Goal: Task Accomplishment & Management: Use online tool/utility

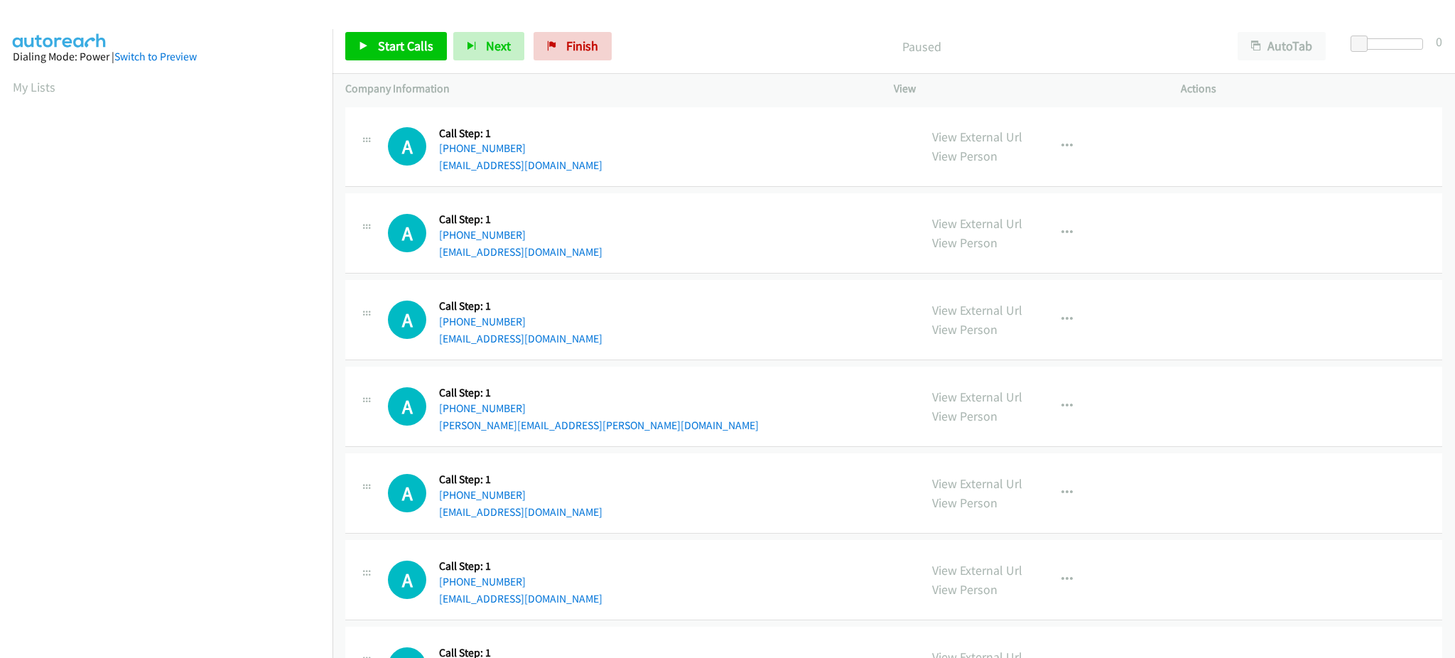
drag, startPoint x: 37, startPoint y: 90, endPoint x: 529, endPoint y: 386, distance: 574.5
click at [37, 90] on link "My Lists" at bounding box center [34, 87] width 43 height 16
click at [413, 46] on span "Start Calls" at bounding box center [405, 46] width 55 height 16
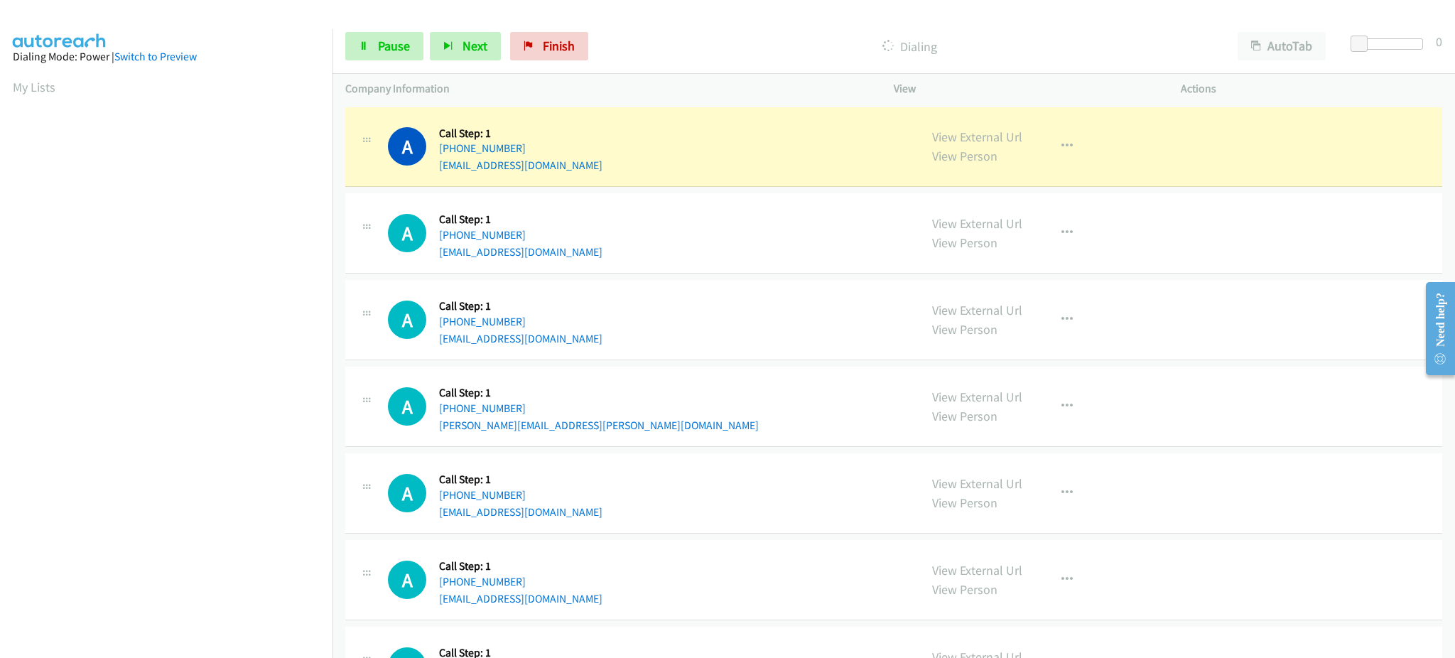
scroll to position [142, 0]
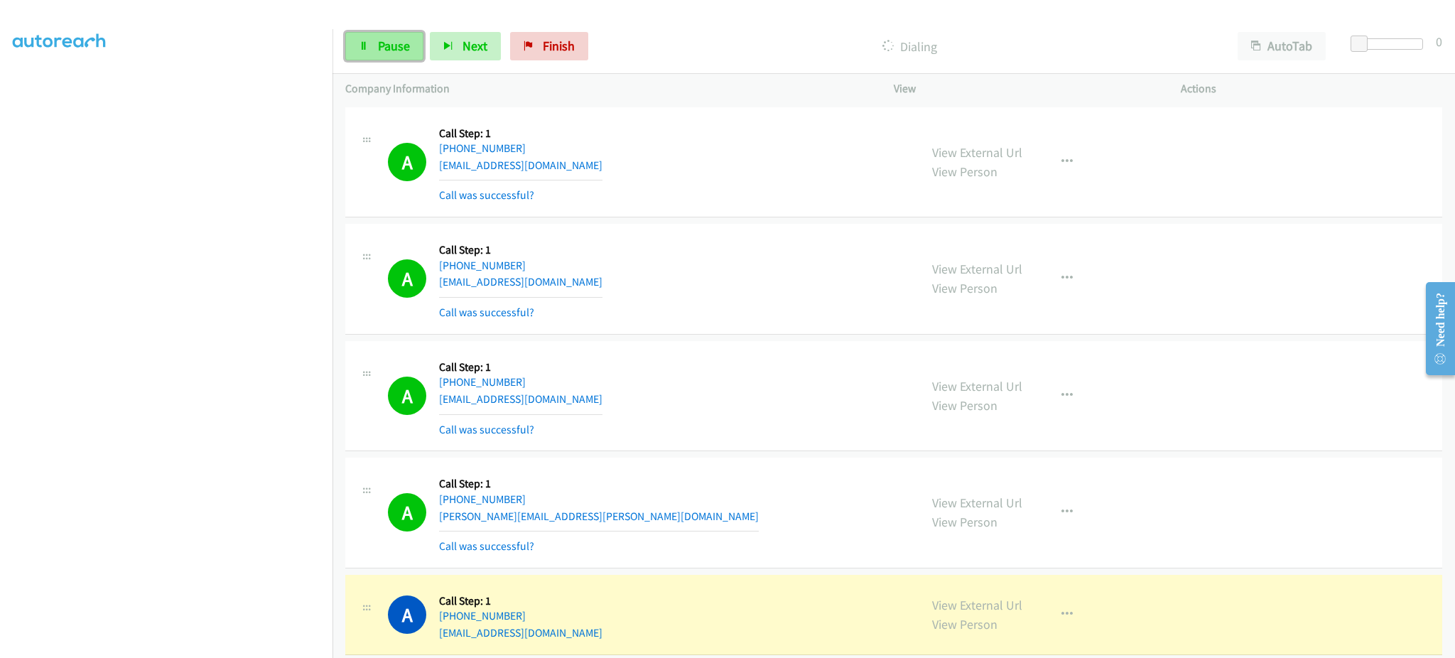
click at [345, 45] on link "Pause" at bounding box center [384, 46] width 78 height 28
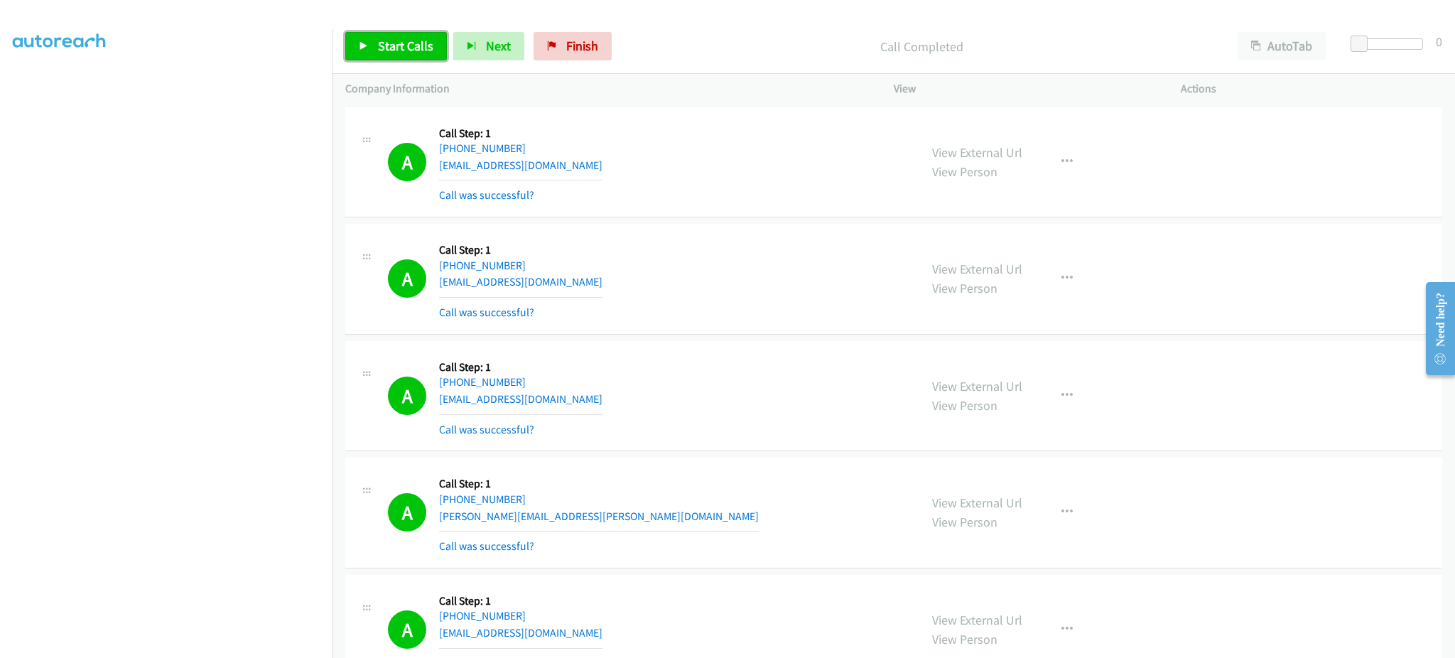
click at [401, 33] on link "Start Calls" at bounding box center [396, 46] width 102 height 28
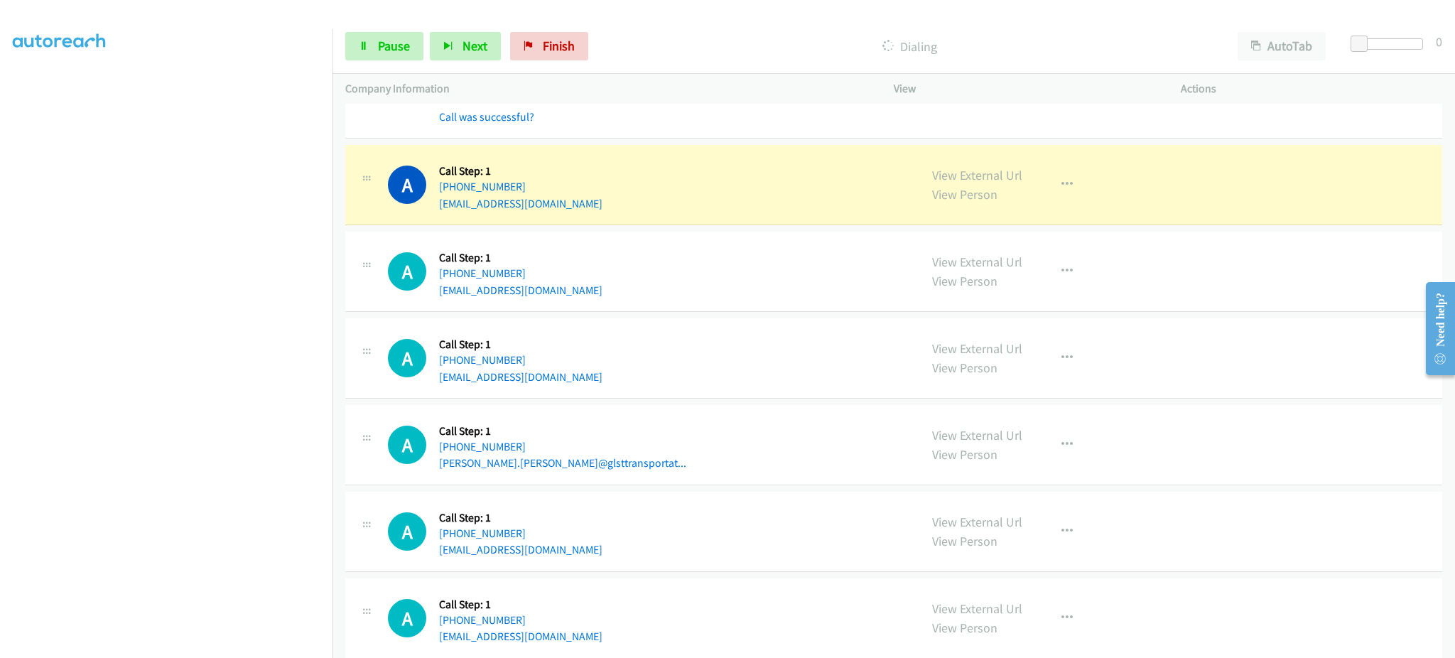
scroll to position [568, 0]
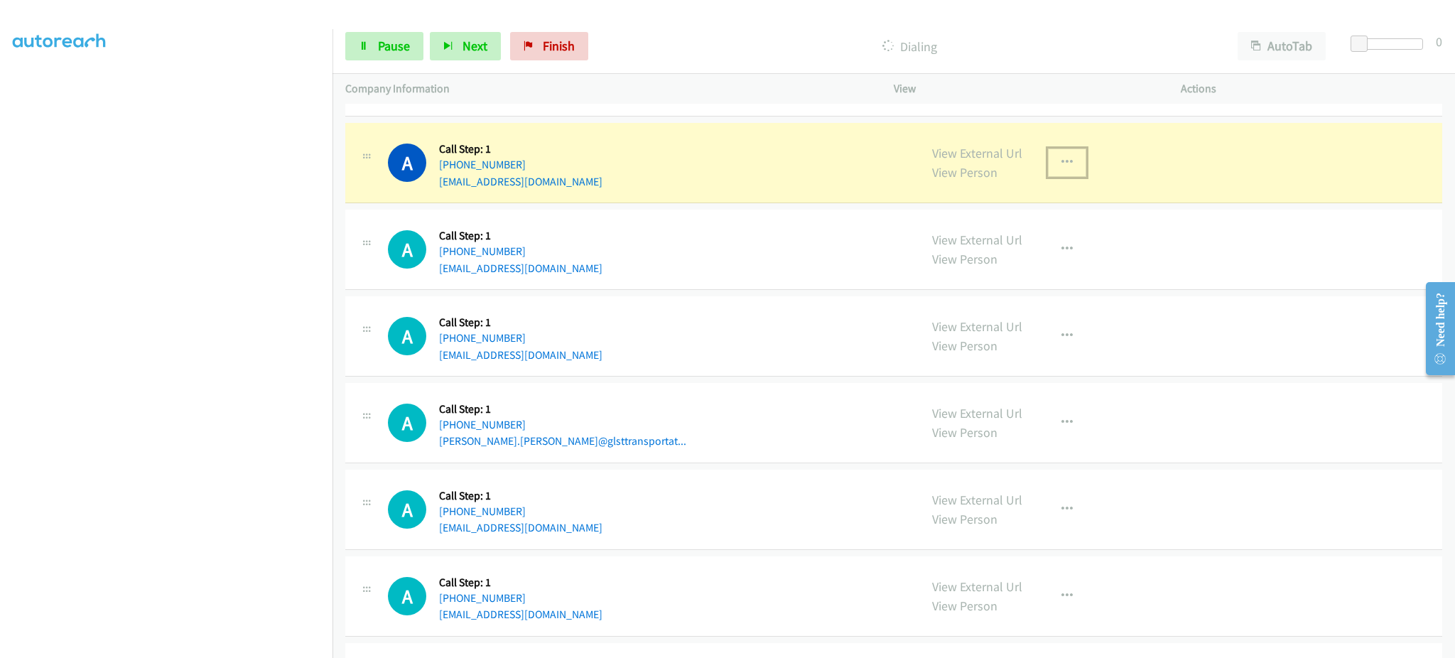
click at [1068, 173] on button "button" at bounding box center [1067, 162] width 38 height 28
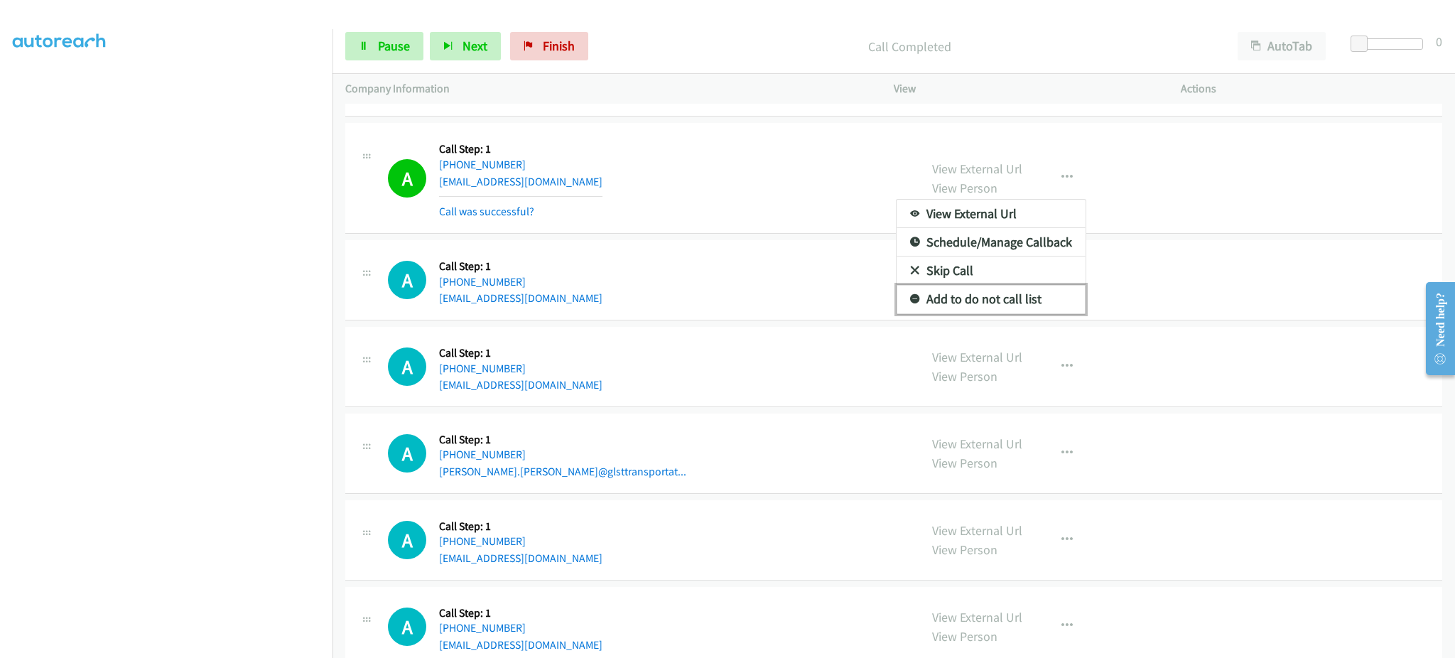
click at [1014, 305] on link "Add to do not call list" at bounding box center [990, 299] width 189 height 28
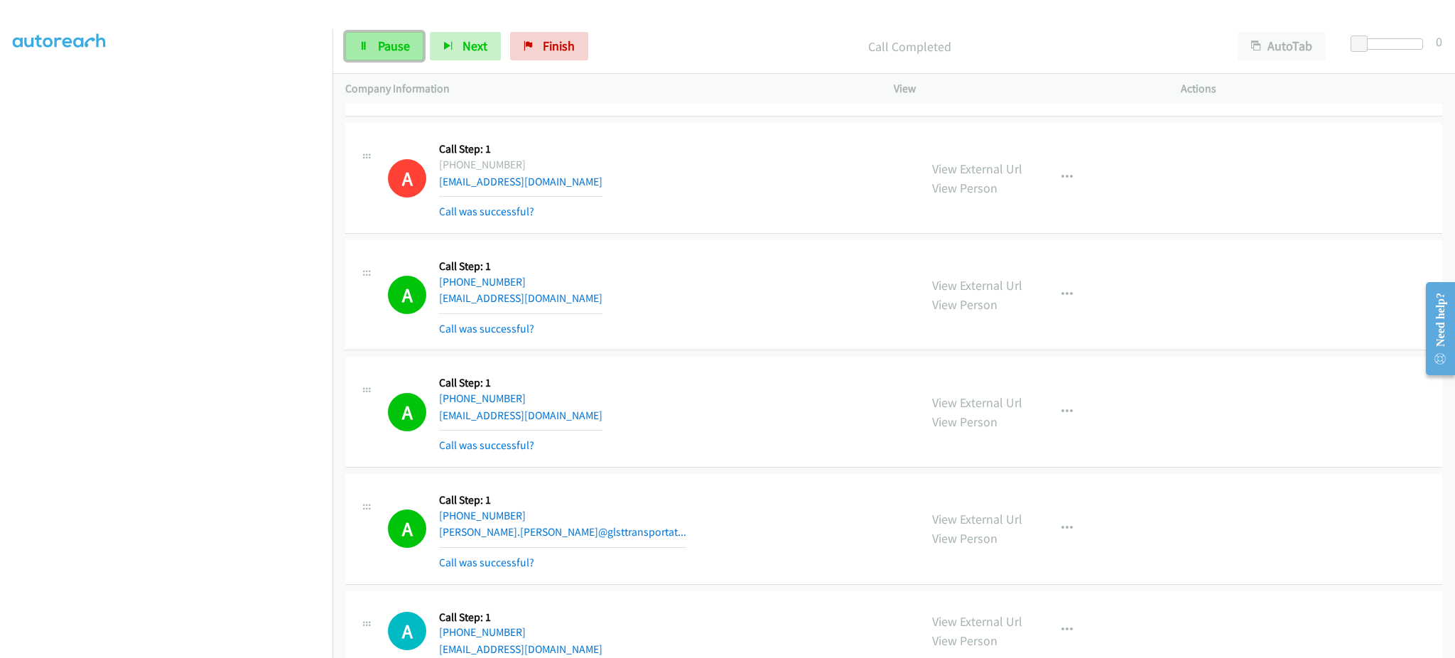
click at [388, 49] on span "Pause" at bounding box center [394, 46] width 32 height 16
click at [388, 49] on span "Start Calls" at bounding box center [405, 46] width 55 height 16
click at [381, 43] on span "Pause" at bounding box center [394, 46] width 32 height 16
click at [400, 56] on link "Start Calls" at bounding box center [396, 46] width 102 height 28
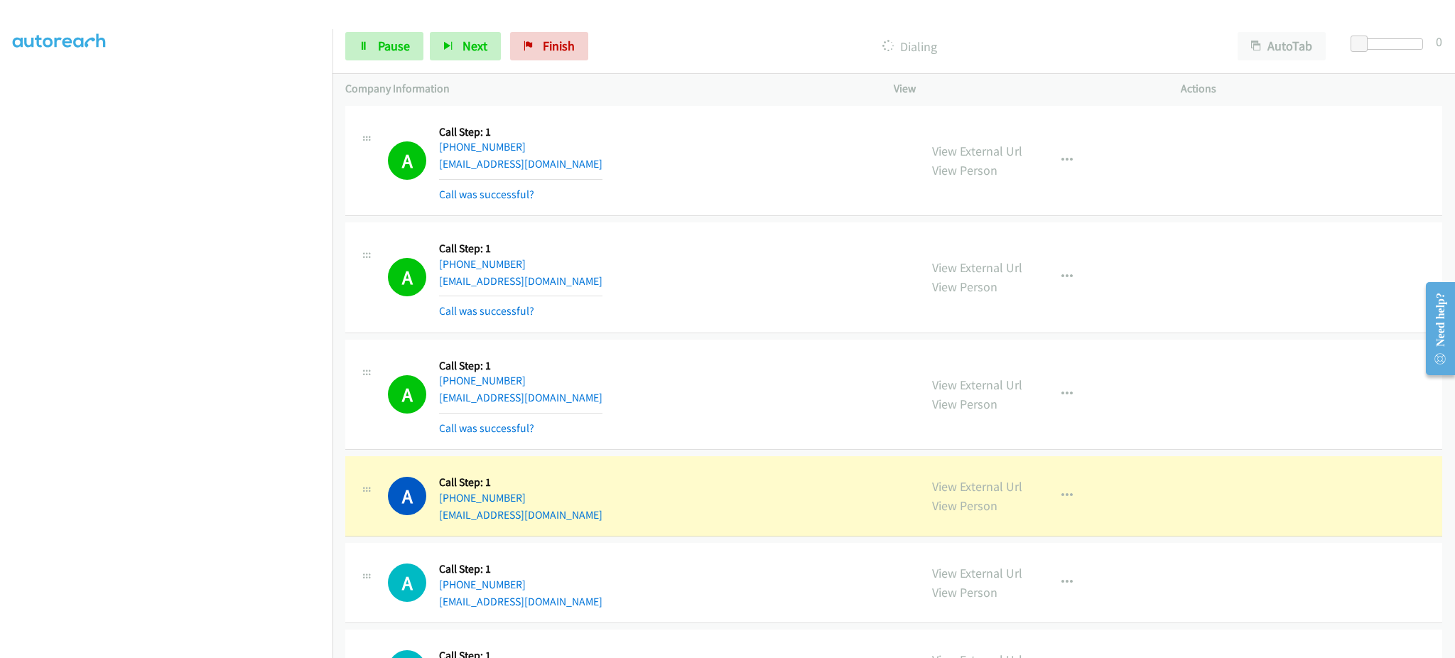
scroll to position [1316, 0]
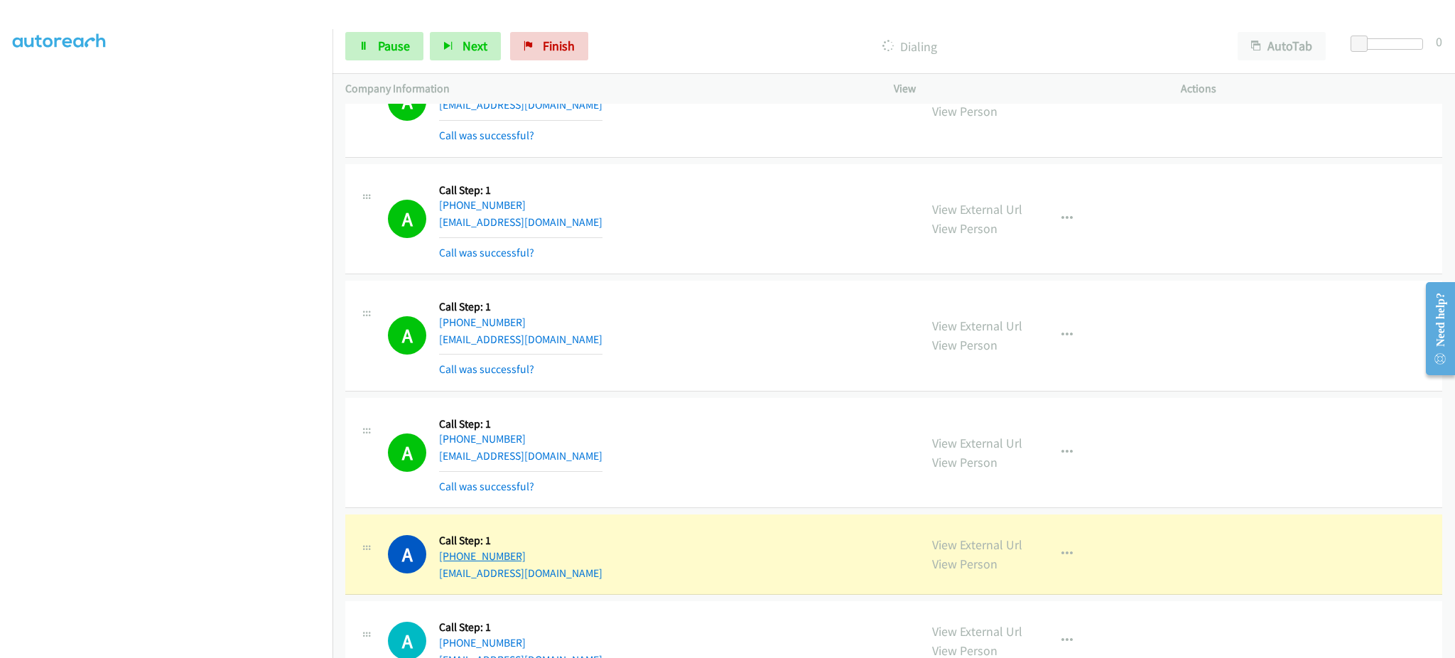
drag, startPoint x: 559, startPoint y: 555, endPoint x: 447, endPoint y: 552, distance: 112.3
click at [447, 552] on div "A Callback Scheduled Call Step: 1 America/New_York +1 617-365-5905 meredithqmur…" at bounding box center [647, 554] width 519 height 54
click at [538, 553] on div "+1 617-365-5905" at bounding box center [520, 556] width 163 height 17
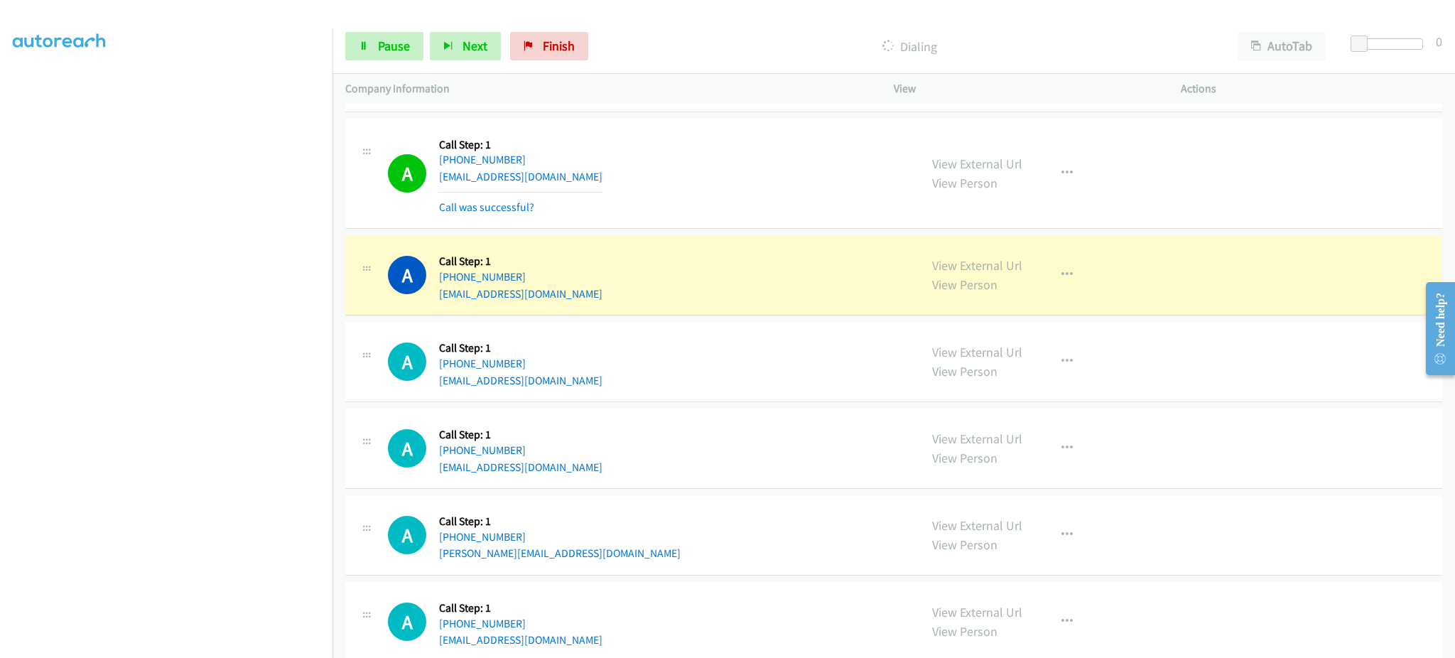
scroll to position [1600, 0]
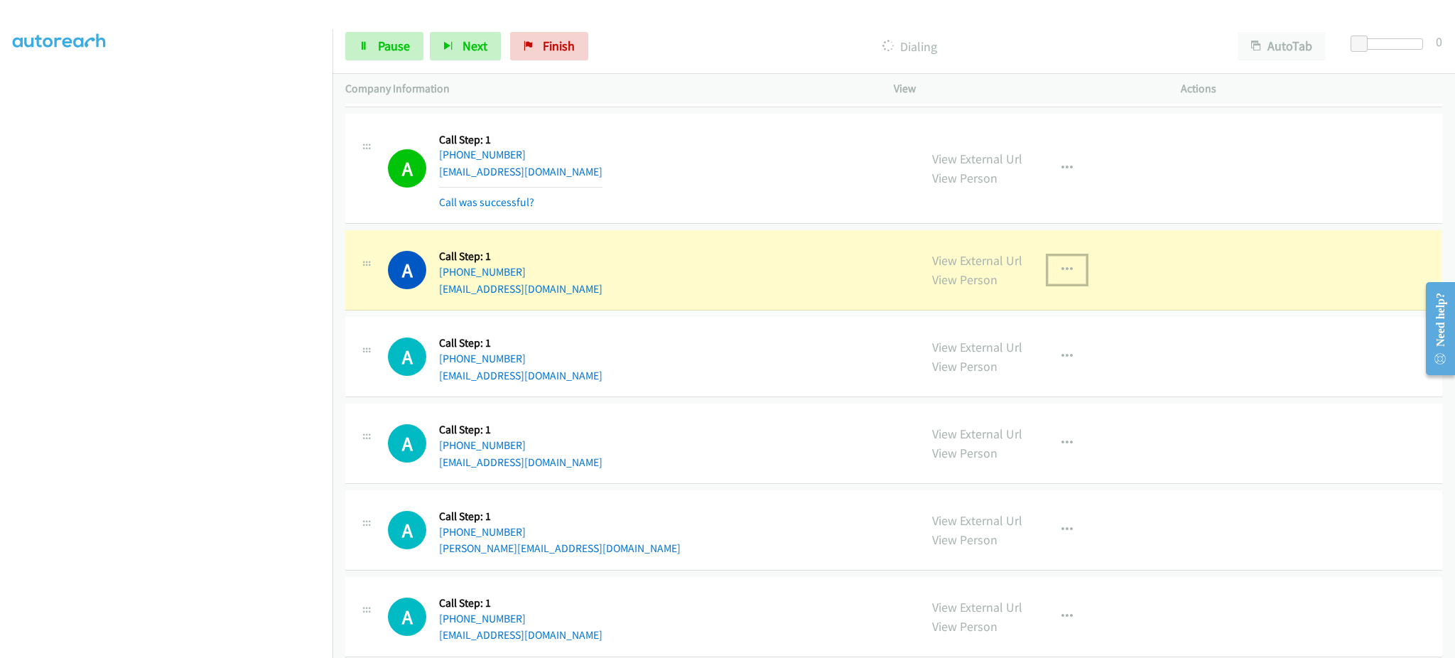
click at [1073, 281] on button "button" at bounding box center [1067, 270] width 38 height 28
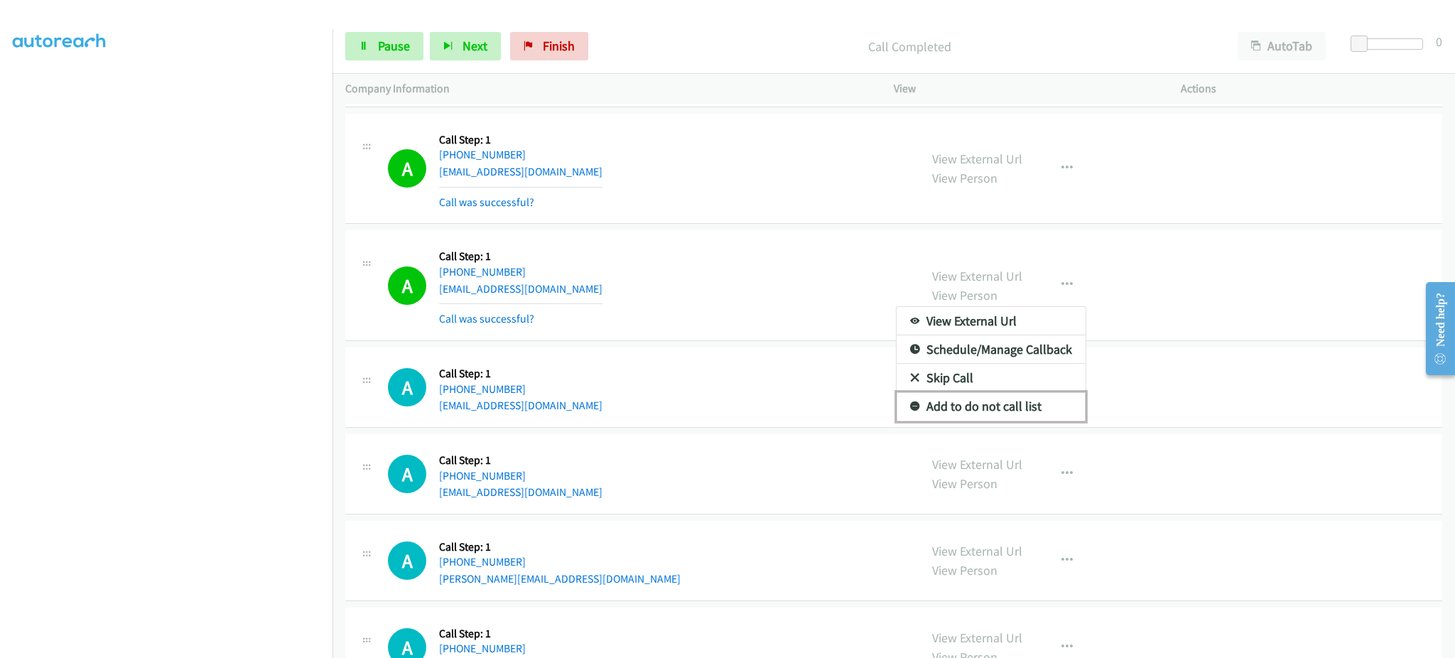
click at [1013, 414] on link "Add to do not call list" at bounding box center [990, 406] width 189 height 28
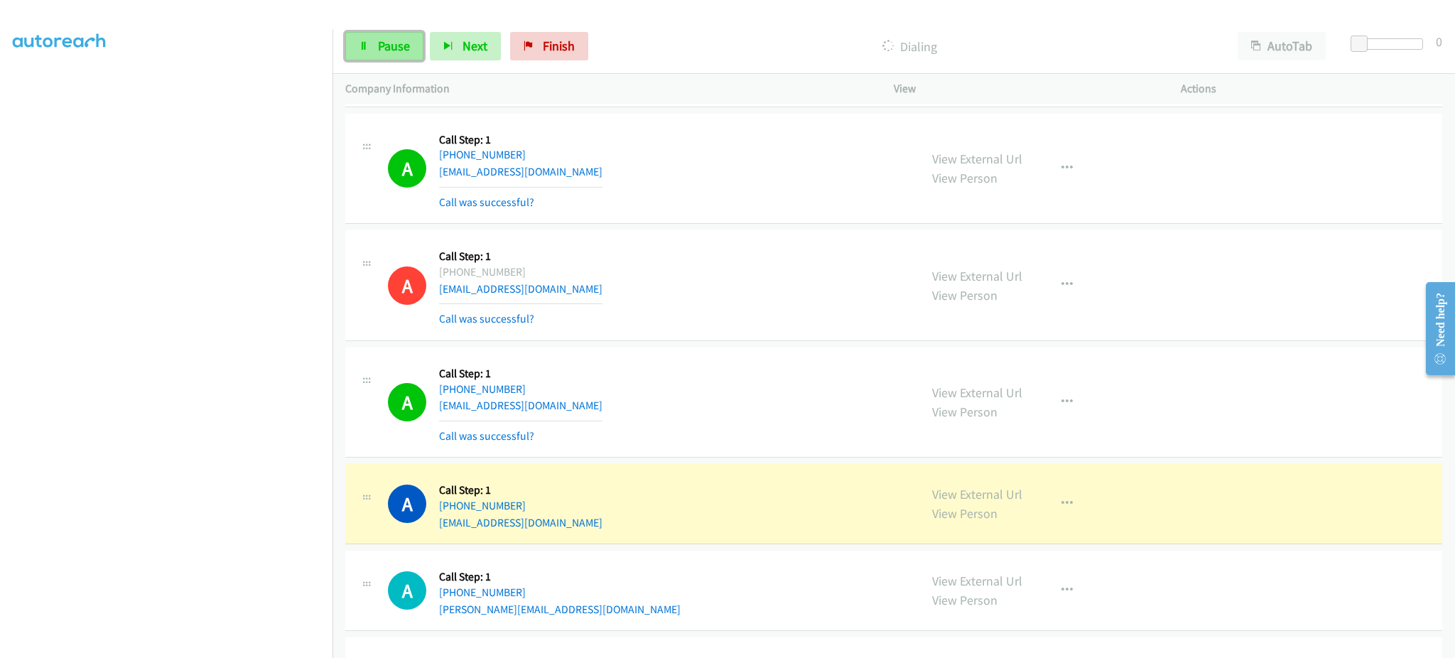
click at [406, 38] on span "Pause" at bounding box center [394, 46] width 32 height 16
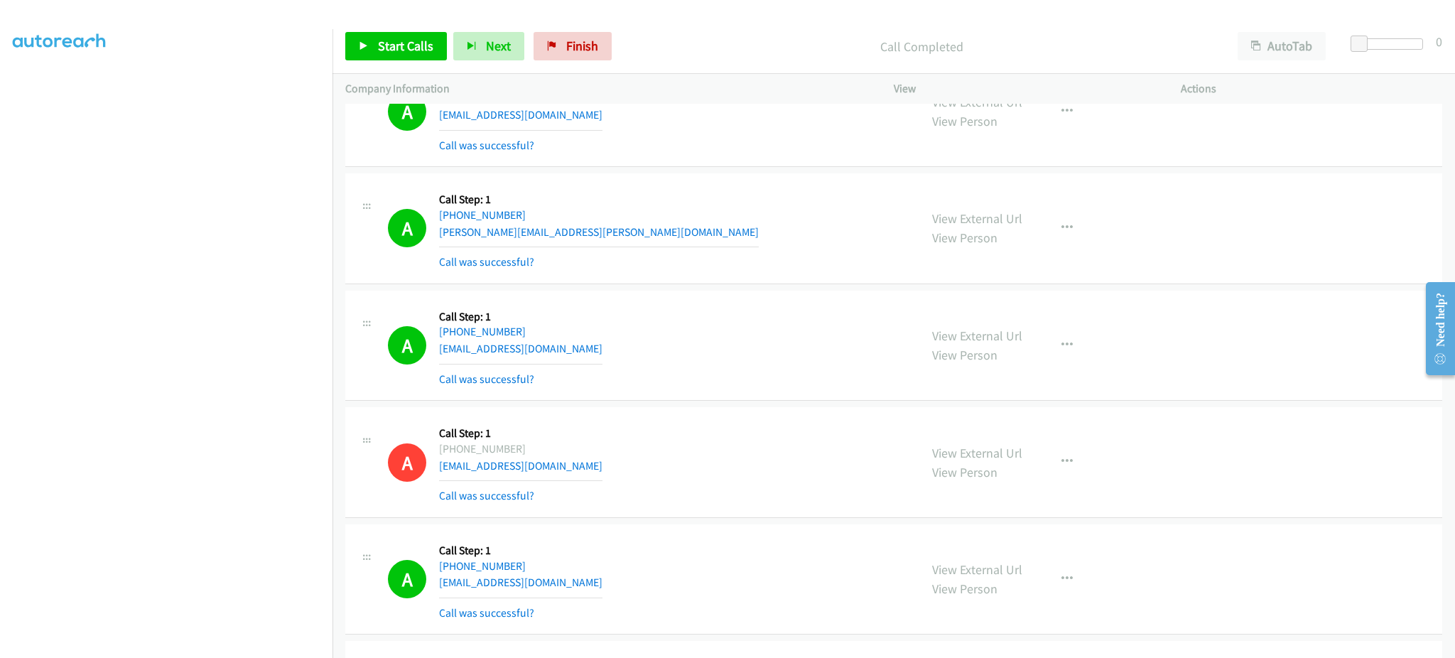
scroll to position [0, 0]
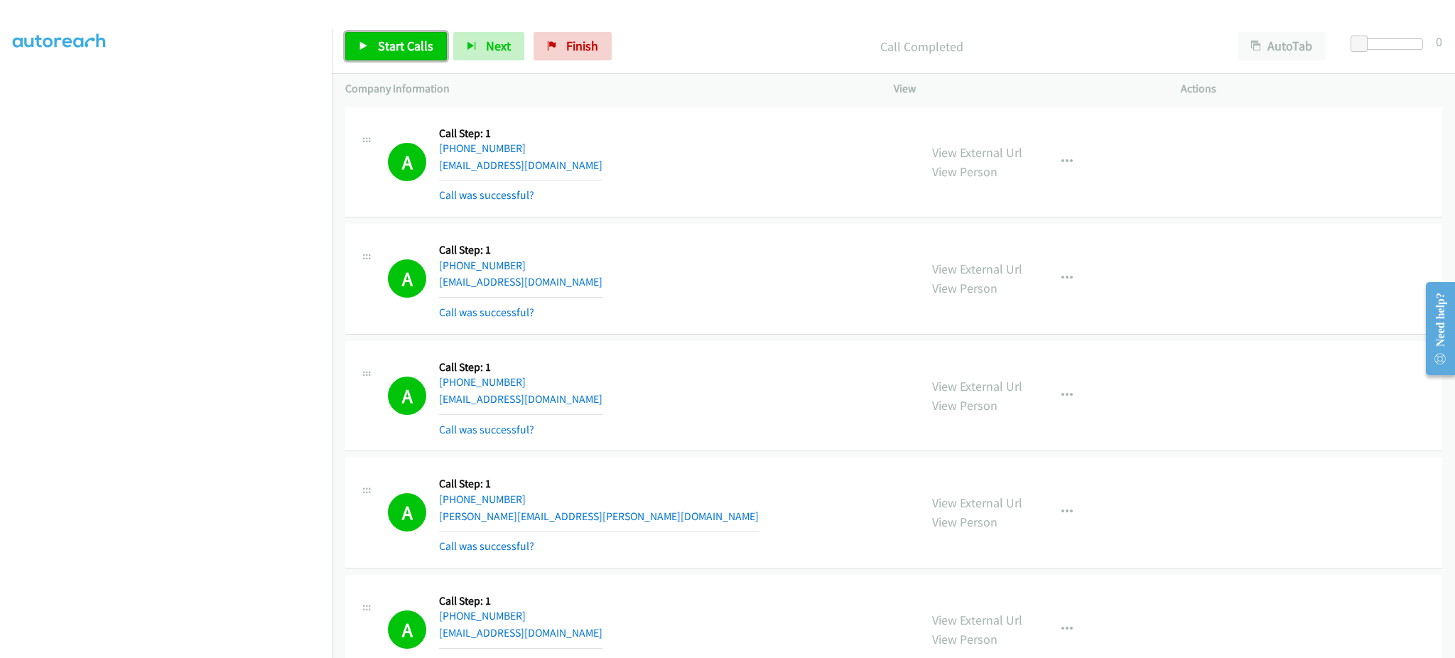
click at [383, 58] on link "Start Calls" at bounding box center [396, 46] width 102 height 28
click at [395, 62] on div "Start Calls Pause Next Finish Call Completed AutoTab AutoTab 0" at bounding box center [893, 46] width 1122 height 55
click at [389, 39] on span "Pause" at bounding box center [394, 46] width 32 height 16
click at [414, 52] on span "Start Calls" at bounding box center [405, 46] width 55 height 16
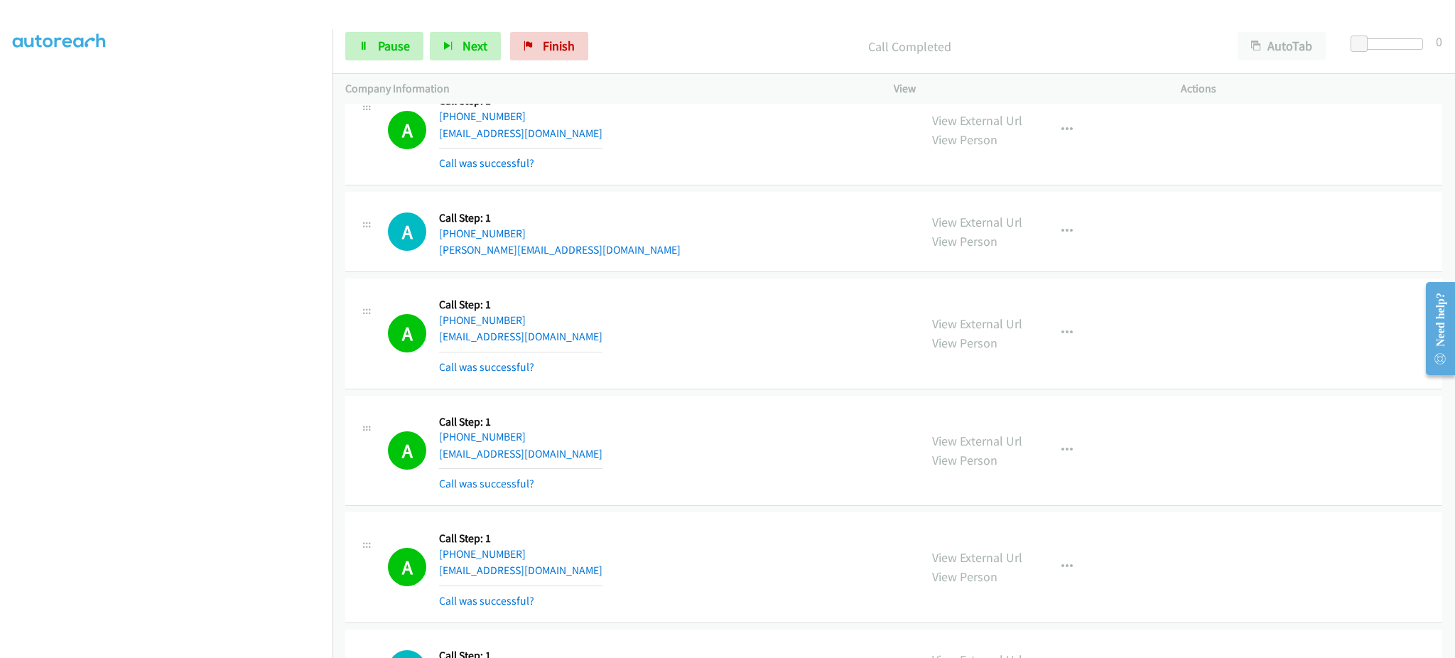
scroll to position [2273, 0]
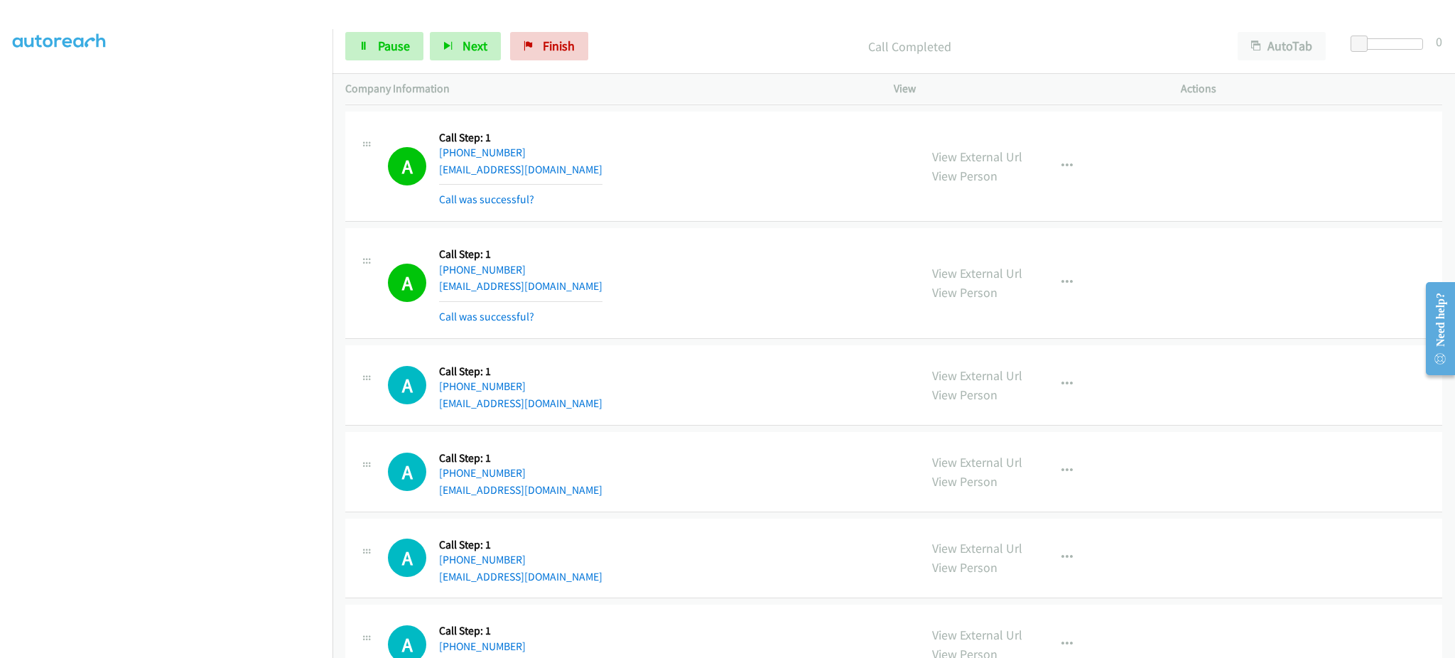
click at [1038, 286] on div "View External Url View Person View External Url Email Schedule/Manage Callback …" at bounding box center [1069, 283] width 300 height 85
click at [1058, 291] on button "button" at bounding box center [1067, 283] width 38 height 28
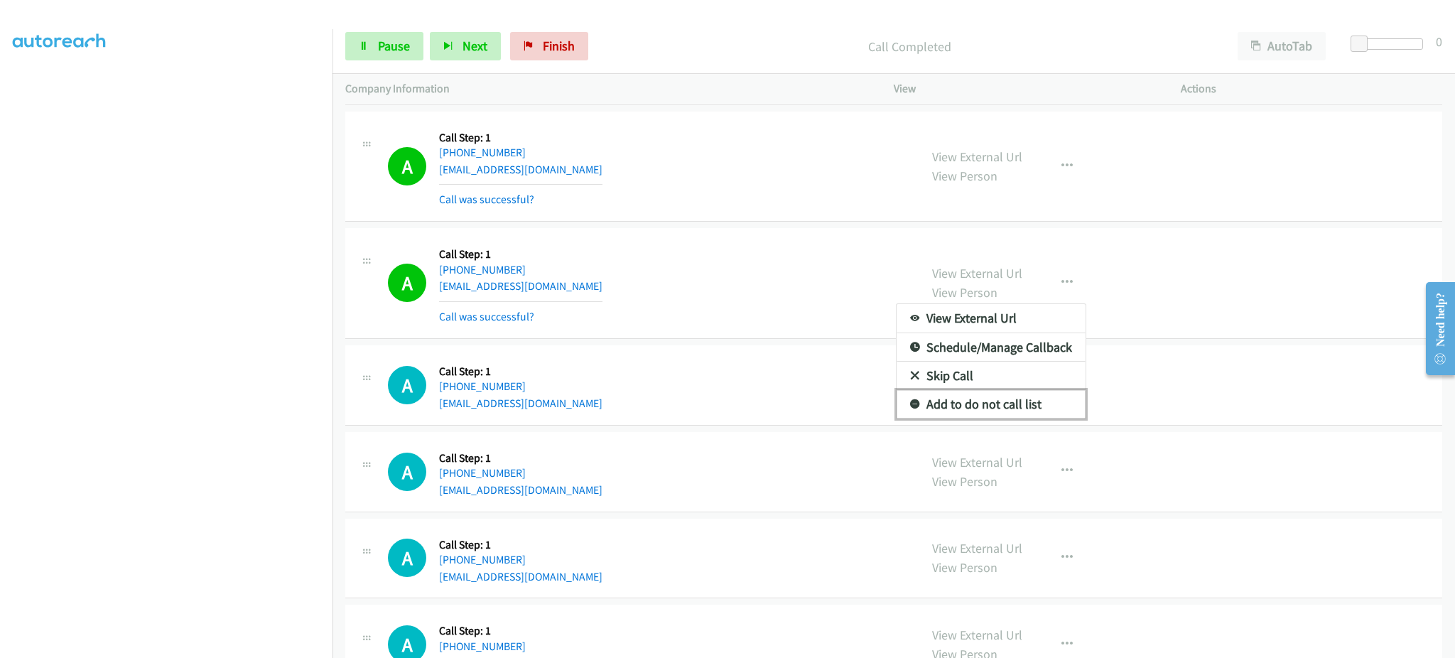
click at [1057, 402] on link "Add to do not call list" at bounding box center [990, 404] width 189 height 28
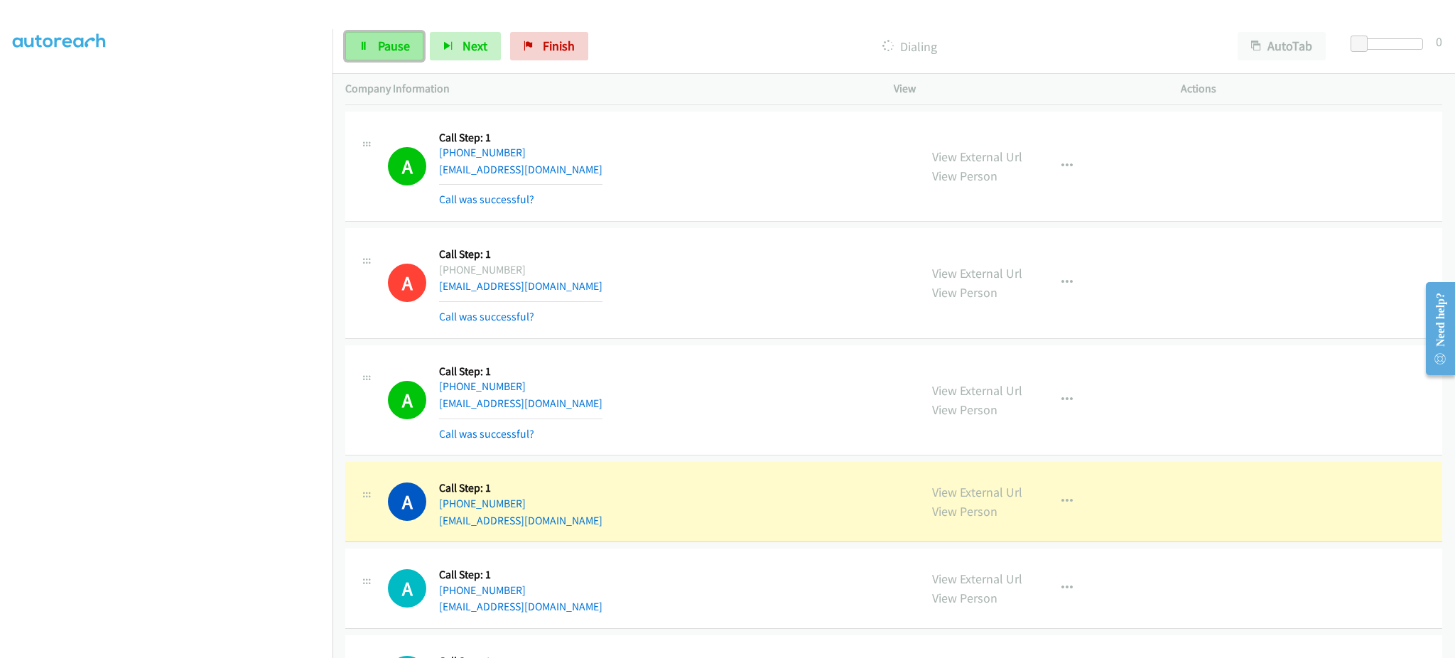
click at [373, 45] on link "Pause" at bounding box center [384, 46] width 78 height 28
drag, startPoint x: 550, startPoint y: 504, endPoint x: 450, endPoint y: 509, distance: 99.6
click at [450, 509] on div "+1 505-261-9160" at bounding box center [520, 503] width 163 height 17
copy link "505-261-9160"
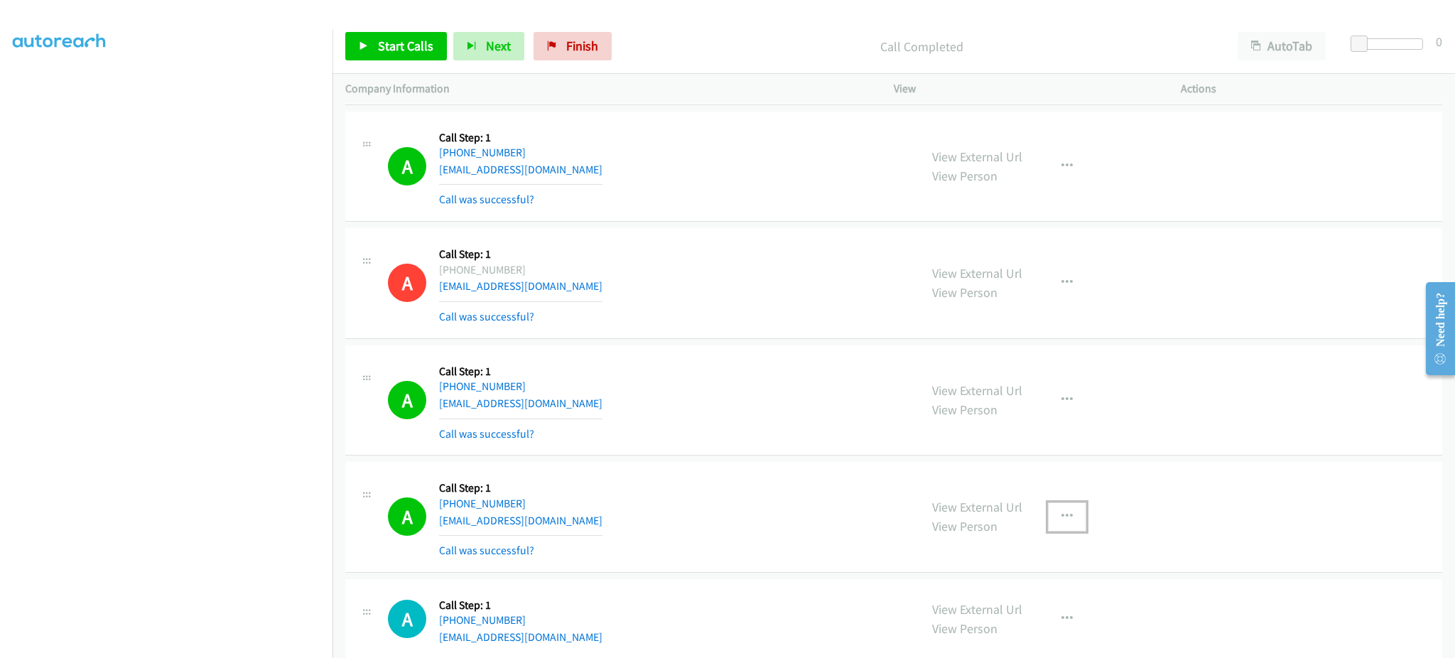
click at [1048, 506] on button "button" at bounding box center [1067, 516] width 38 height 28
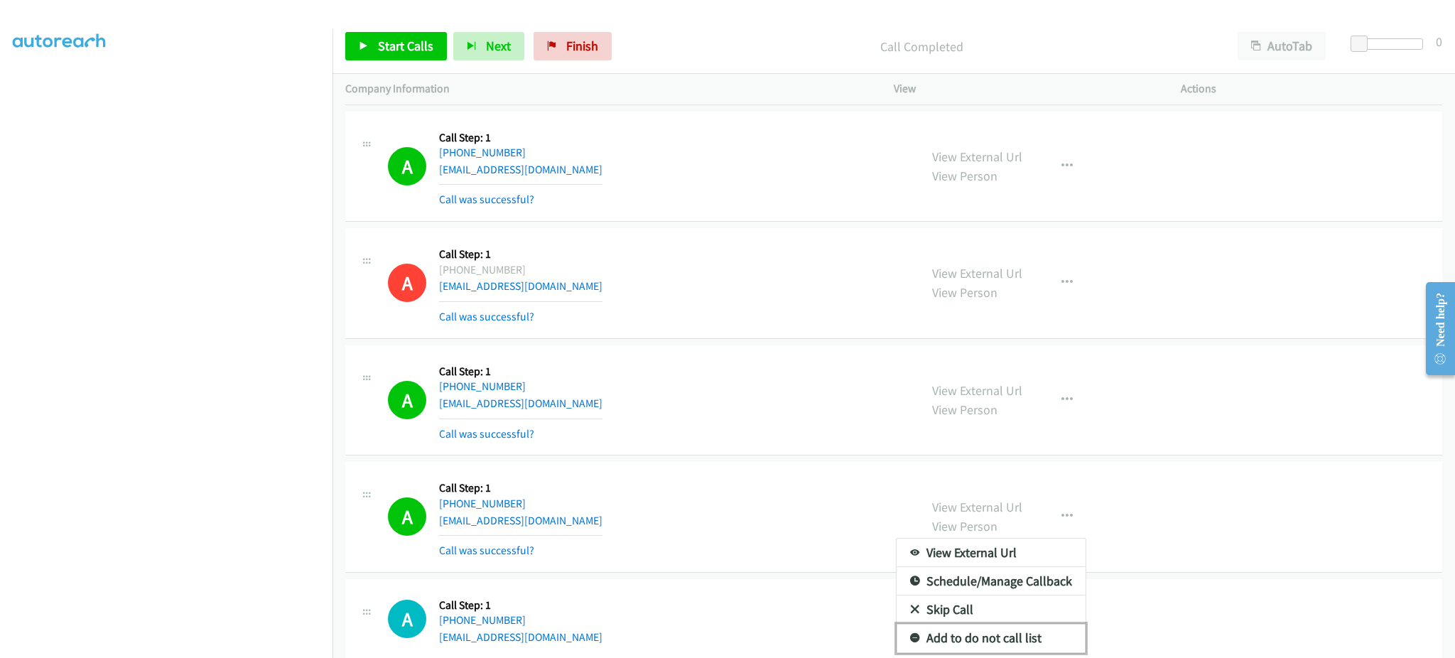
click at [1030, 636] on link "Add to do not call list" at bounding box center [990, 638] width 189 height 28
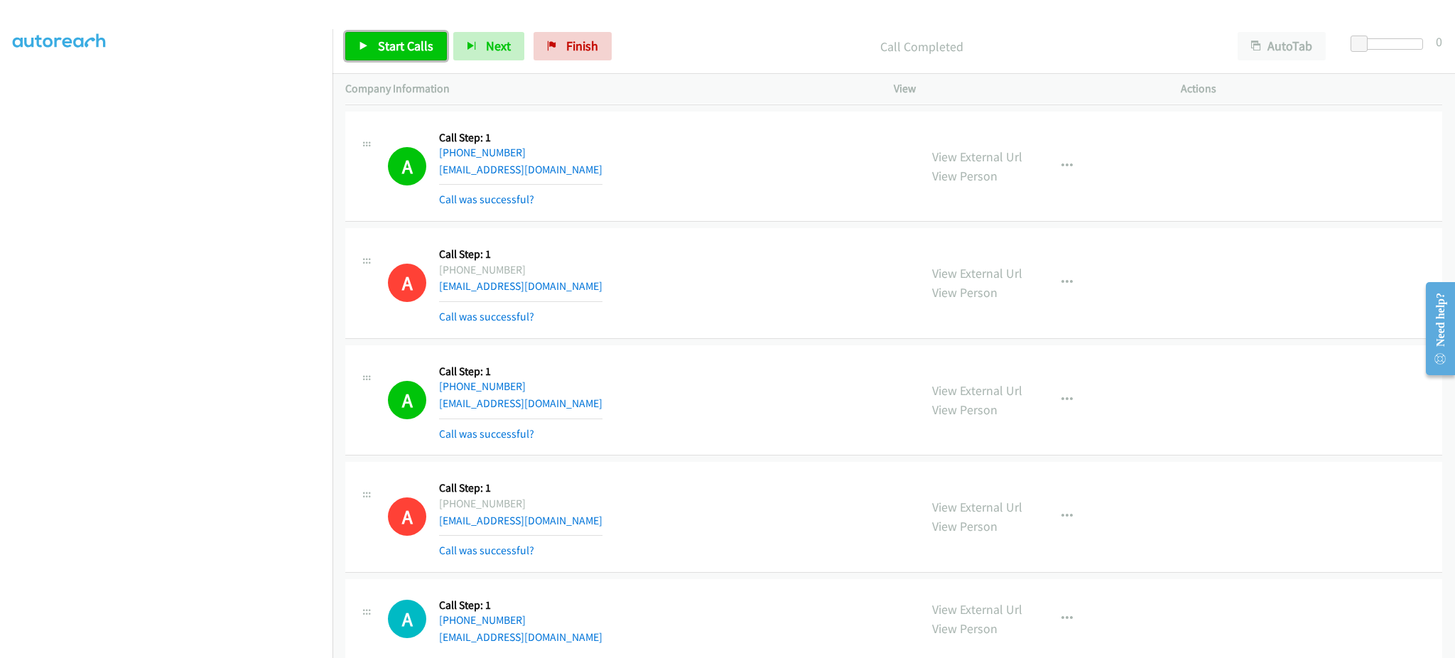
click at [402, 43] on span "Start Calls" at bounding box center [405, 46] width 55 height 16
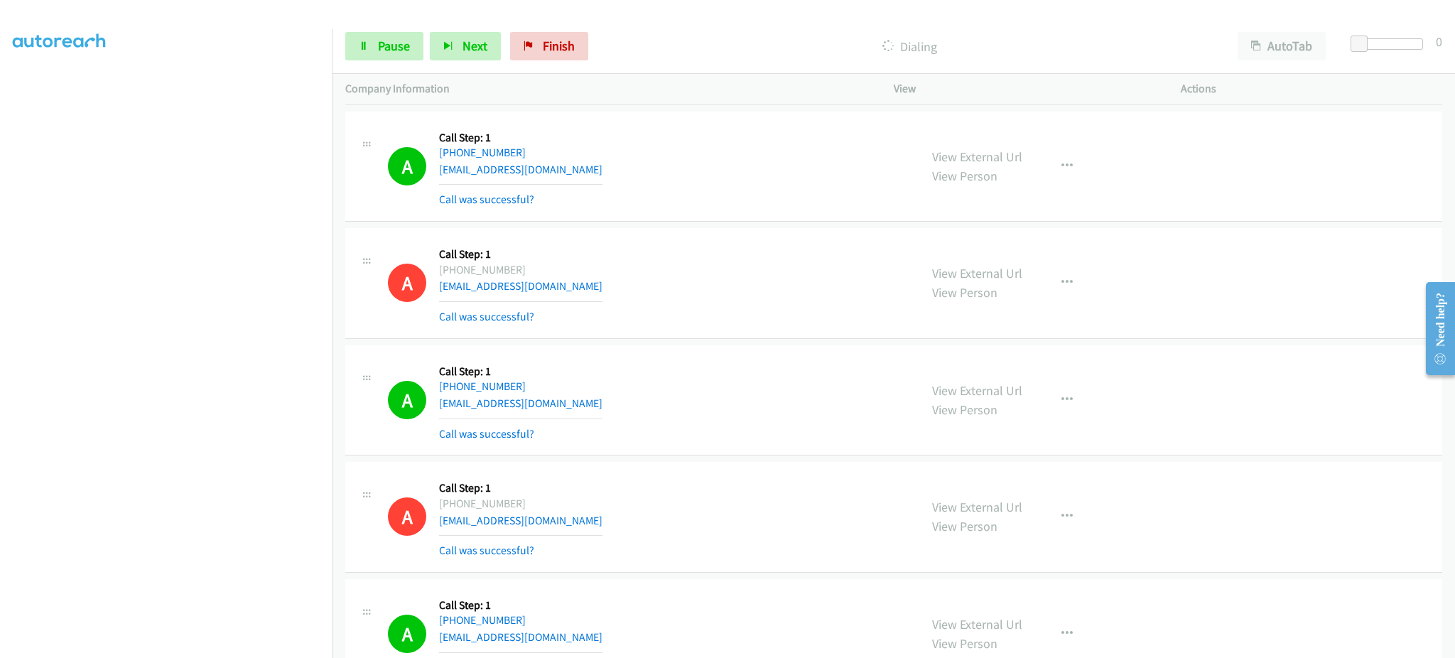
click at [384, 26] on div "Start Calls Pause Next Finish Dialing AutoTab AutoTab 0" at bounding box center [893, 46] width 1122 height 55
click at [384, 45] on span "Pause" at bounding box center [394, 46] width 32 height 16
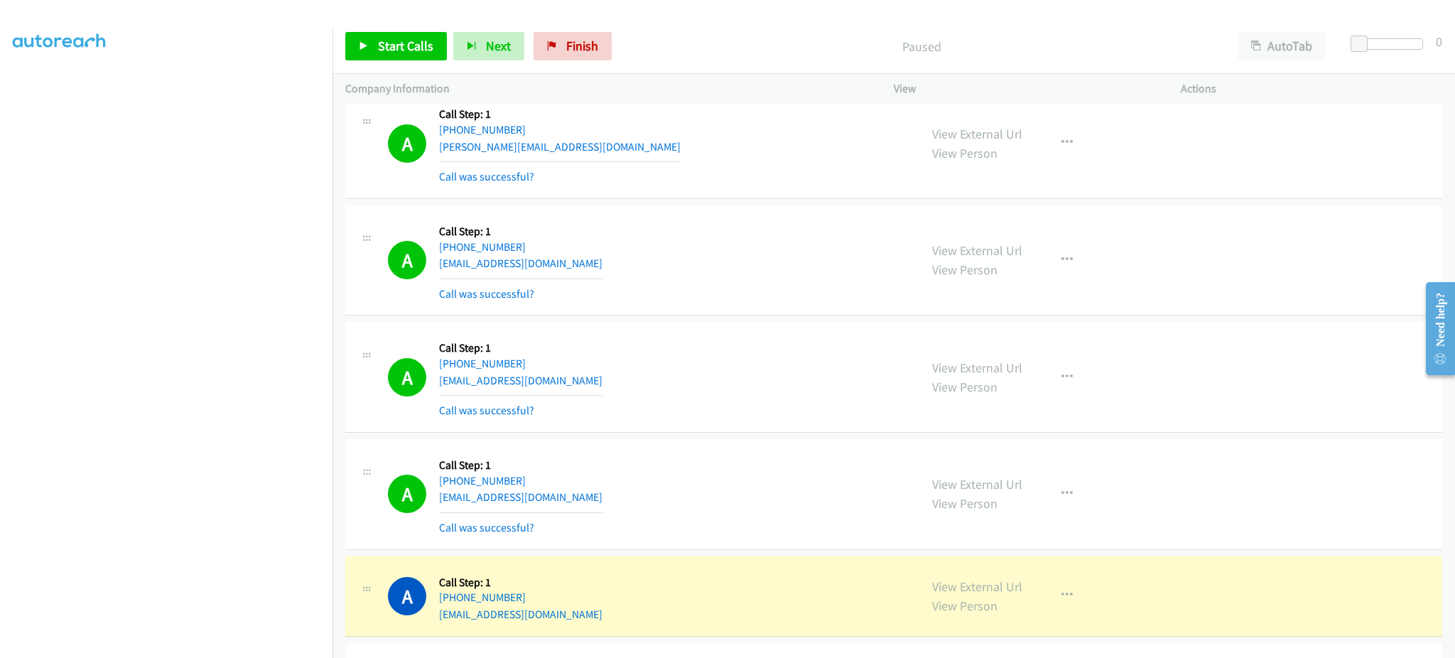
scroll to position [3125, 0]
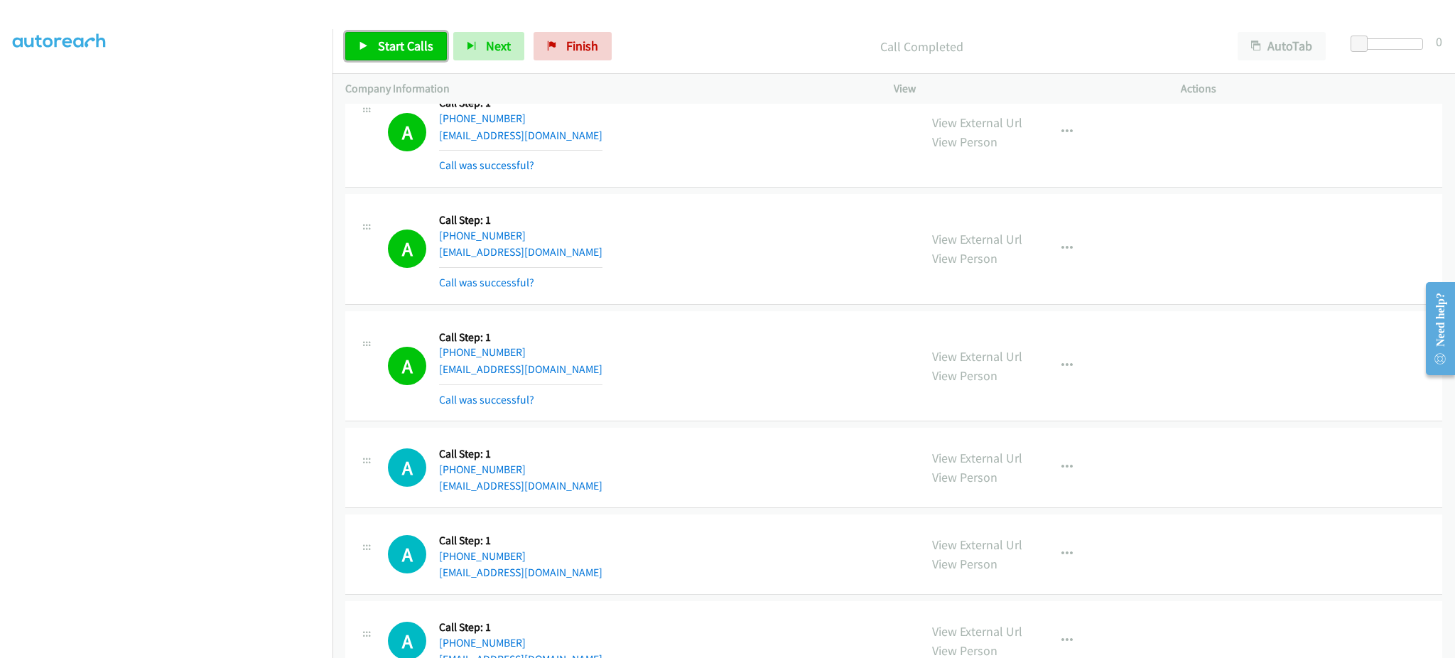
click at [408, 54] on link "Start Calls" at bounding box center [396, 46] width 102 height 28
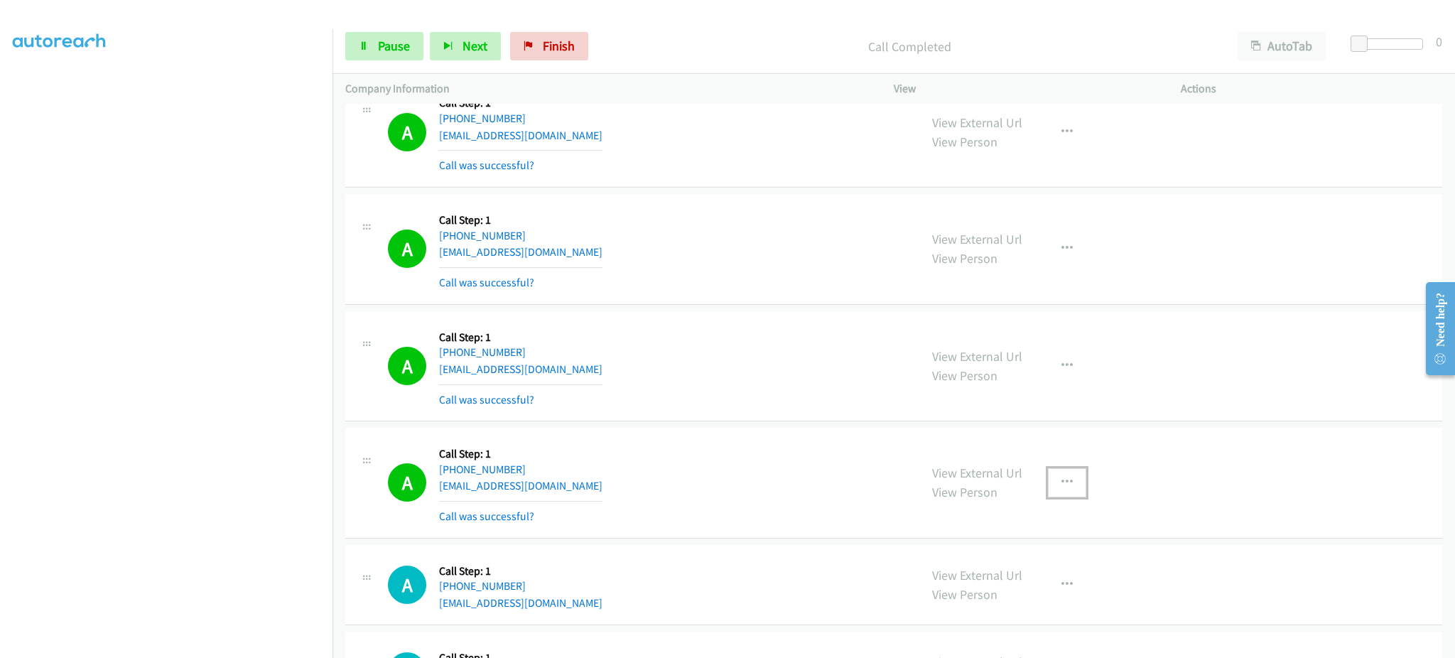
click at [1048, 492] on button "button" at bounding box center [1067, 482] width 38 height 28
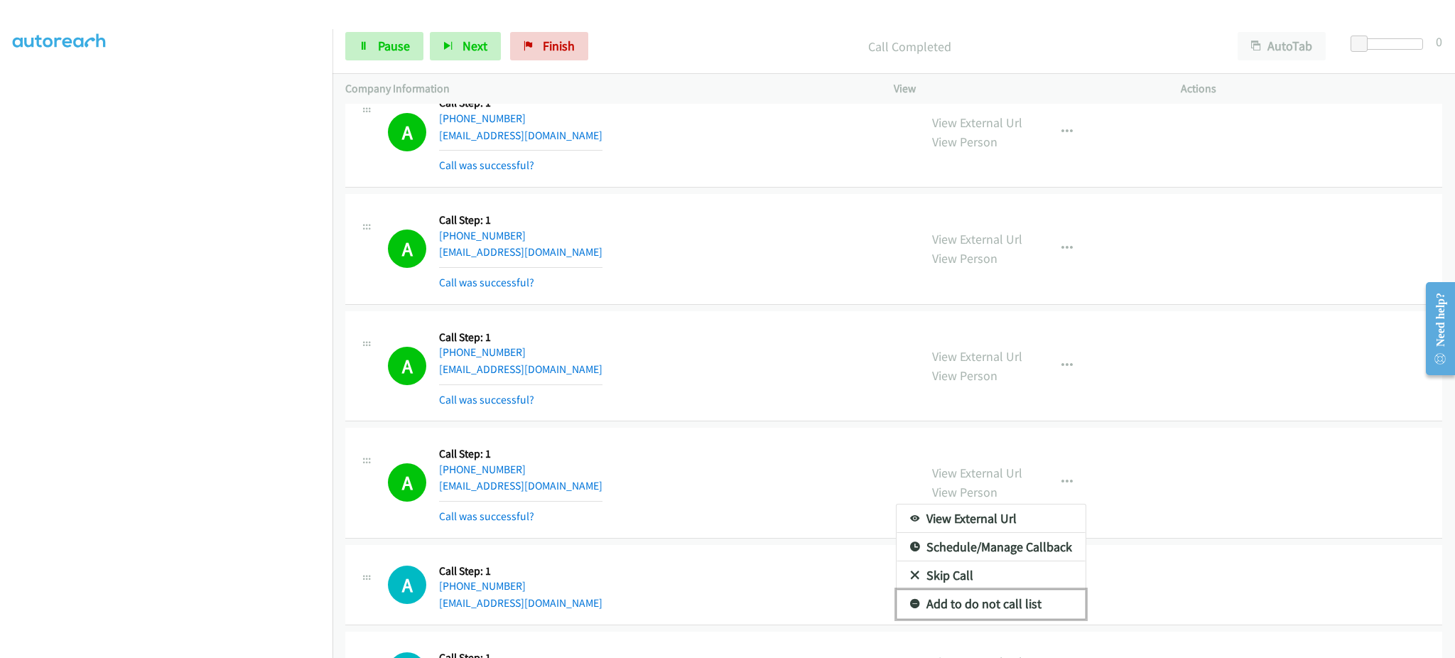
click at [1021, 608] on link "Add to do not call list" at bounding box center [990, 604] width 189 height 28
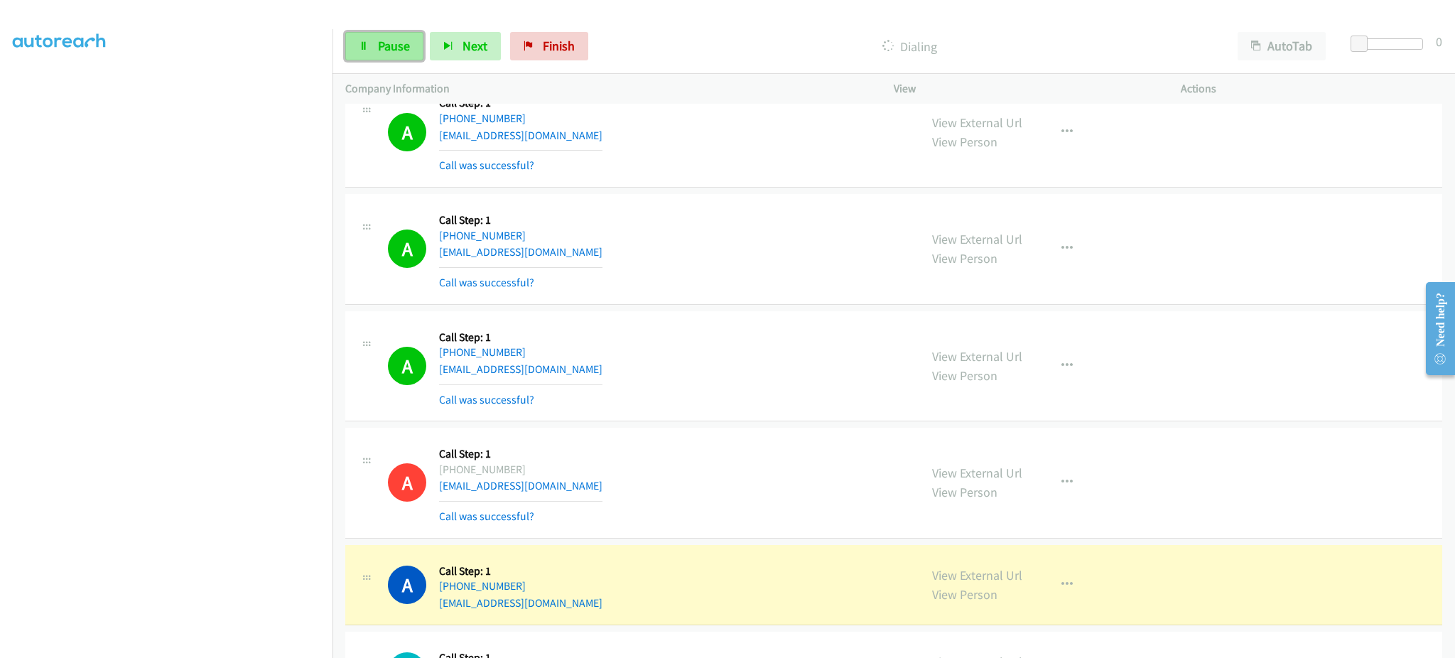
click at [390, 53] on span "Pause" at bounding box center [394, 46] width 32 height 16
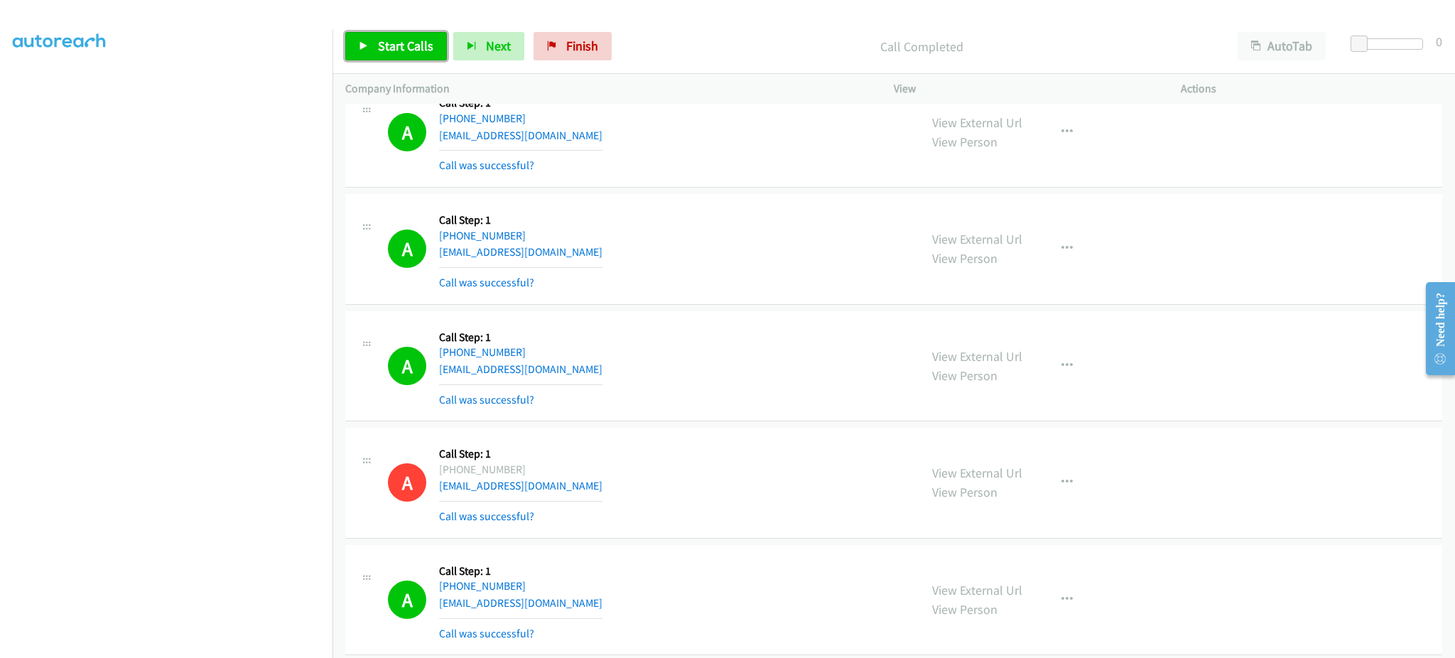
click at [419, 43] on span "Start Calls" at bounding box center [405, 46] width 55 height 16
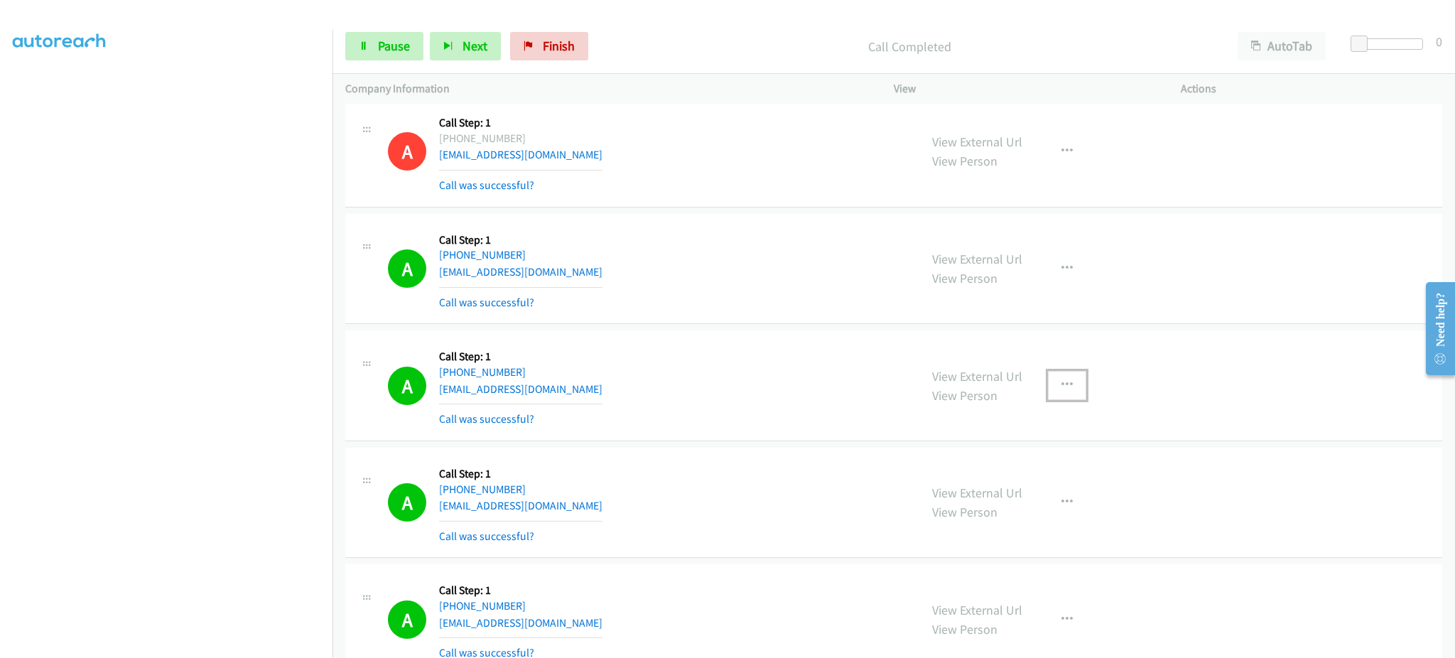
drag, startPoint x: 1069, startPoint y: 386, endPoint x: 1046, endPoint y: 481, distance: 97.9
click at [1069, 386] on button "button" at bounding box center [1067, 385] width 38 height 28
click at [1038, 494] on link "Add to do not call list" at bounding box center [990, 506] width 189 height 28
click at [389, 60] on link "Pause" at bounding box center [384, 46] width 78 height 28
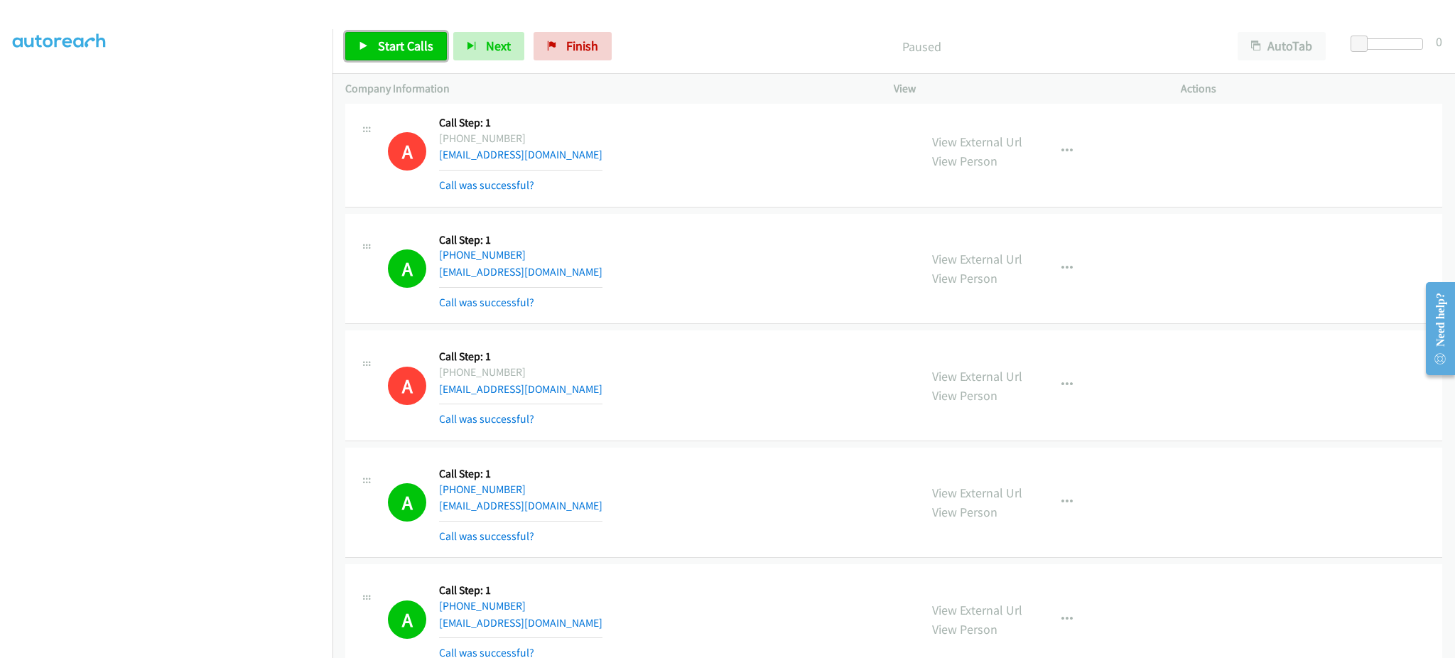
click at [401, 55] on link "Start Calls" at bounding box center [396, 46] width 102 height 28
click at [370, 21] on div "Start Calls Pause Next Finish Call Completed AutoTab AutoTab 0" at bounding box center [893, 46] width 1122 height 55
click at [374, 33] on link "Pause" at bounding box center [384, 46] width 78 height 28
click at [374, 43] on link "Start Calls" at bounding box center [396, 46] width 102 height 28
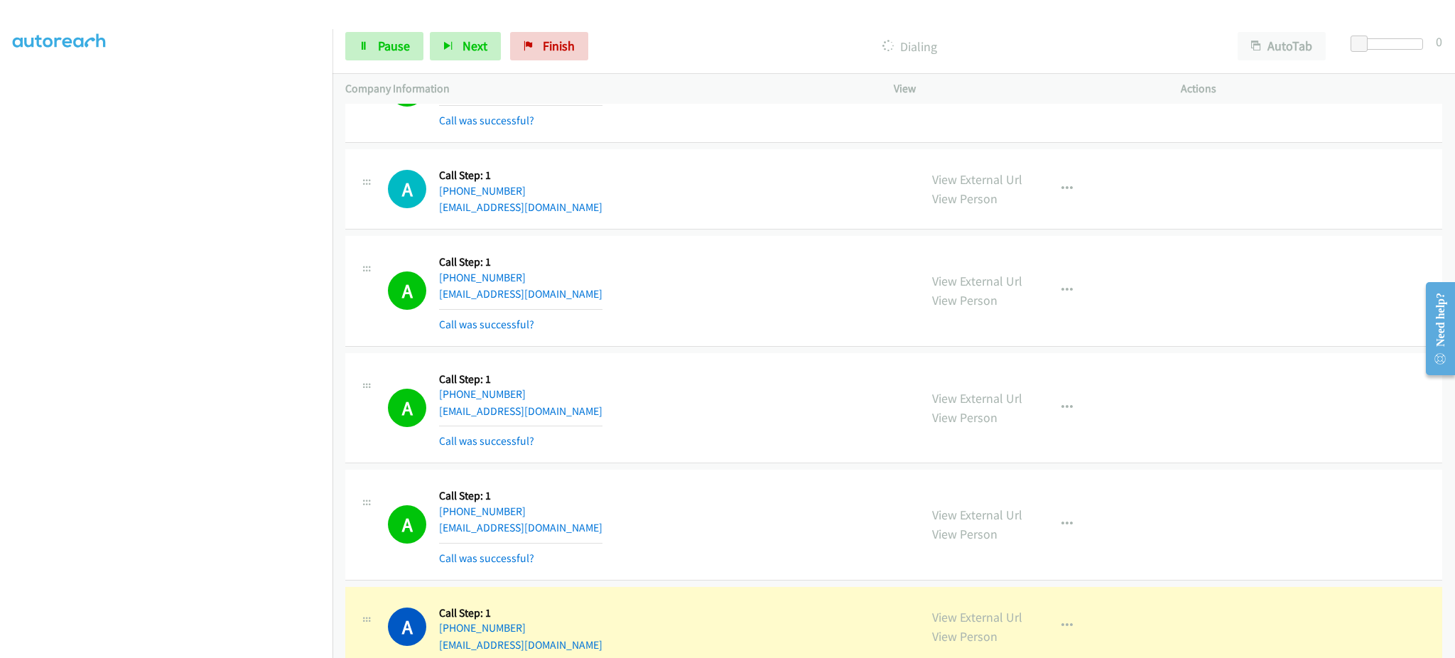
scroll to position [4593, 0]
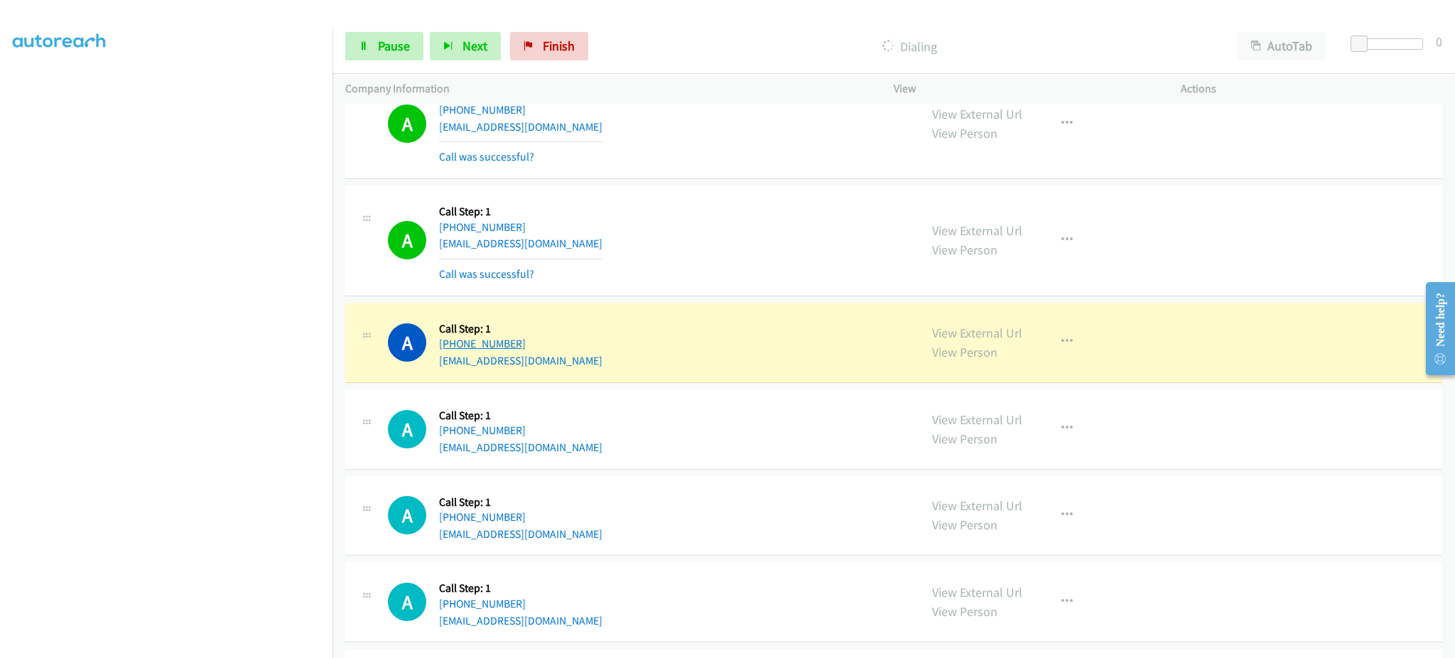
drag, startPoint x: 560, startPoint y: 347, endPoint x: 451, endPoint y: 349, distance: 109.4
click at [451, 349] on div "+1 832-893-8658" at bounding box center [520, 343] width 163 height 17
copy link "832-893-8658"
click at [396, 35] on link "Pause" at bounding box center [384, 46] width 78 height 28
click at [960, 329] on link "View External Url" at bounding box center [977, 333] width 90 height 16
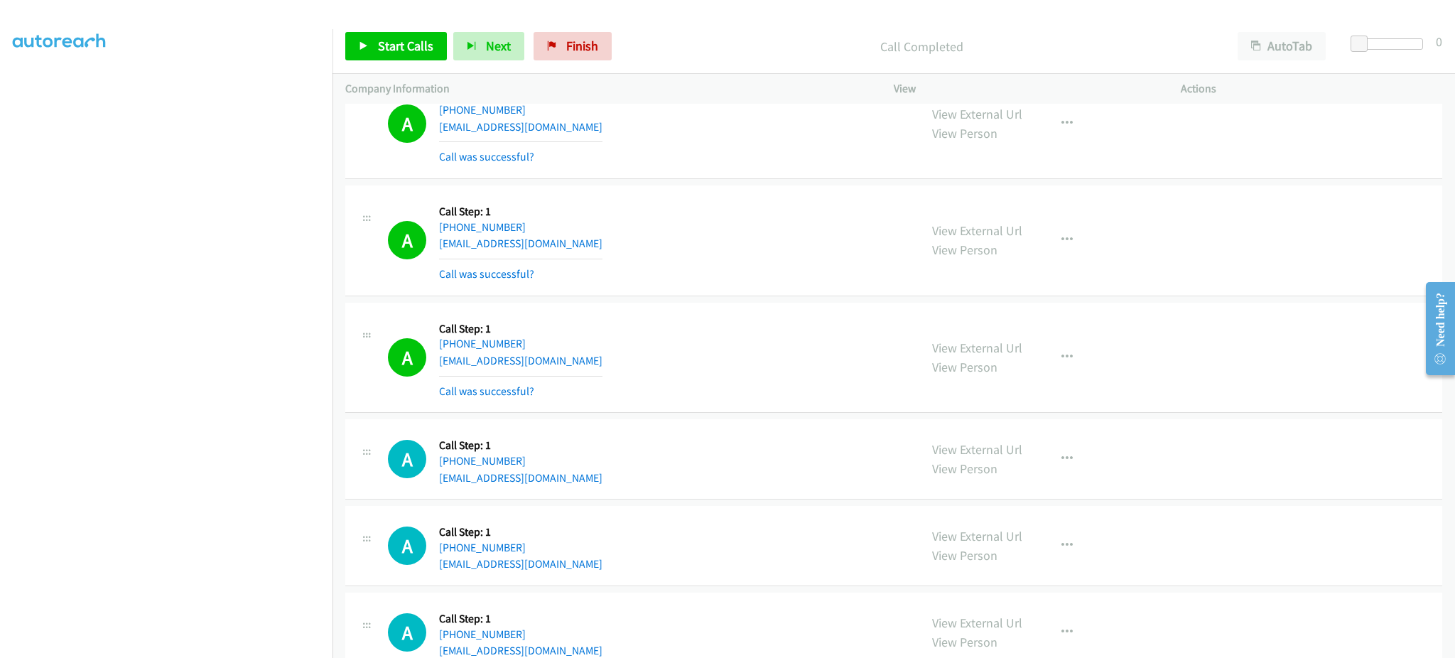
drag, startPoint x: 1075, startPoint y: 359, endPoint x: 1063, endPoint y: 360, distance: 12.2
click at [1070, 359] on div "View External Url View Person View External Url Email Schedule/Manage Callback …" at bounding box center [1069, 357] width 300 height 85
click at [1063, 360] on icon "button" at bounding box center [1066, 357] width 11 height 11
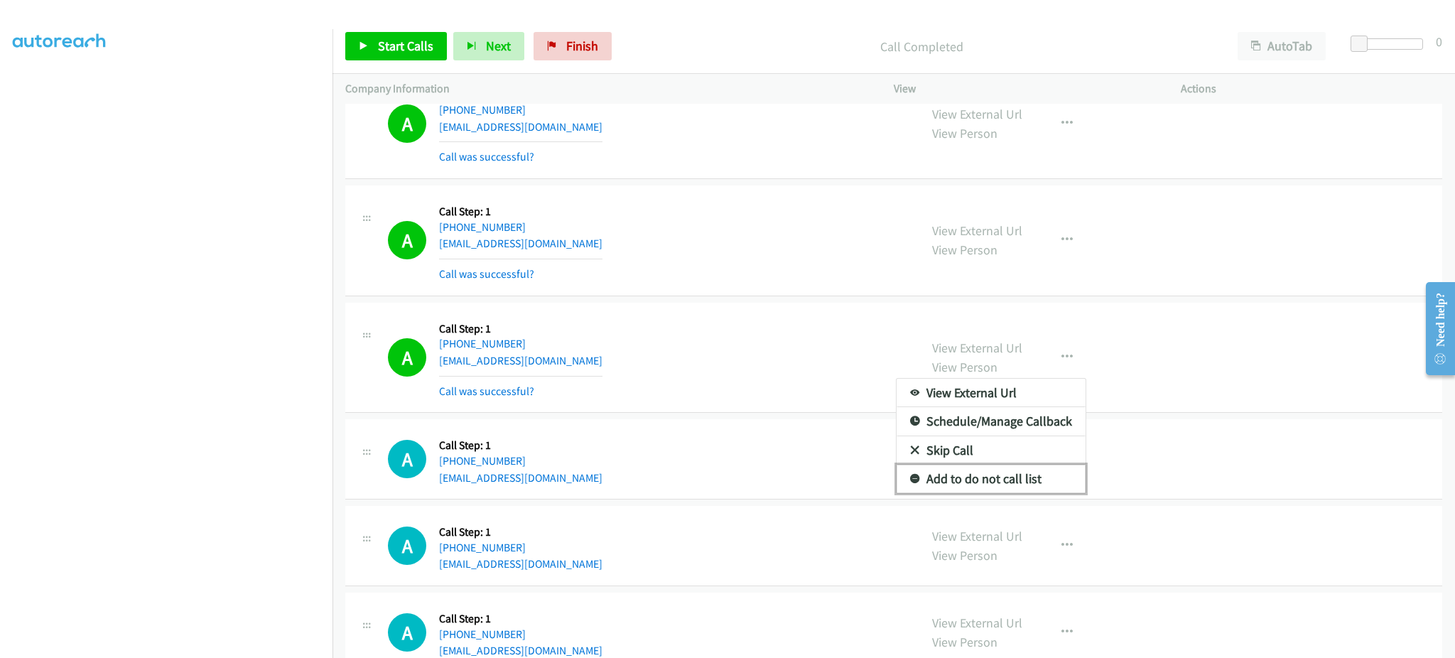
click at [1024, 485] on link "Add to do not call list" at bounding box center [990, 479] width 189 height 28
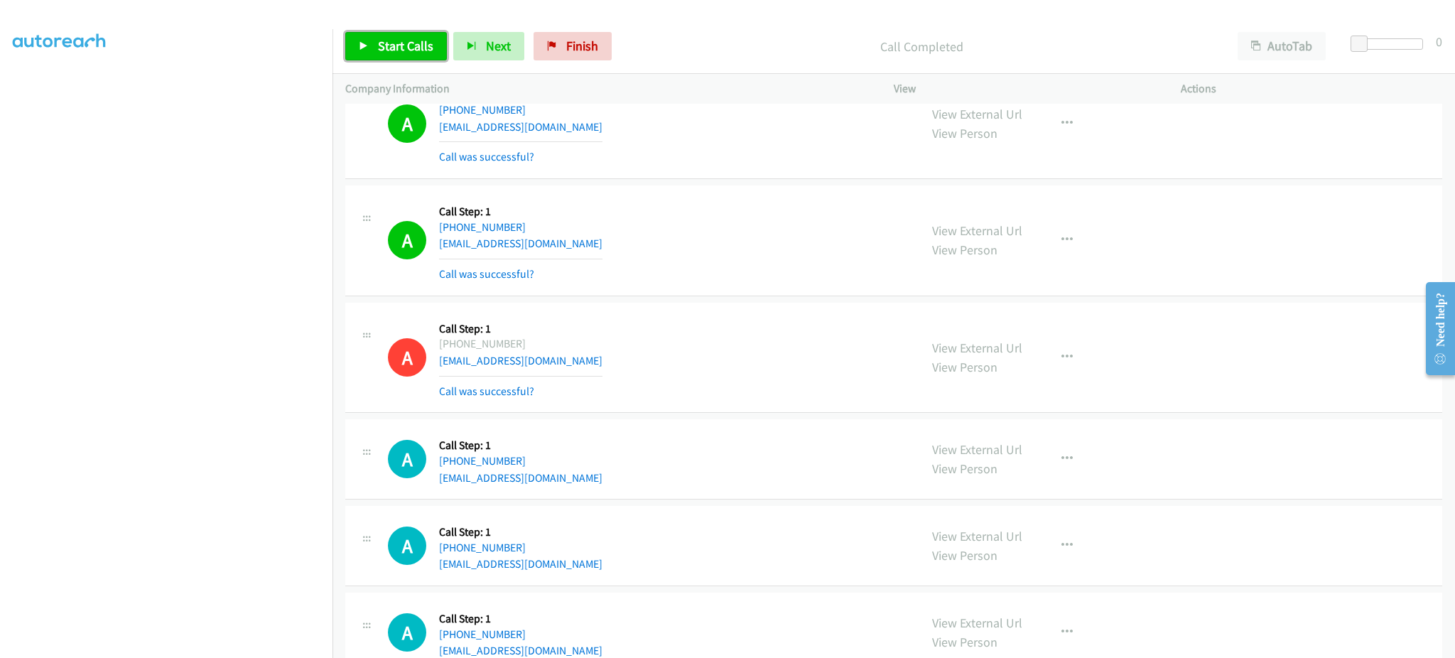
click at [401, 50] on span "Start Calls" at bounding box center [405, 46] width 55 height 16
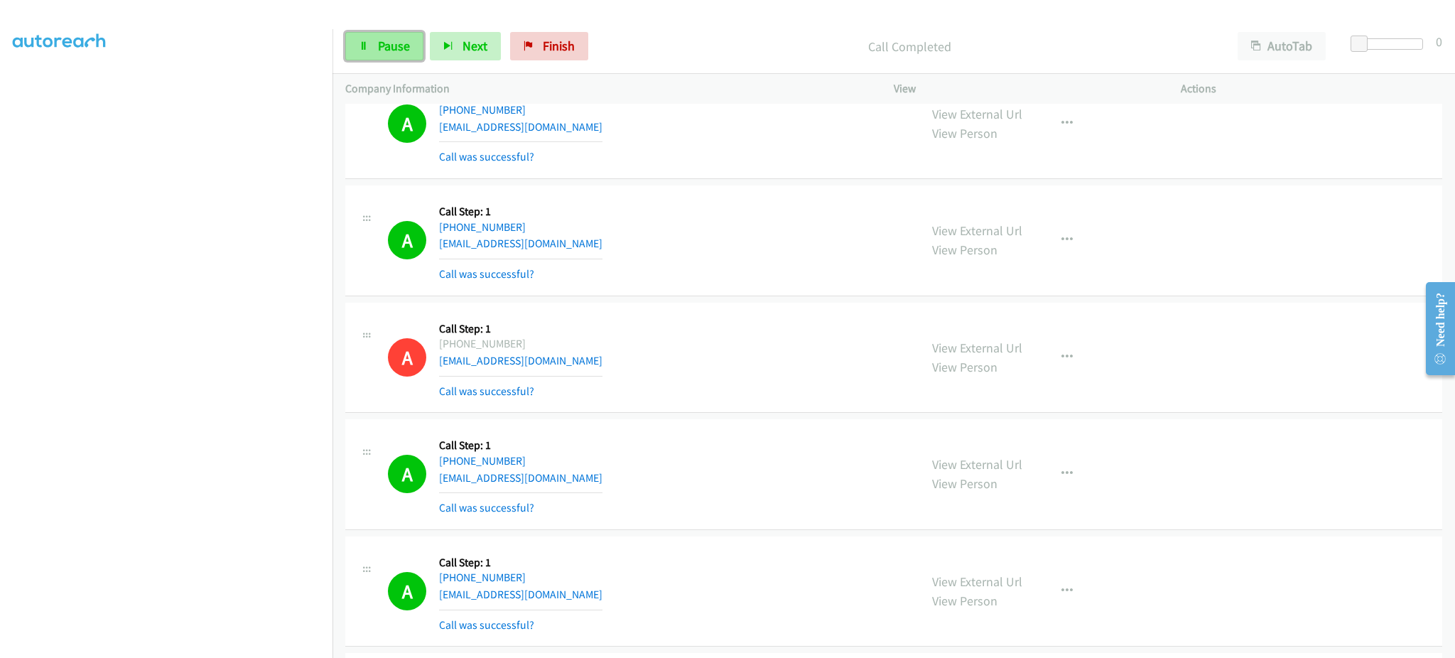
click at [389, 45] on span "Pause" at bounding box center [394, 46] width 32 height 16
click at [407, 47] on span "Start Calls" at bounding box center [405, 46] width 55 height 16
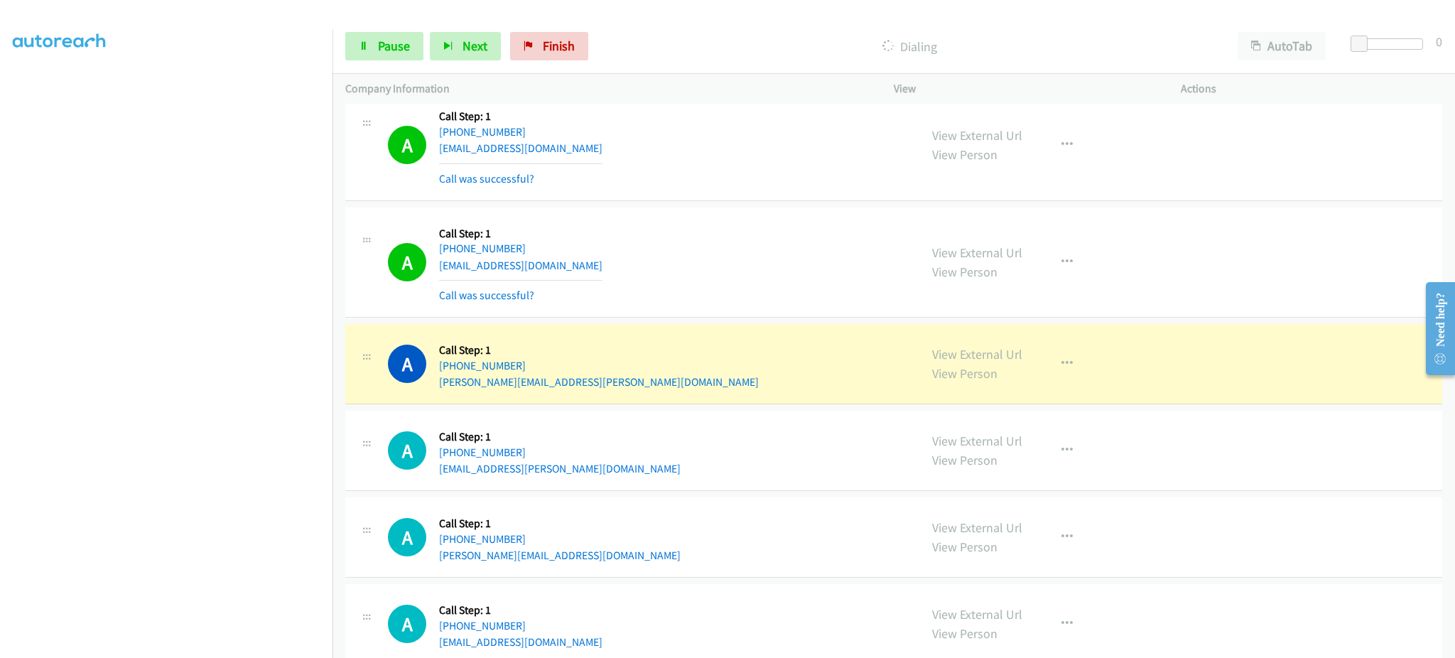
scroll to position [5627, 0]
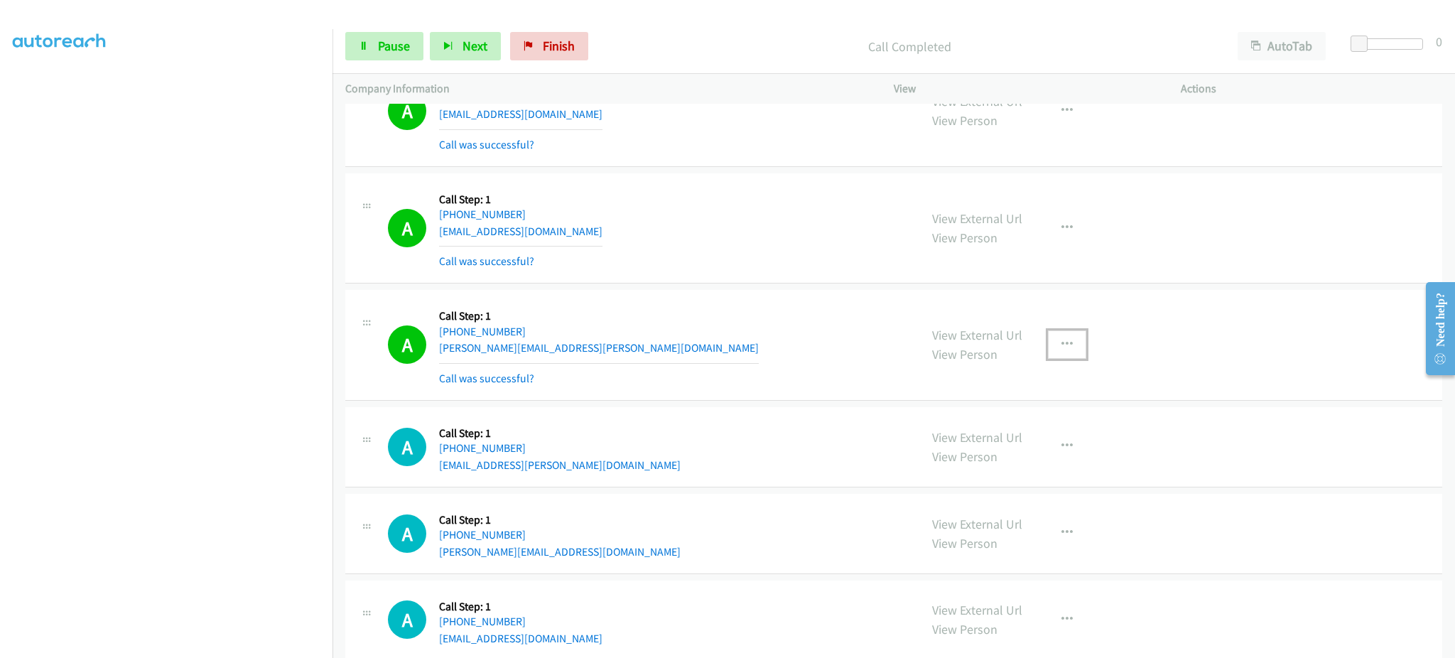
click at [1048, 342] on button "button" at bounding box center [1067, 344] width 38 height 28
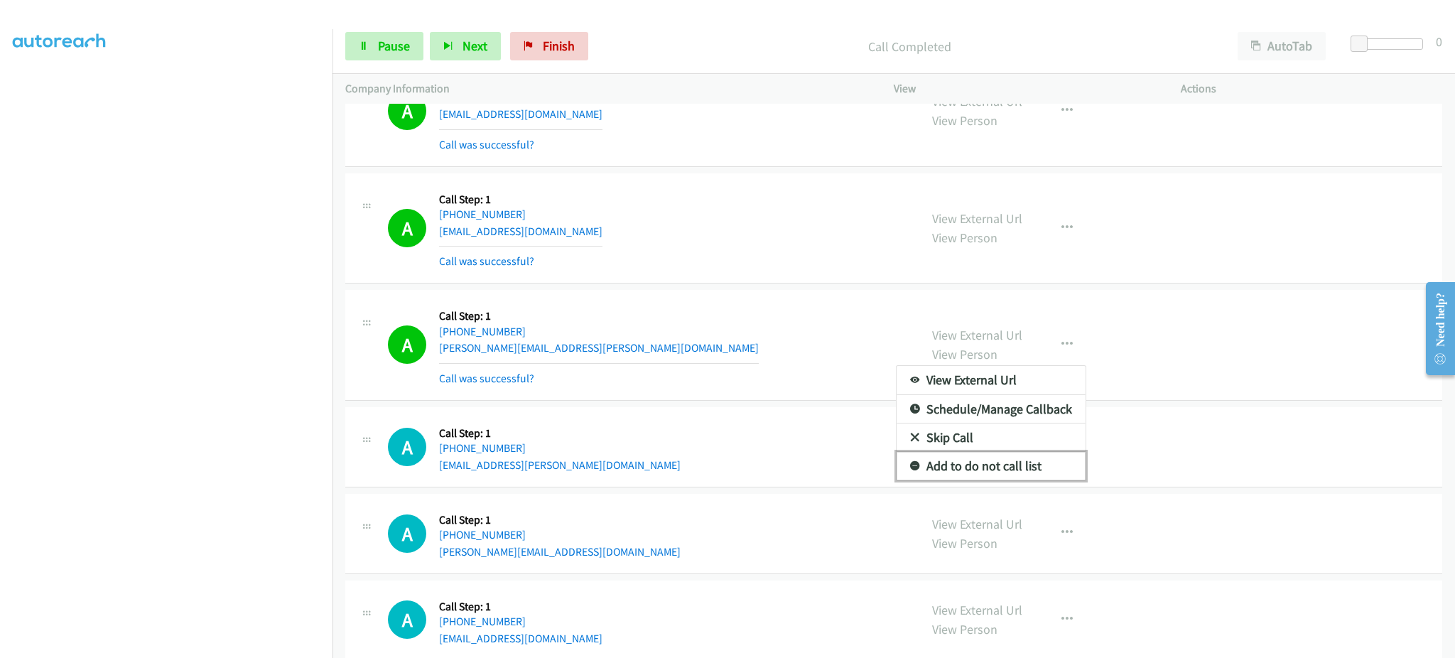
click at [1017, 470] on link "Add to do not call list" at bounding box center [990, 466] width 189 height 28
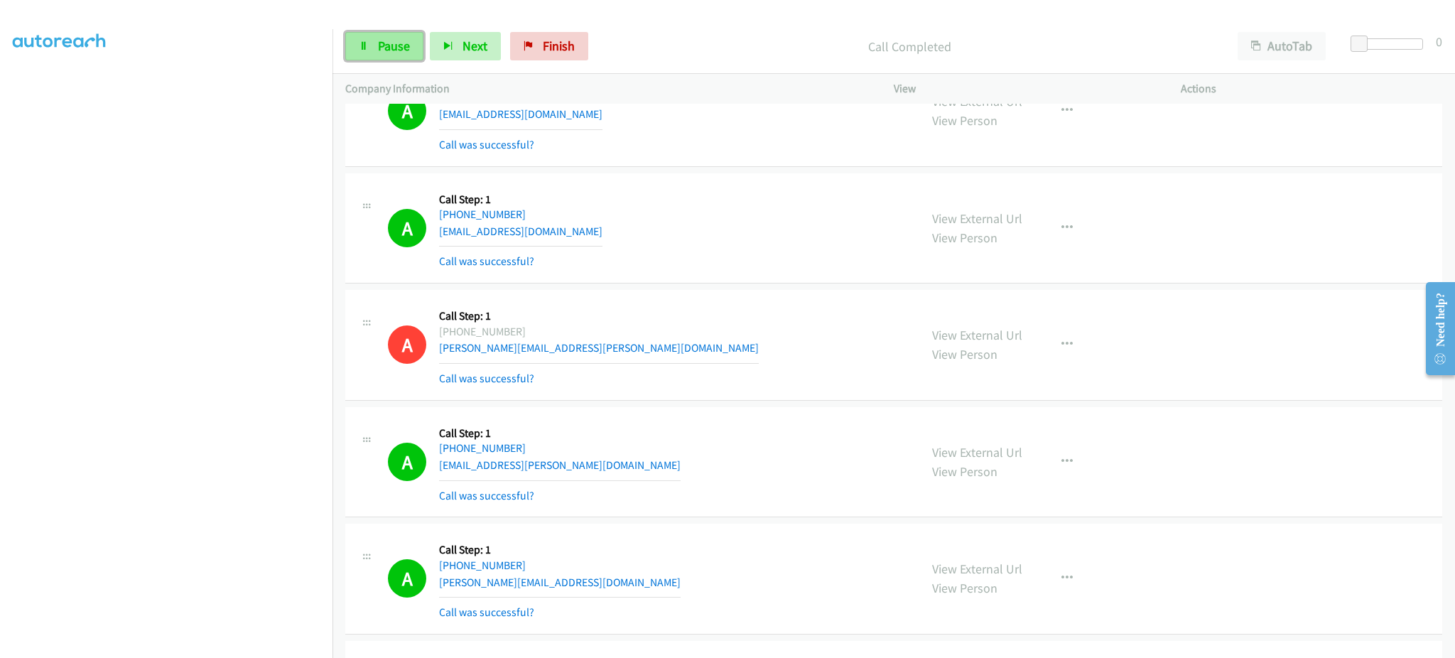
click at [362, 54] on link "Pause" at bounding box center [384, 46] width 78 height 28
click at [381, 43] on span "Start Calls" at bounding box center [405, 46] width 55 height 16
click at [408, 50] on span "Pause" at bounding box center [394, 46] width 32 height 16
click at [418, 53] on span "Start Calls" at bounding box center [405, 46] width 55 height 16
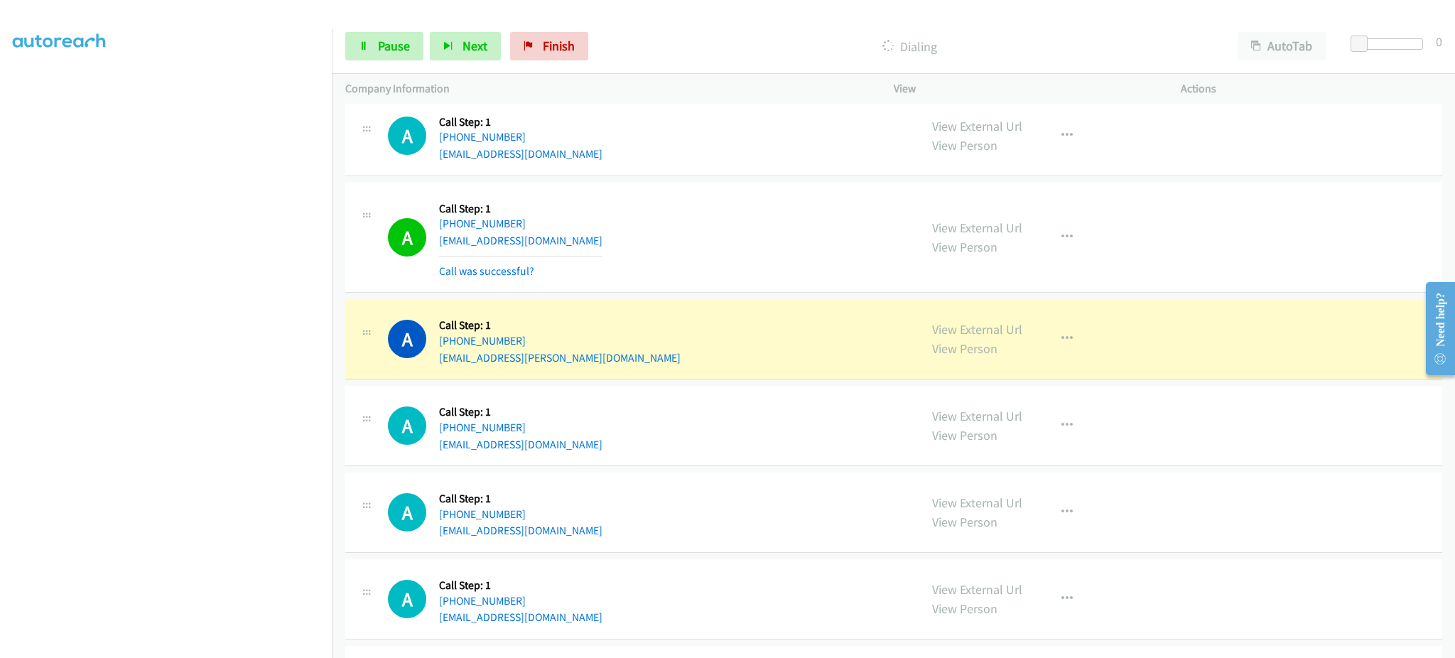
scroll to position [6195, 0]
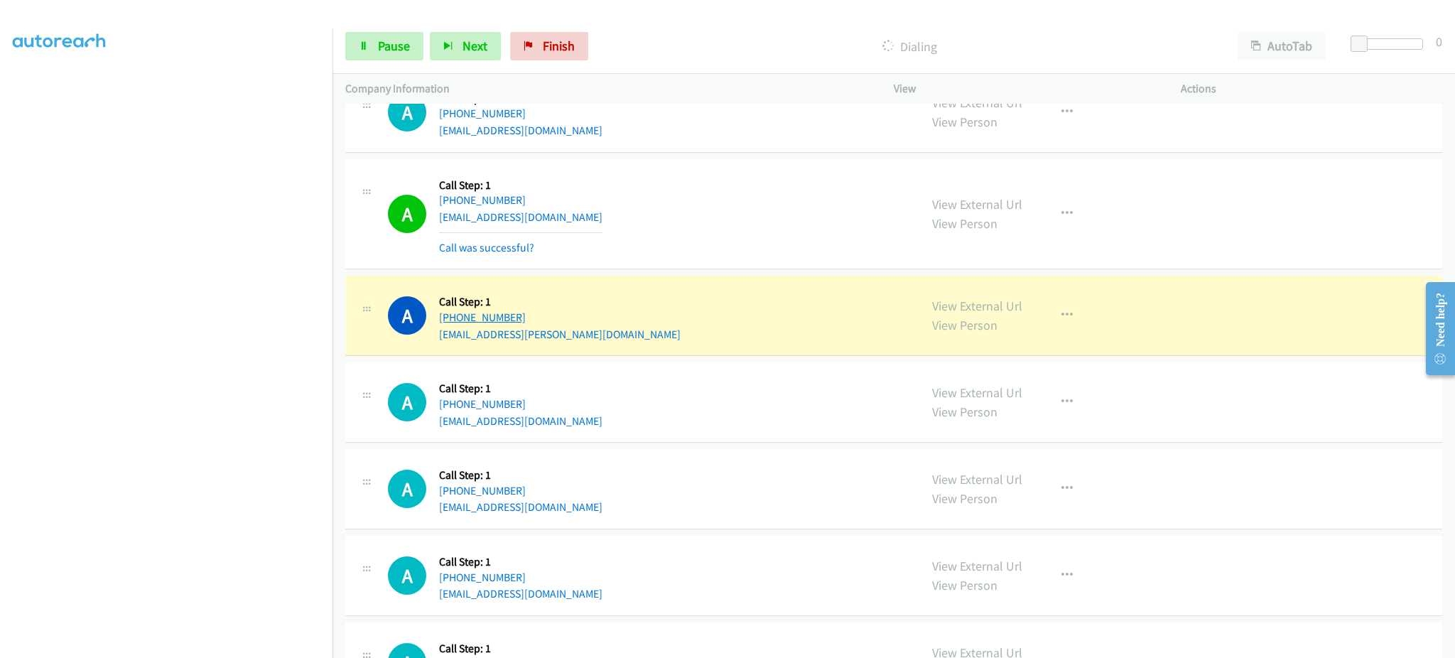
drag, startPoint x: 565, startPoint y: 322, endPoint x: 450, endPoint y: 324, distance: 114.4
click at [450, 324] on div "A Callback Scheduled Call Step: 1 America/New_York +1 301-873-3489 kaleb.berhe@…" at bounding box center [647, 315] width 519 height 54
copy link "301-873-3489"
click at [355, 47] on link "Pause" at bounding box center [384, 46] width 78 height 28
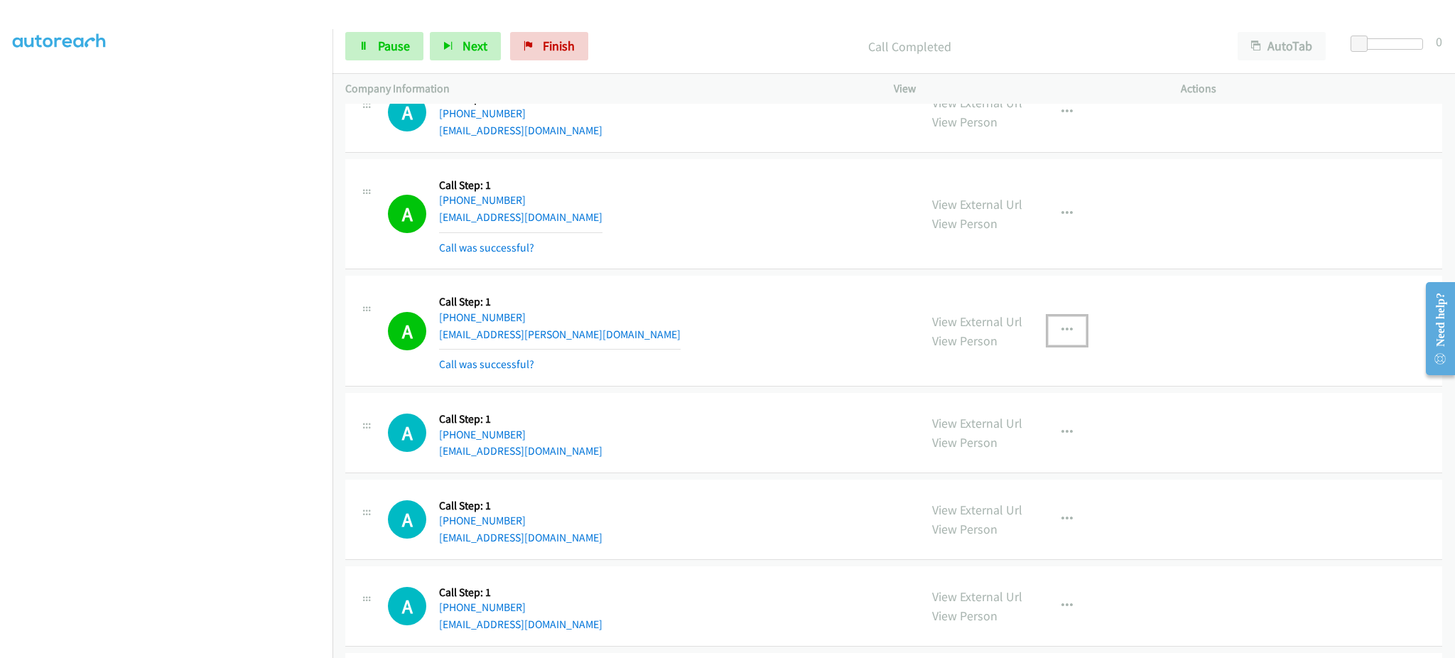
click at [1064, 333] on button "button" at bounding box center [1067, 330] width 38 height 28
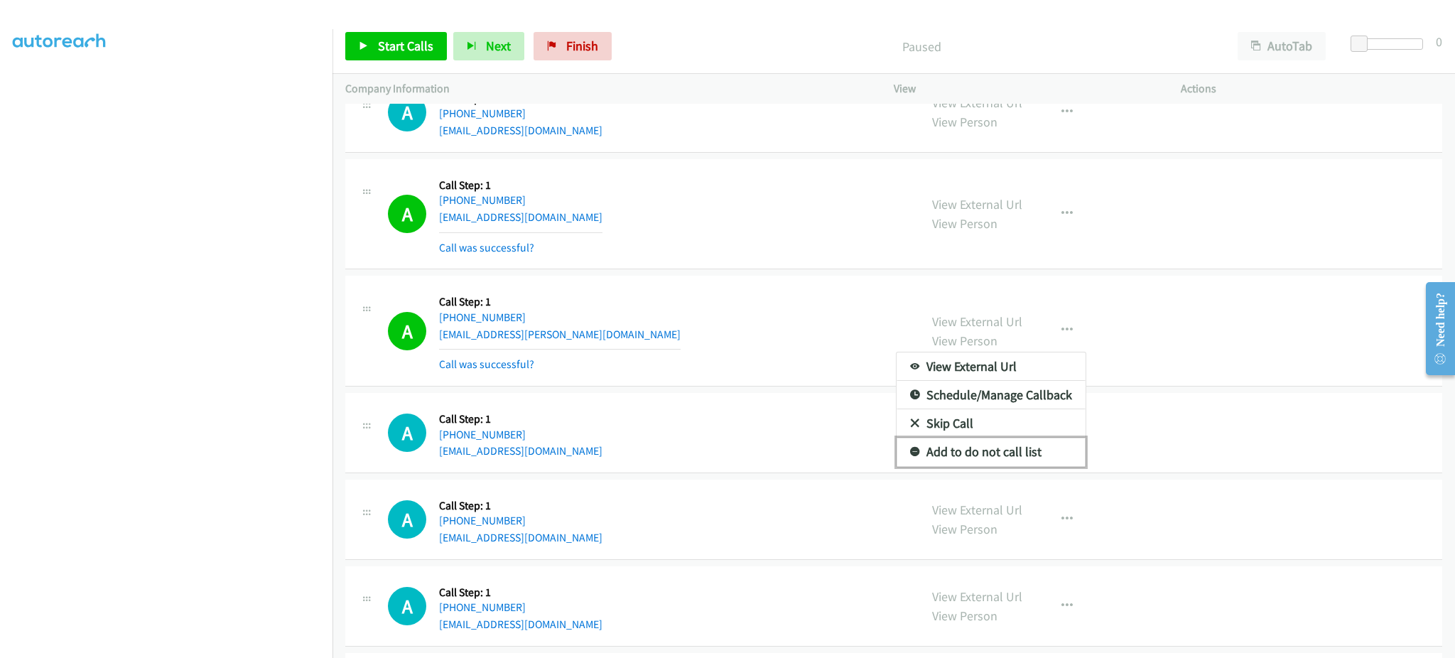
click at [1032, 461] on link "Add to do not call list" at bounding box center [990, 452] width 189 height 28
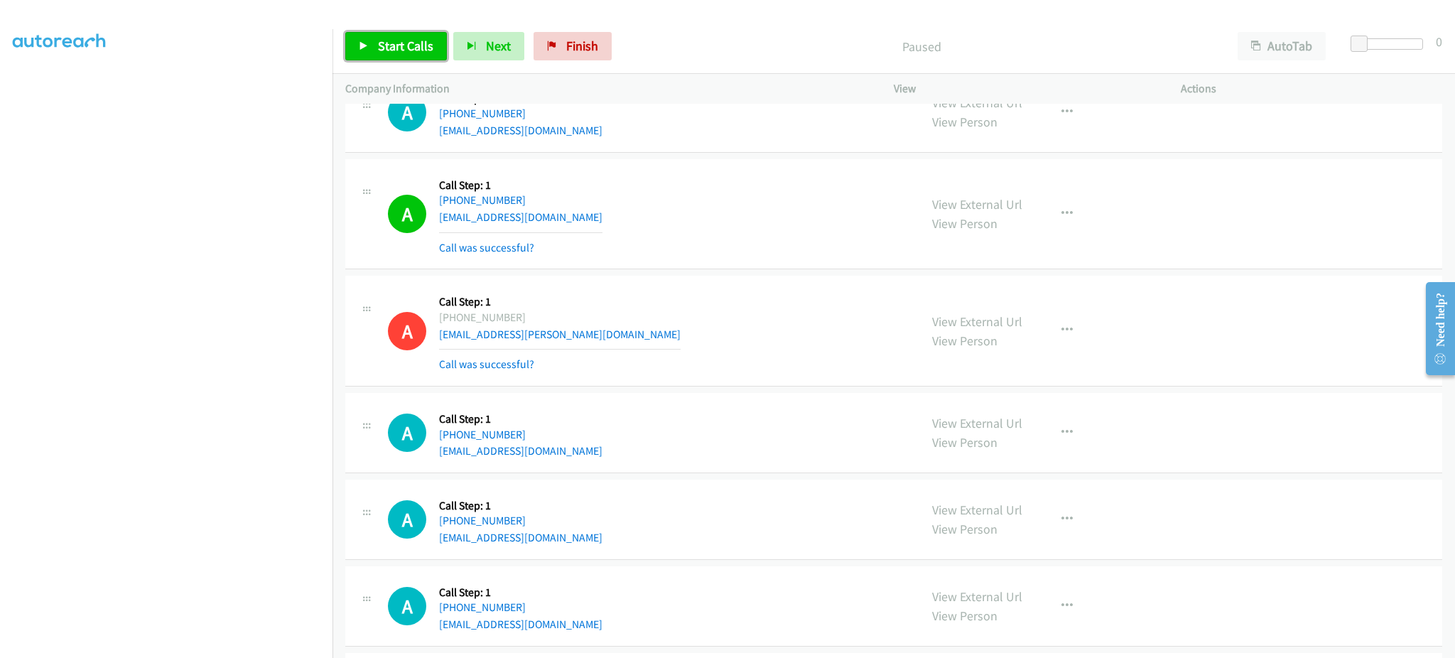
click at [405, 38] on span "Start Calls" at bounding box center [405, 46] width 55 height 16
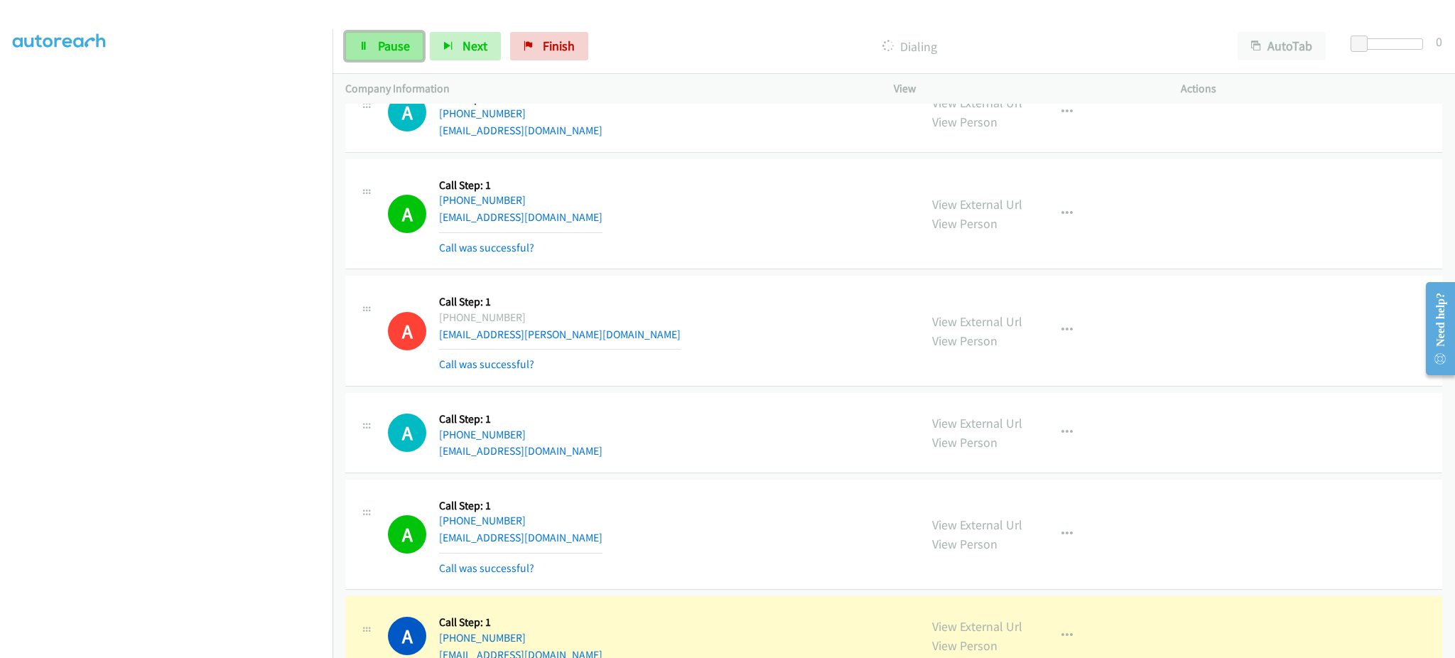
click at [388, 41] on span "Pause" at bounding box center [394, 46] width 32 height 16
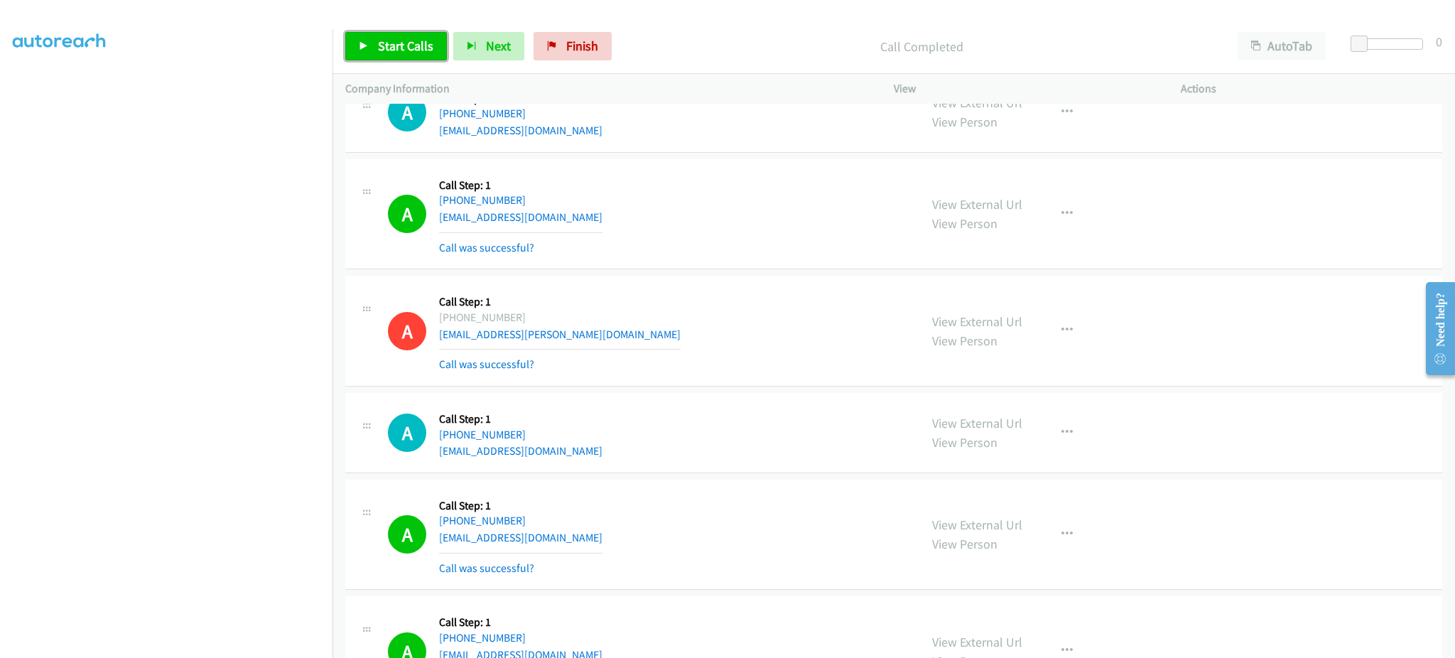
click at [371, 40] on link "Start Calls" at bounding box center [396, 46] width 102 height 28
click at [407, 43] on span "Pause" at bounding box center [394, 46] width 32 height 16
click at [406, 51] on span "Start Calls" at bounding box center [405, 46] width 55 height 16
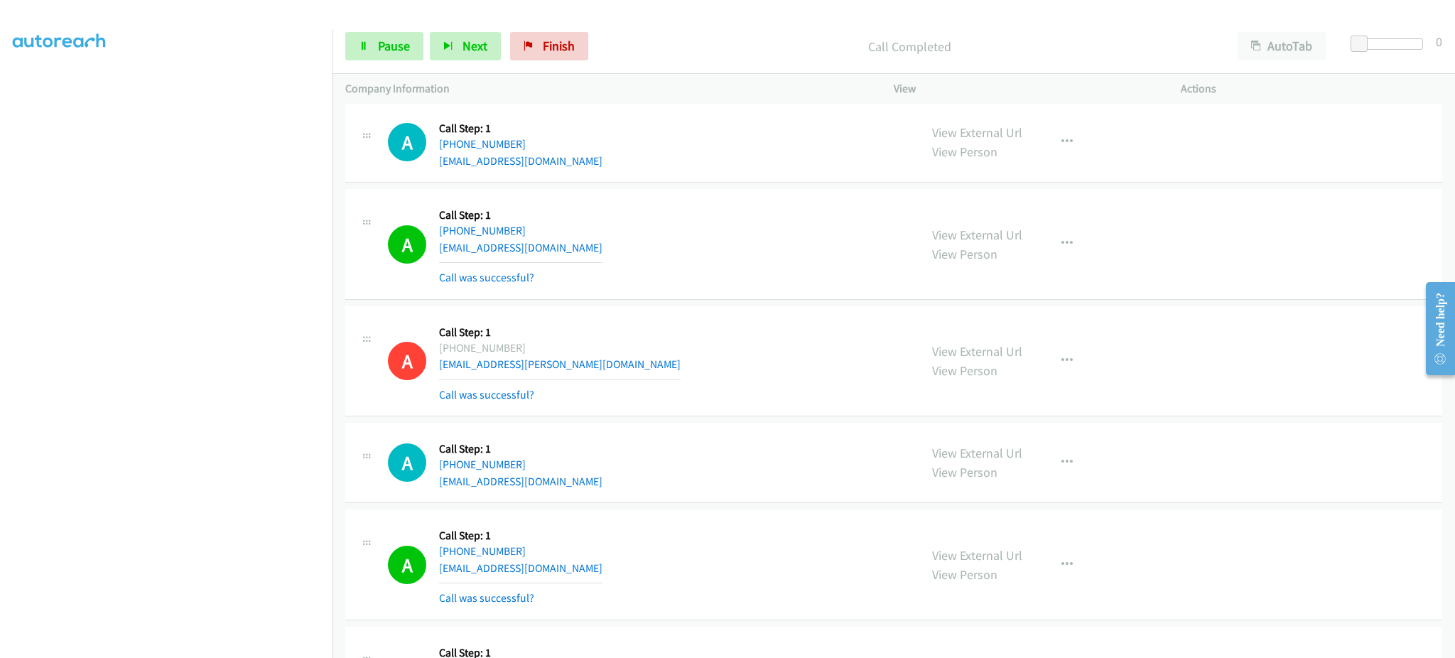
scroll to position [6225, 0]
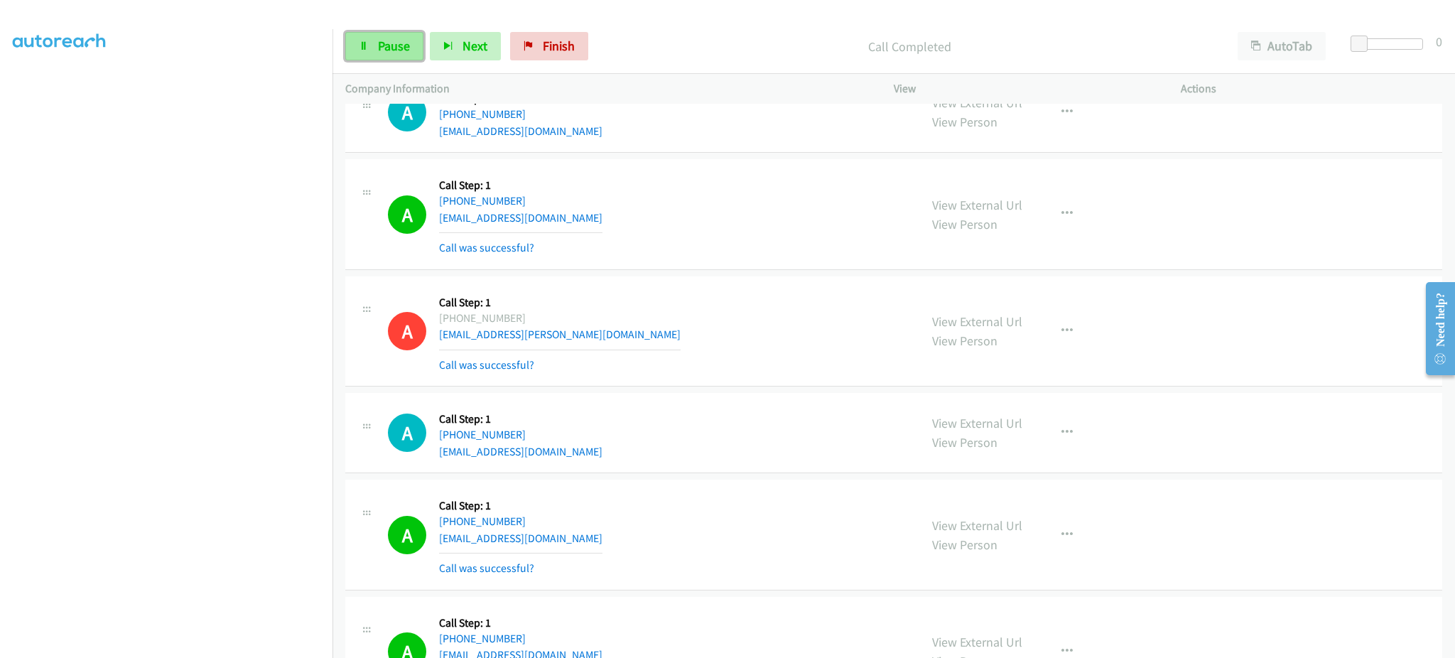
click at [386, 43] on span "Pause" at bounding box center [394, 46] width 32 height 16
click at [398, 38] on span "Start Calls" at bounding box center [405, 46] width 55 height 16
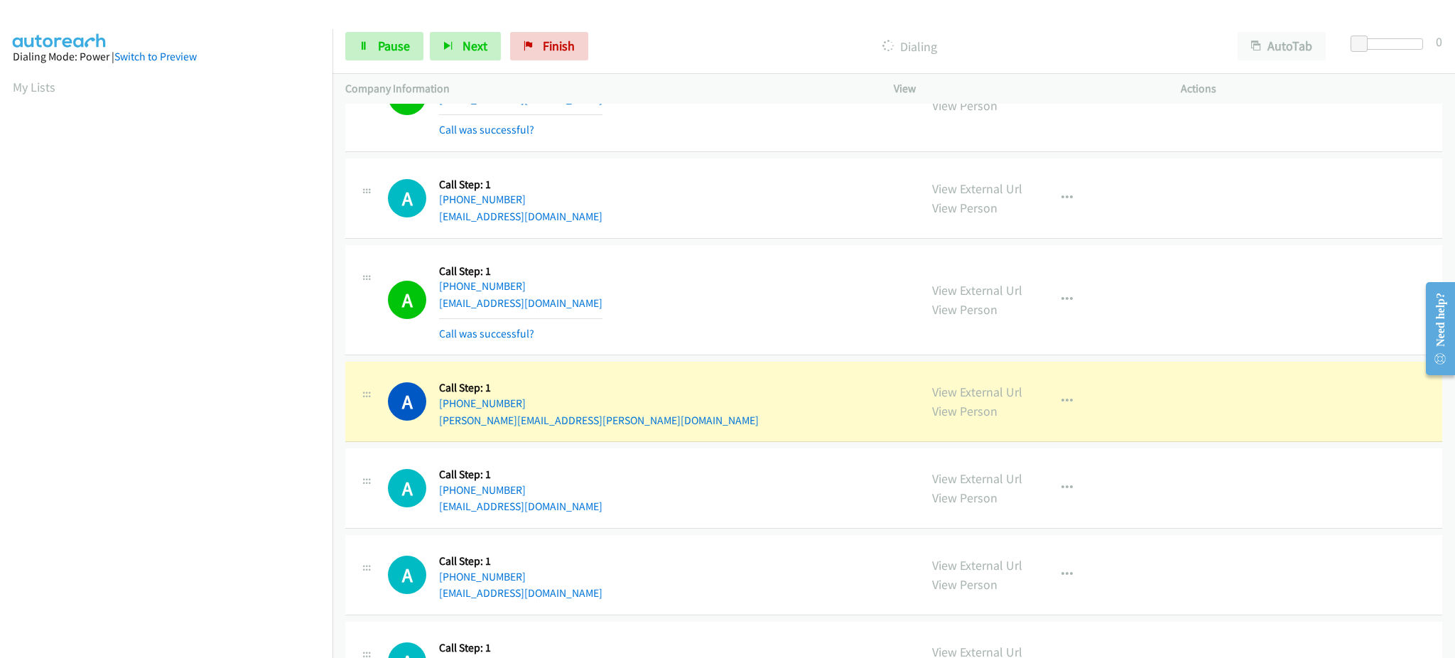
scroll to position [7930, 0]
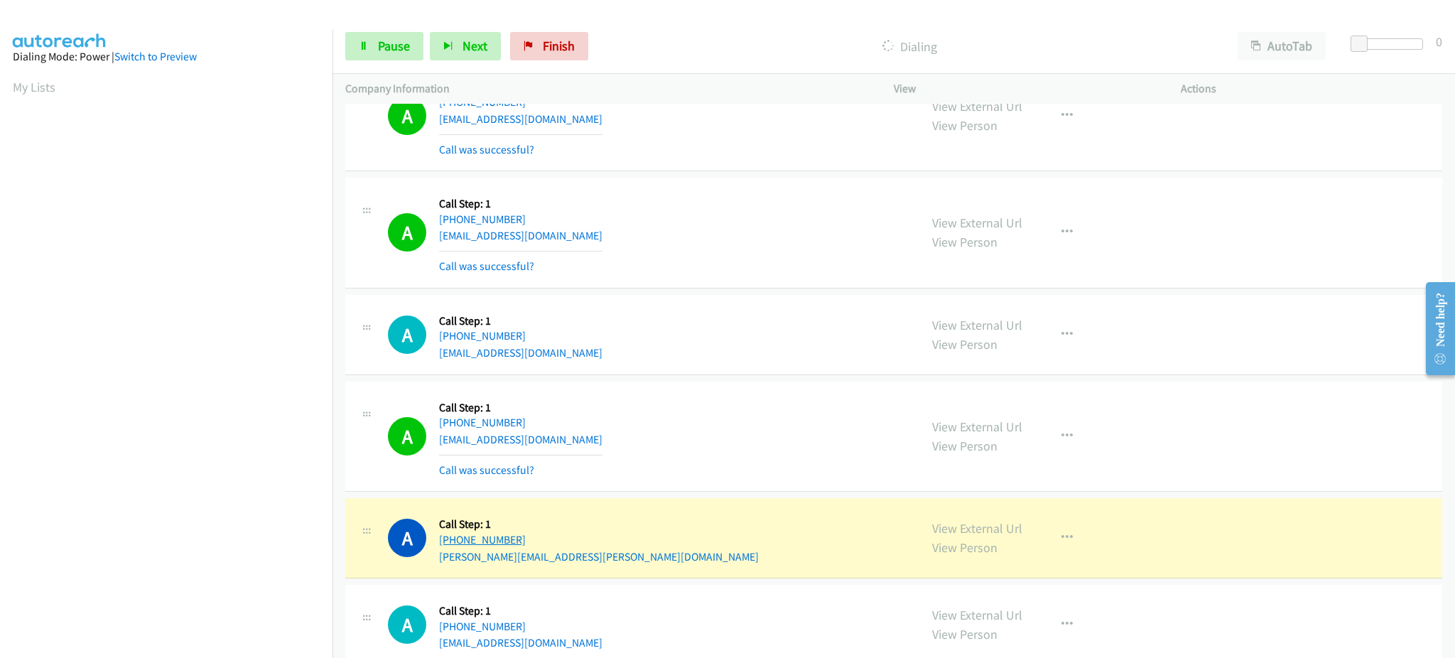
drag, startPoint x: 536, startPoint y: 543, endPoint x: 448, endPoint y: 551, distance: 88.4
click at [448, 548] on div "+1 858-735-3672" at bounding box center [599, 539] width 320 height 17
copy link "858-735-3672"
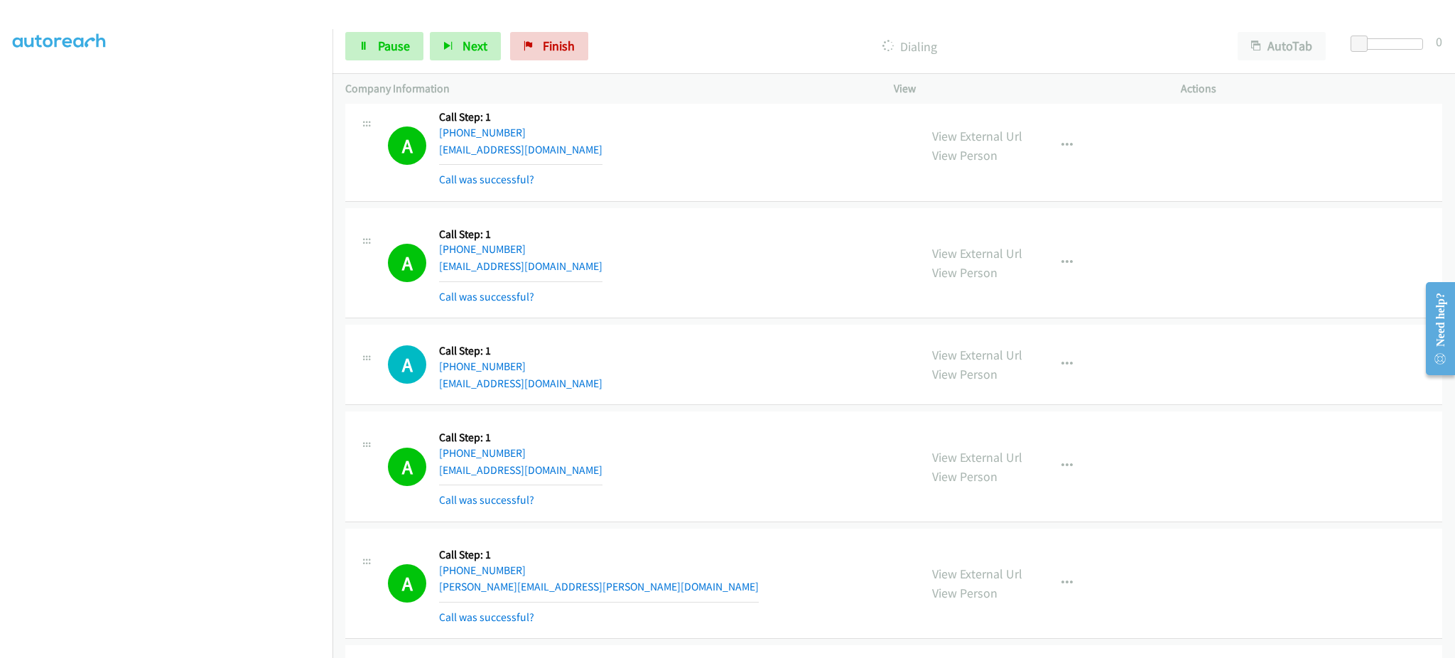
scroll to position [7961, 0]
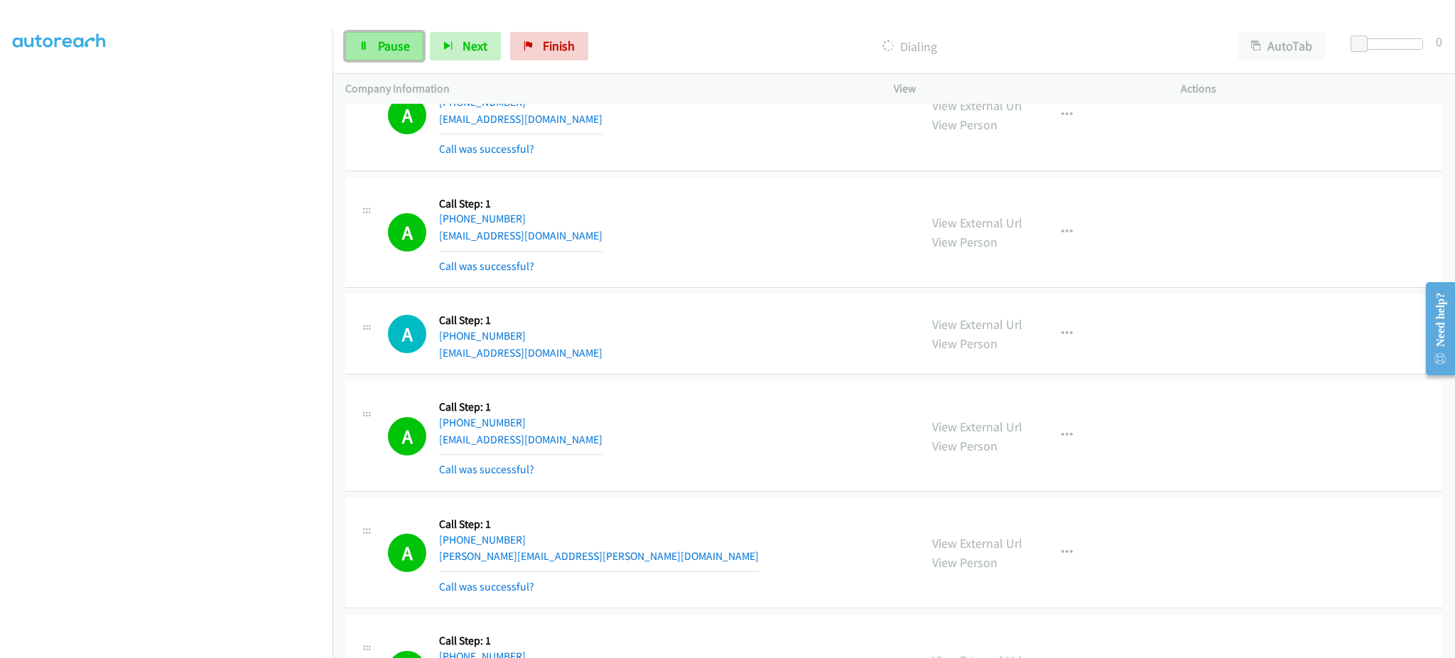
click at [372, 41] on link "Pause" at bounding box center [384, 46] width 78 height 28
click at [400, 41] on span "Start Calls" at bounding box center [405, 46] width 55 height 16
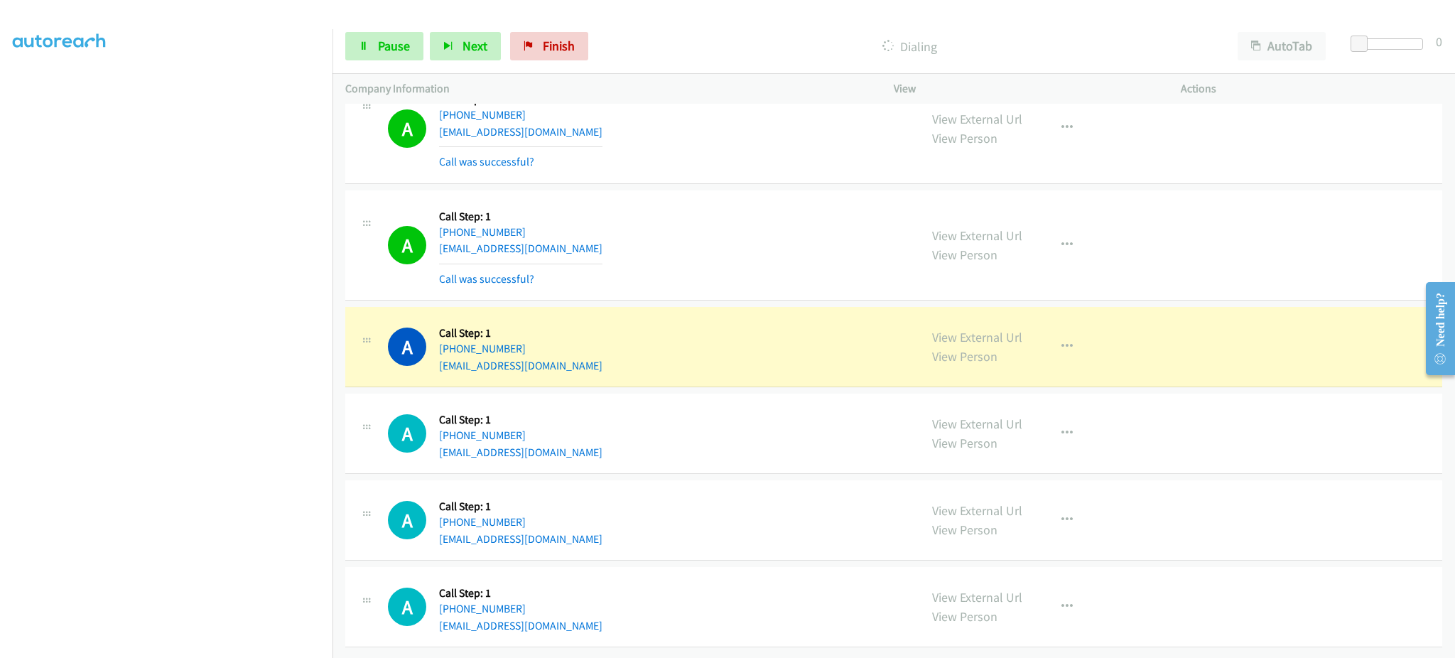
scroll to position [9339, 0]
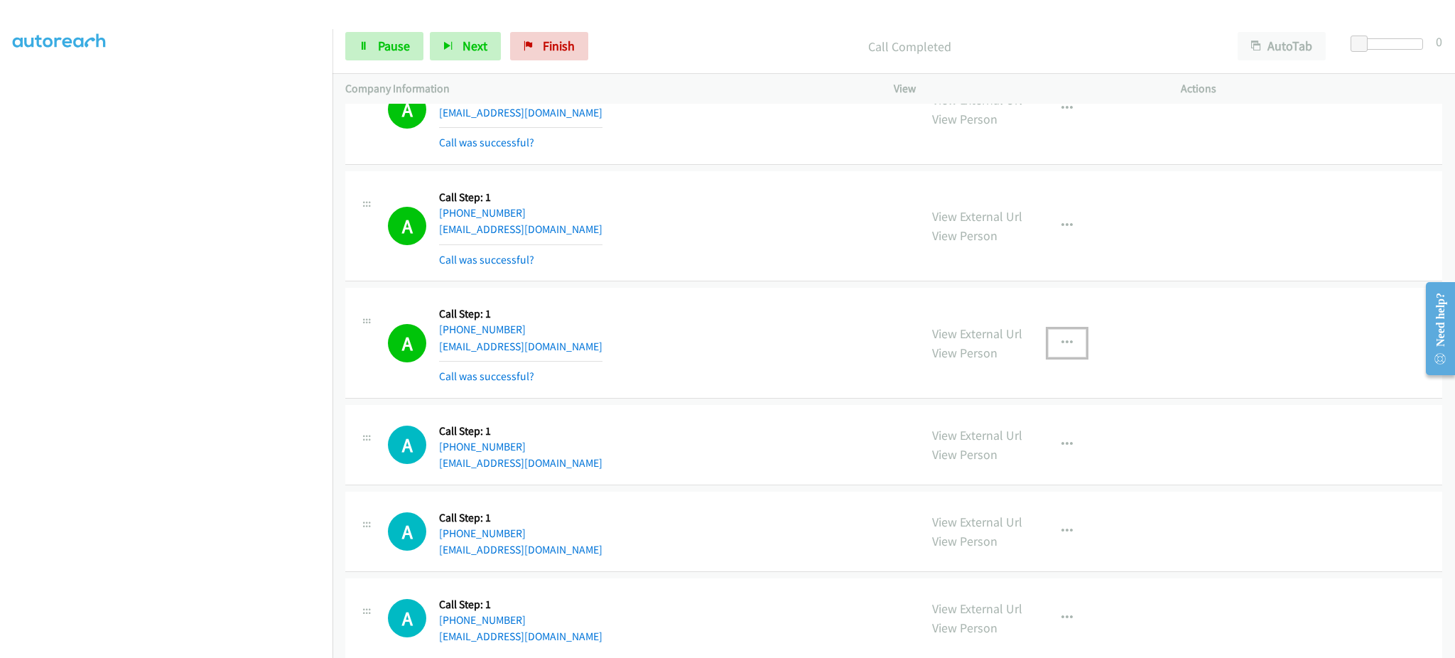
click at [1060, 353] on button "button" at bounding box center [1067, 343] width 38 height 28
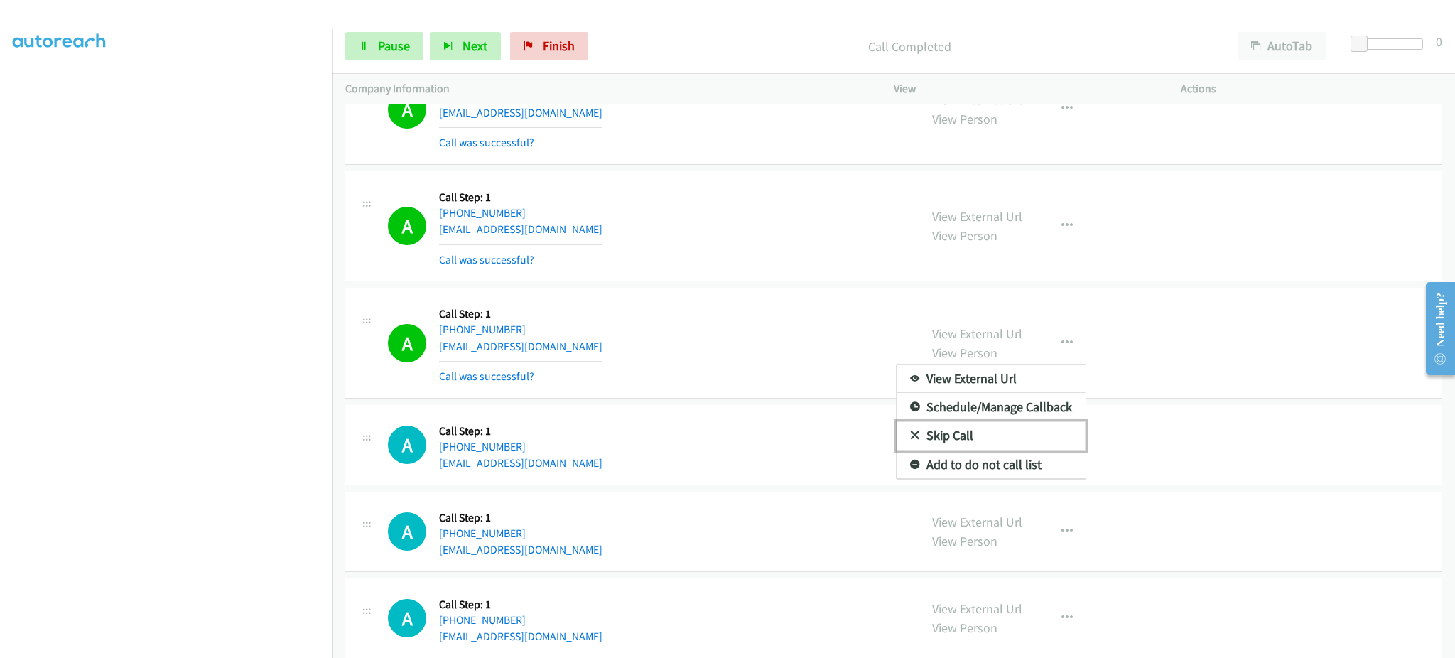
click at [992, 450] on link "Skip Call" at bounding box center [990, 435] width 189 height 28
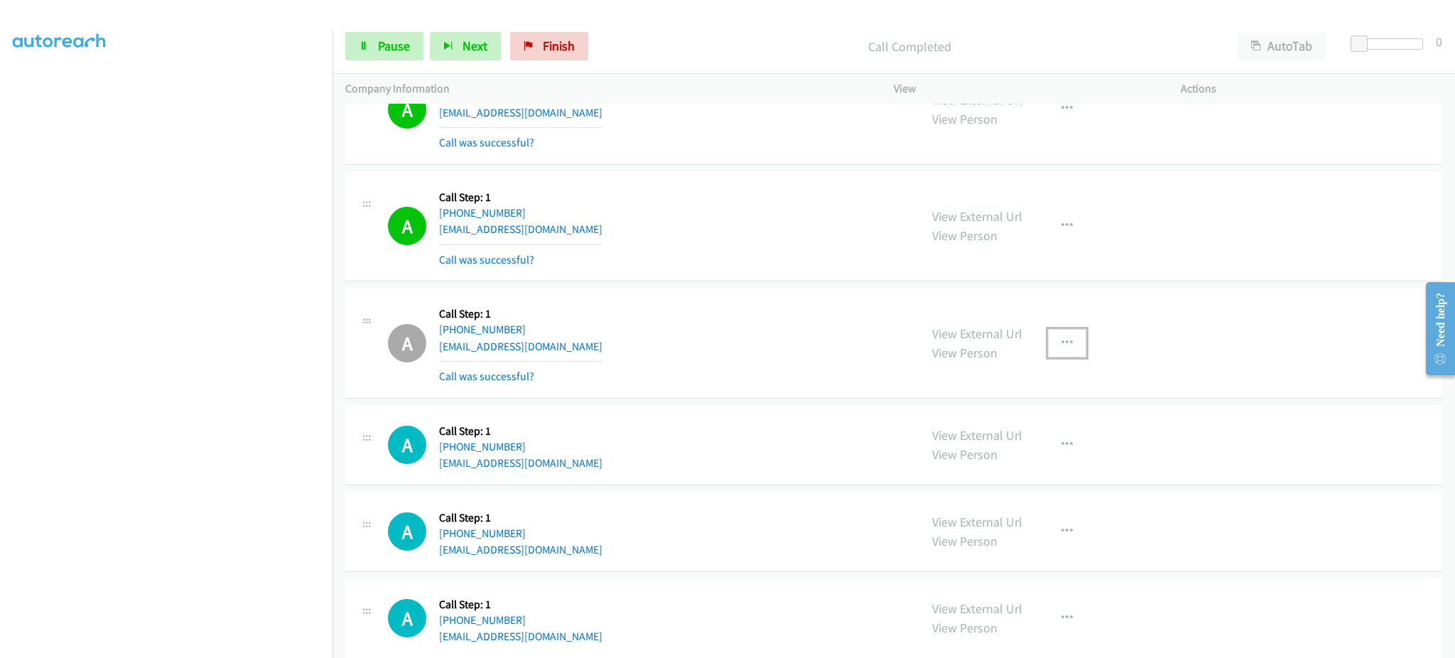
click at [1065, 345] on button "button" at bounding box center [1067, 343] width 38 height 28
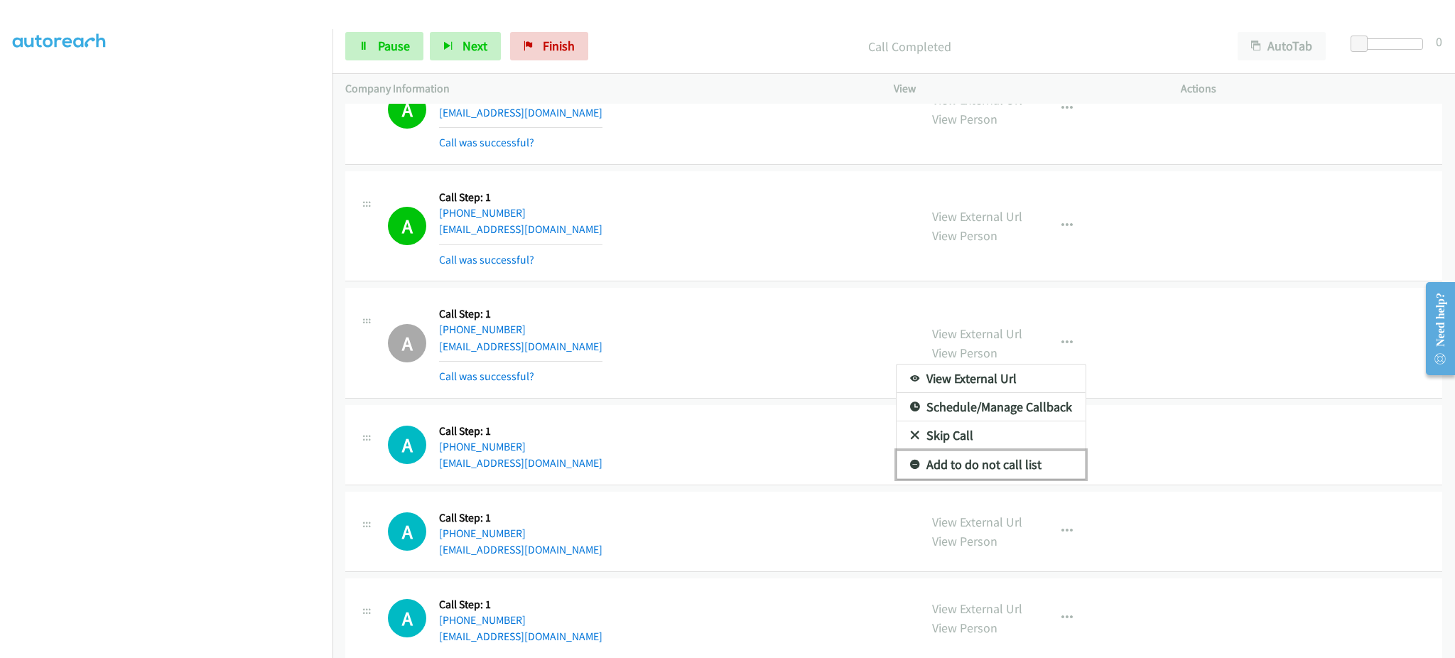
click at [1024, 471] on link "Add to do not call list" at bounding box center [990, 464] width 189 height 28
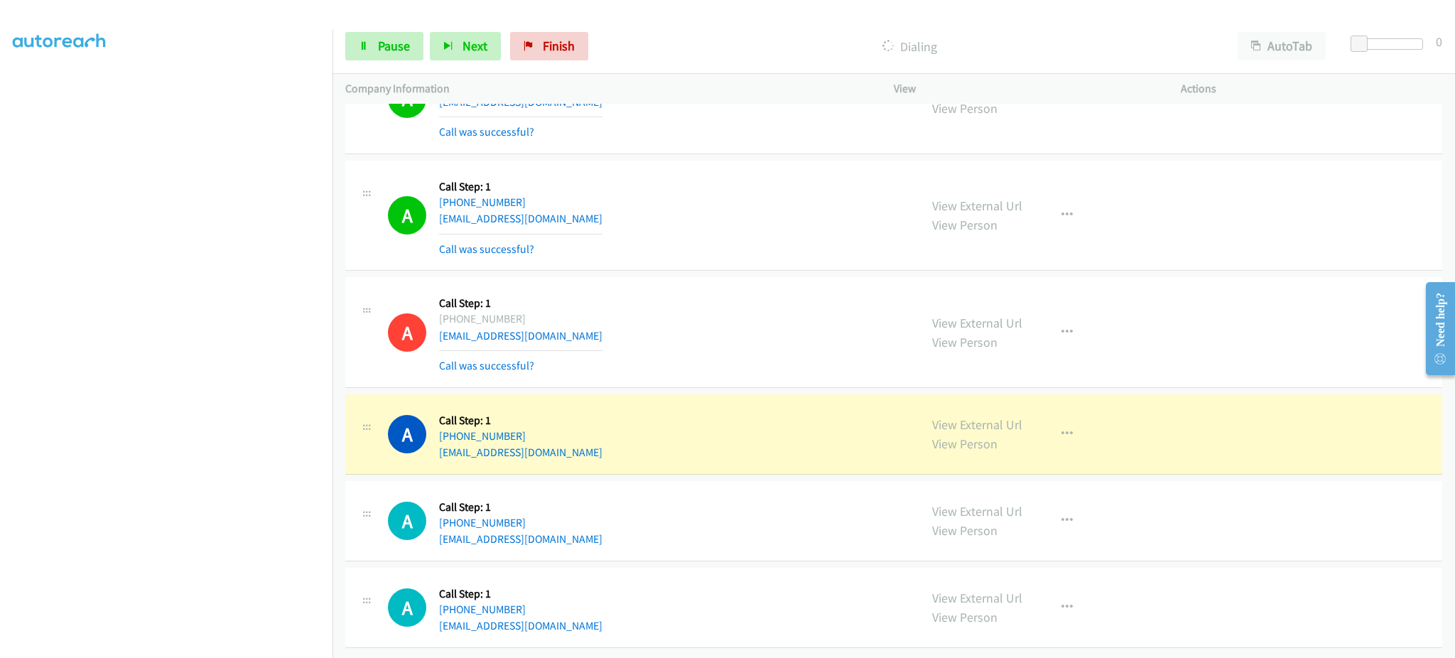
scroll to position [9370, 0]
click at [358, 37] on link "Pause" at bounding box center [384, 46] width 78 height 28
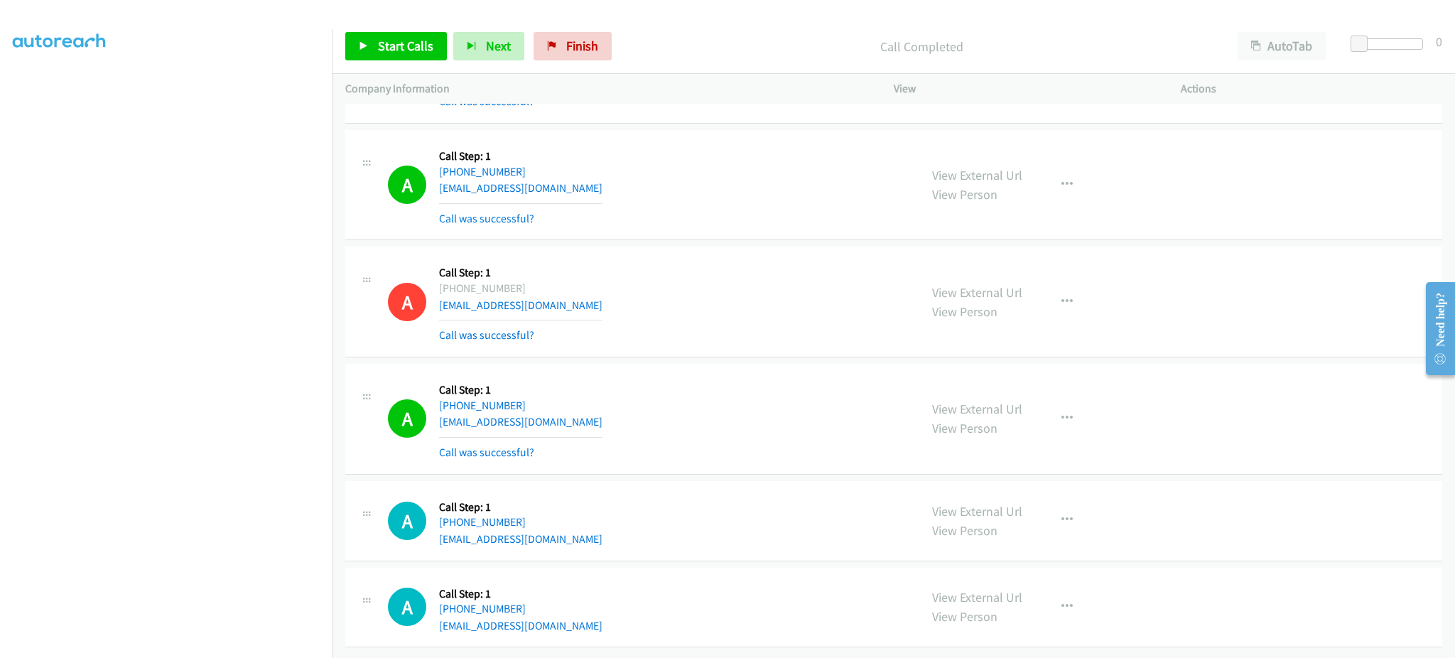
scroll to position [9400, 0]
click at [1081, 408] on div "View External Url View Person View External Url Email Schedule/Manage Callback …" at bounding box center [1069, 418] width 300 height 85
click at [1053, 411] on button "button" at bounding box center [1067, 418] width 38 height 28
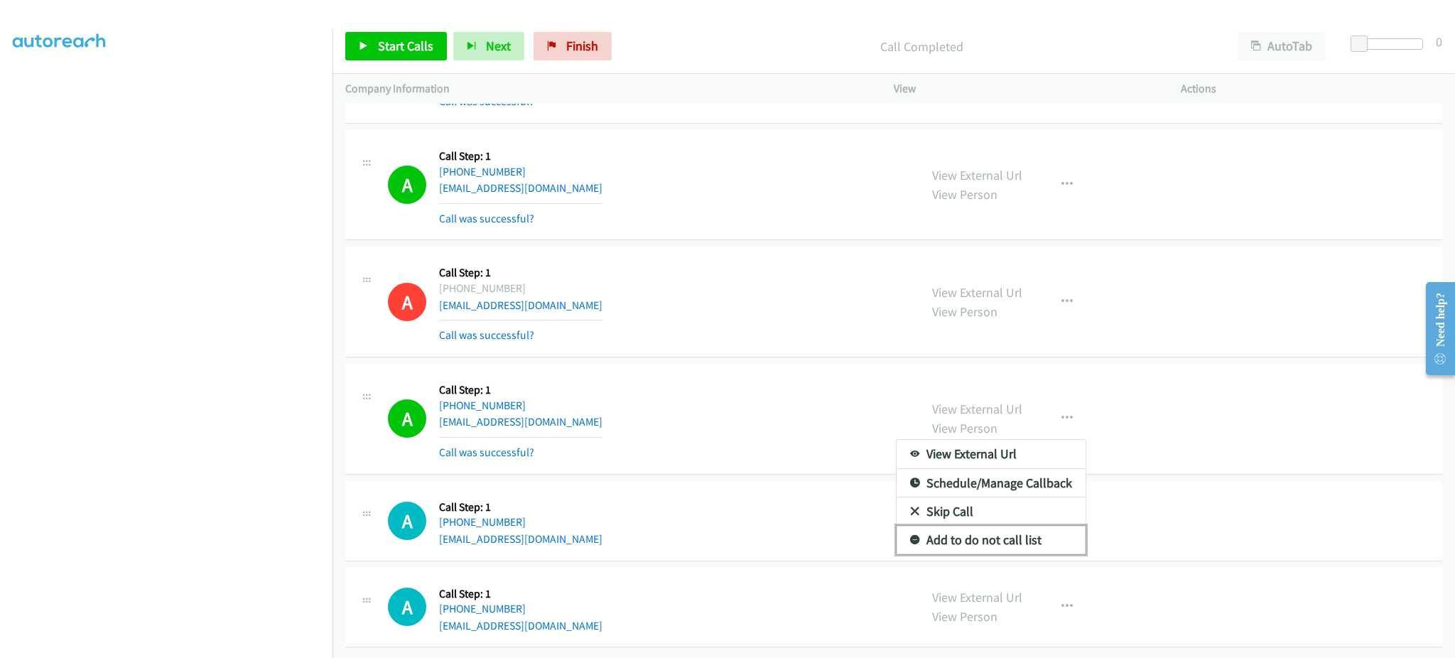
click at [992, 526] on link "Add to do not call list" at bounding box center [990, 540] width 189 height 28
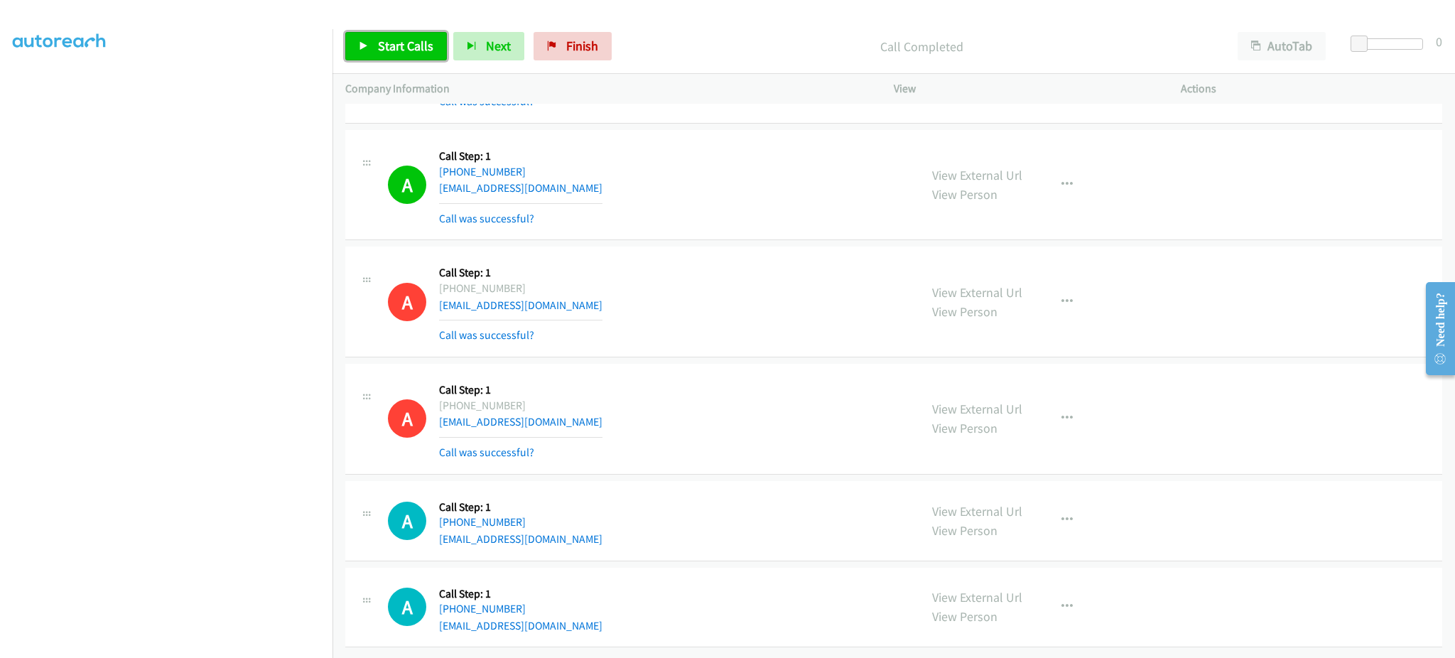
click at [401, 55] on link "Start Calls" at bounding box center [396, 46] width 102 height 28
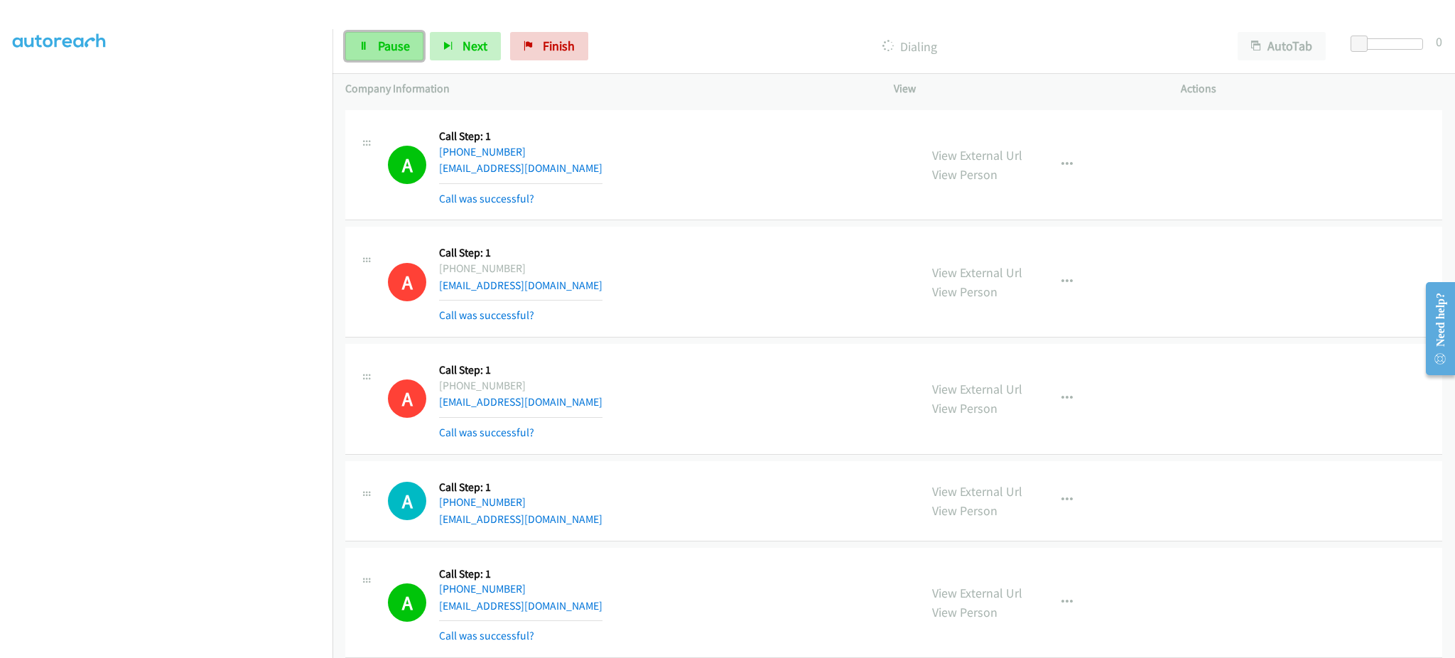
click at [349, 38] on link "Pause" at bounding box center [384, 46] width 78 height 28
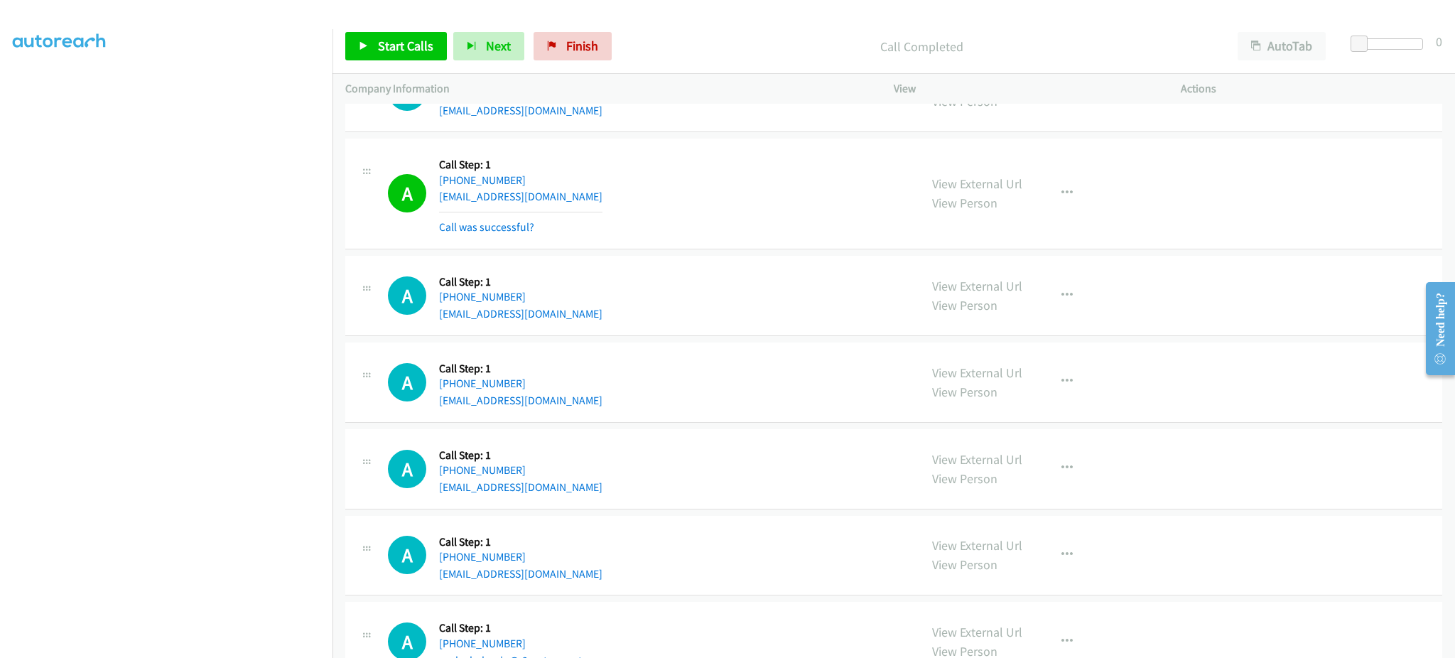
scroll to position [9870, 0]
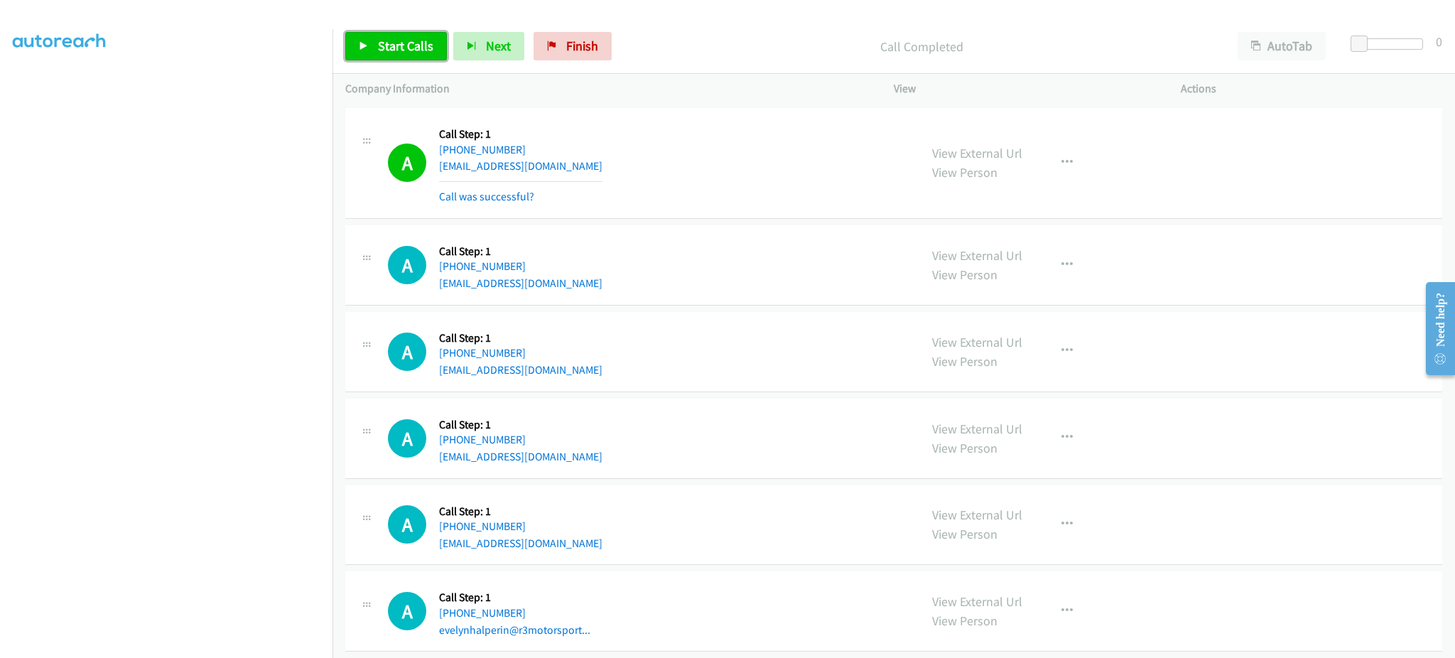
drag, startPoint x: 402, startPoint y: 38, endPoint x: 554, endPoint y: 1, distance: 156.4
click at [402, 38] on span "Start Calls" at bounding box center [405, 46] width 55 height 16
click at [398, 49] on span "Pause" at bounding box center [394, 46] width 32 height 16
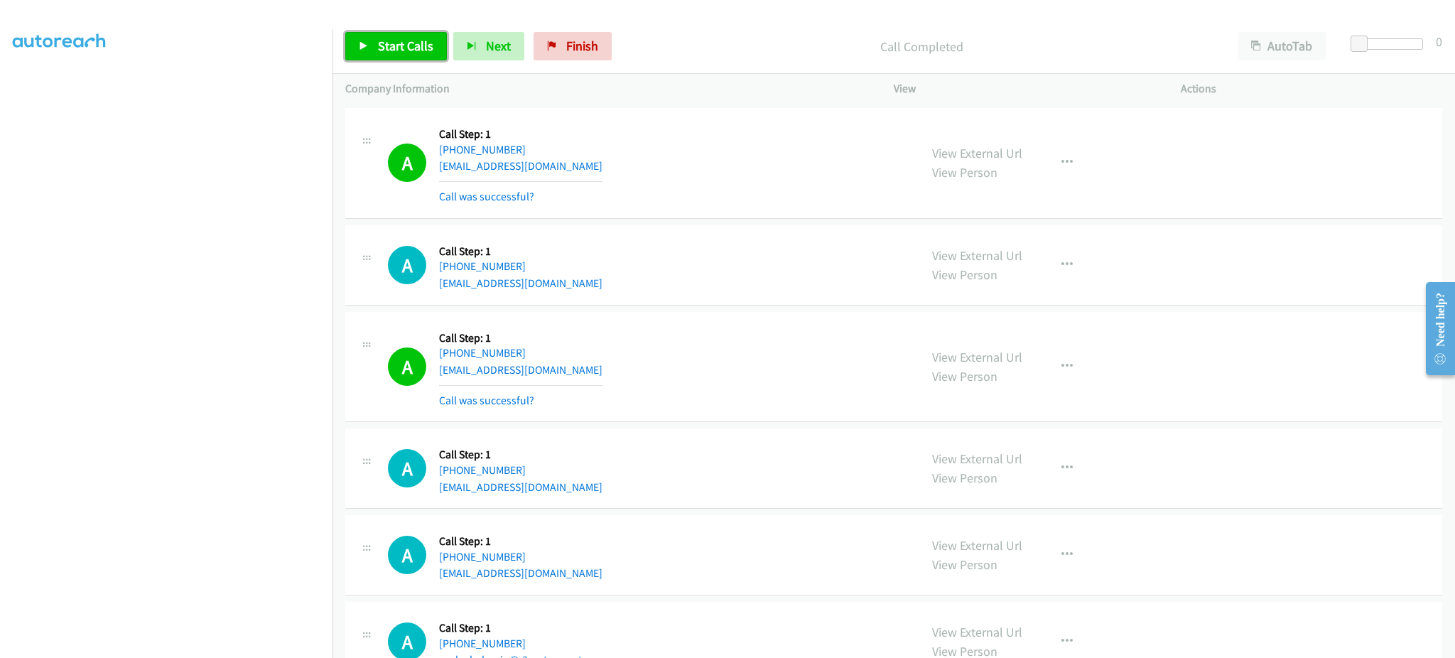
click at [398, 46] on span "Start Calls" at bounding box center [405, 46] width 55 height 16
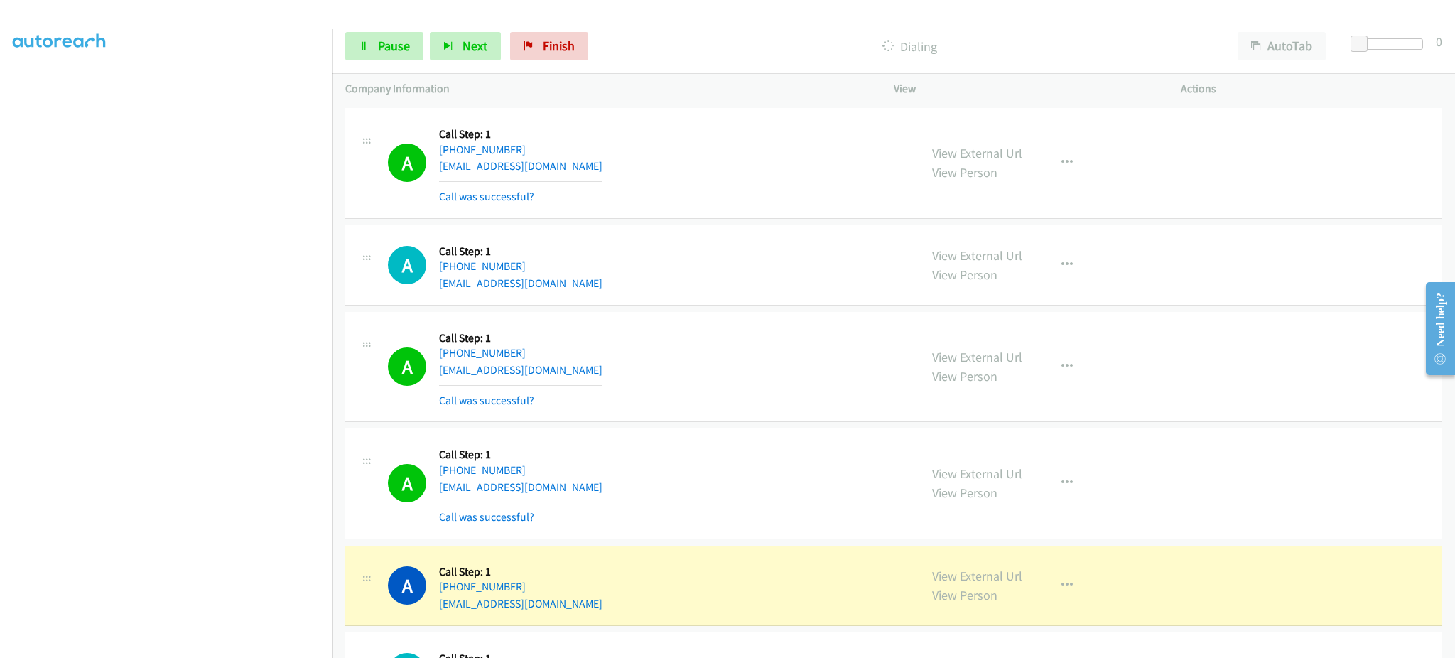
scroll to position [10154, 0]
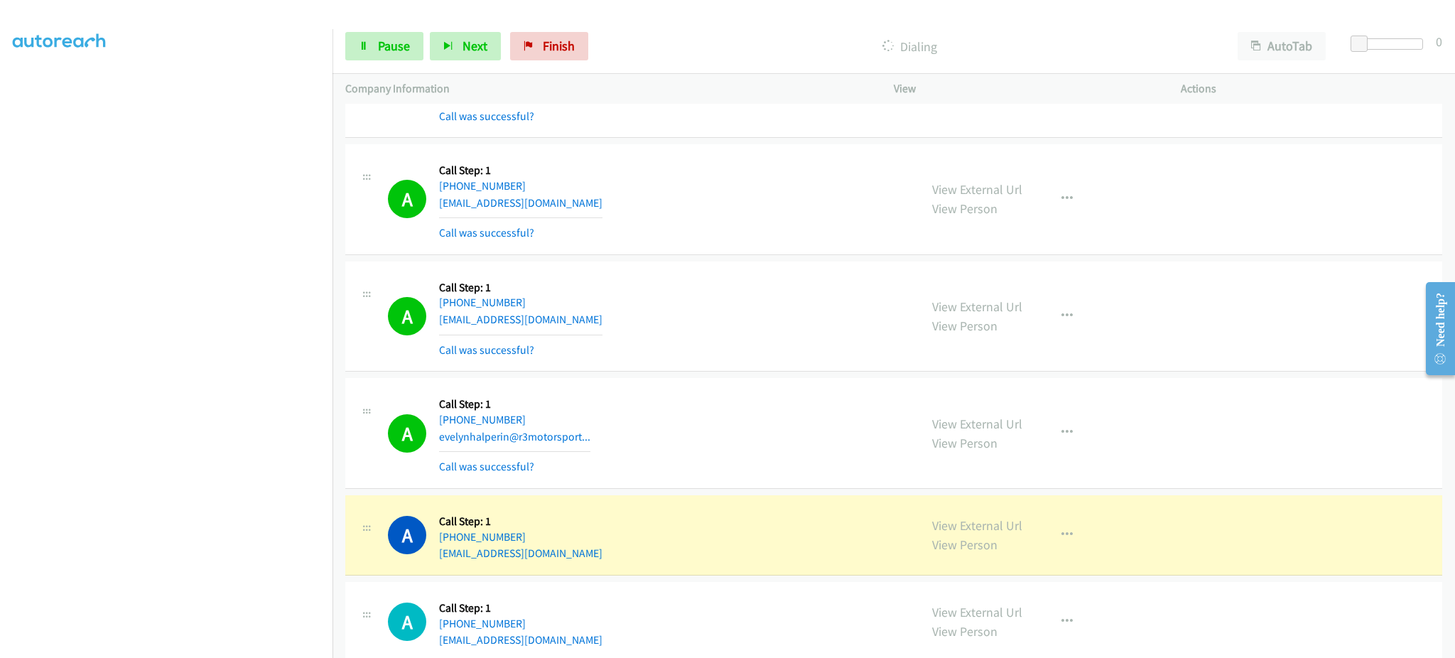
click at [220, 644] on section at bounding box center [166, 321] width 307 height 680
click at [408, 50] on span "Pause" at bounding box center [394, 46] width 32 height 16
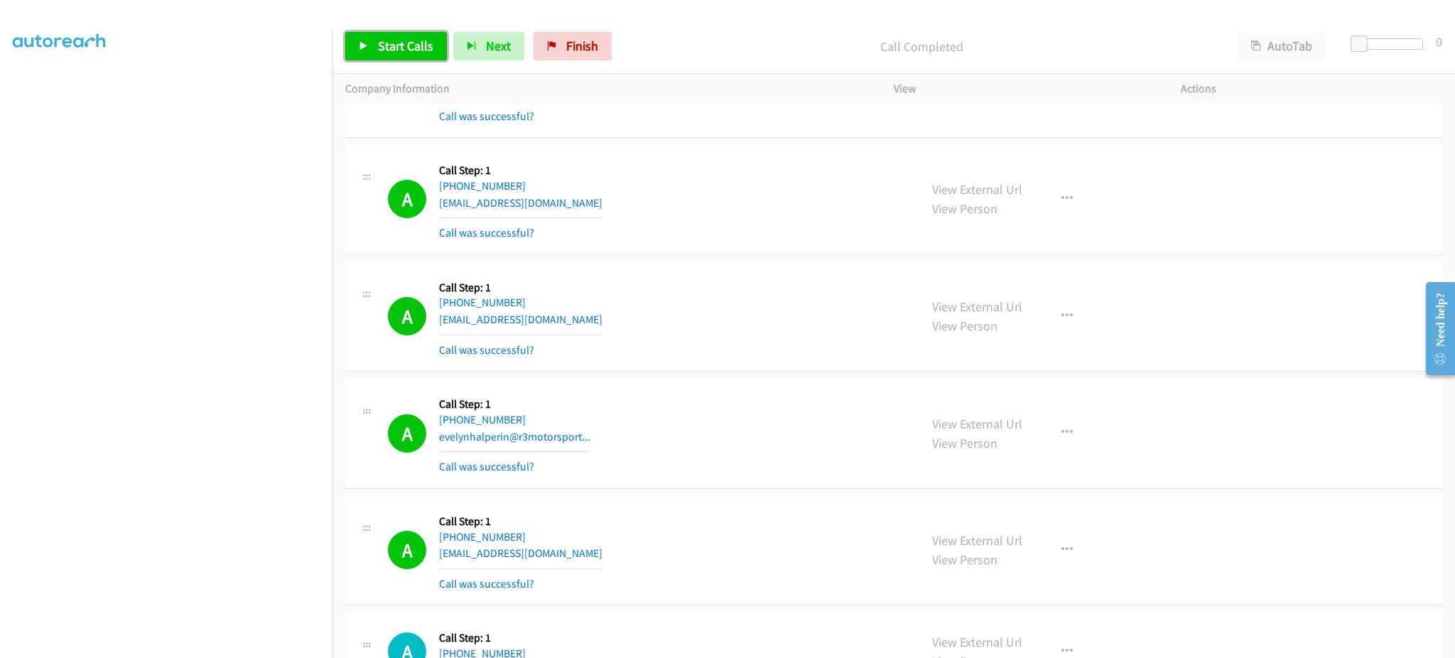
click at [419, 55] on link "Start Calls" at bounding box center [396, 46] width 102 height 28
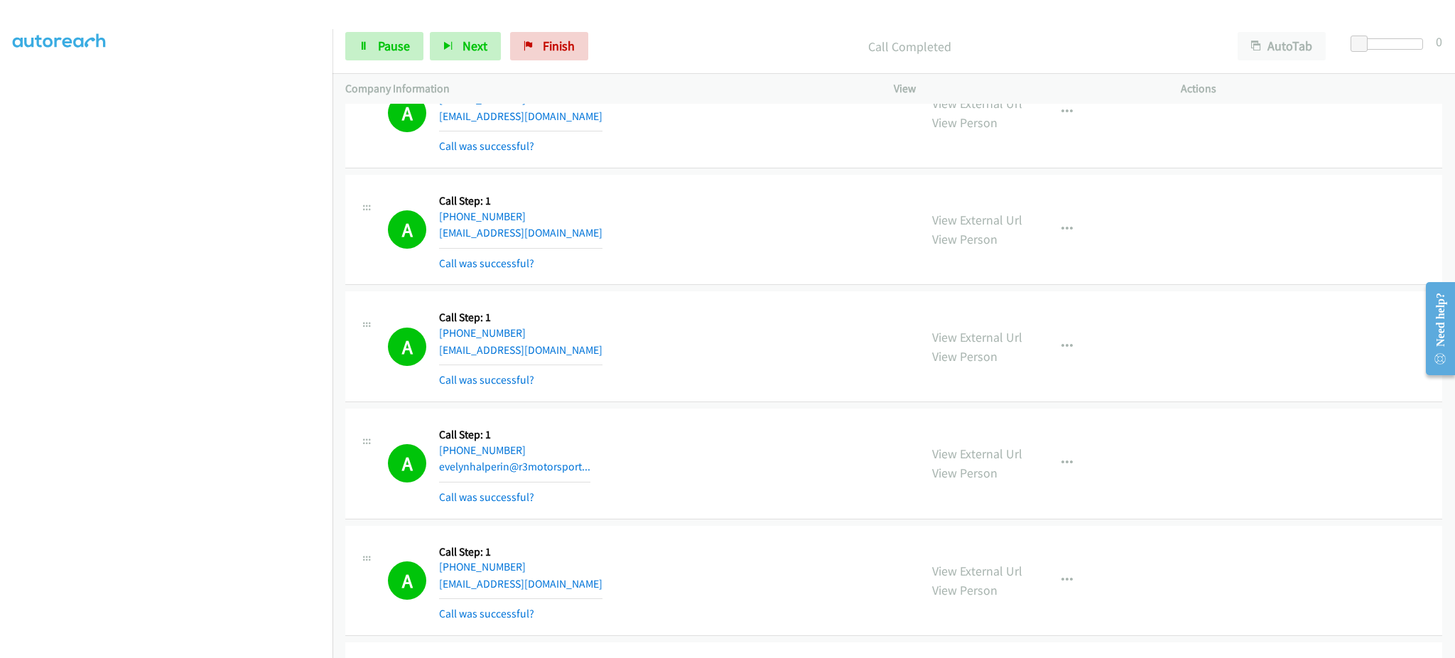
scroll to position [10185, 0]
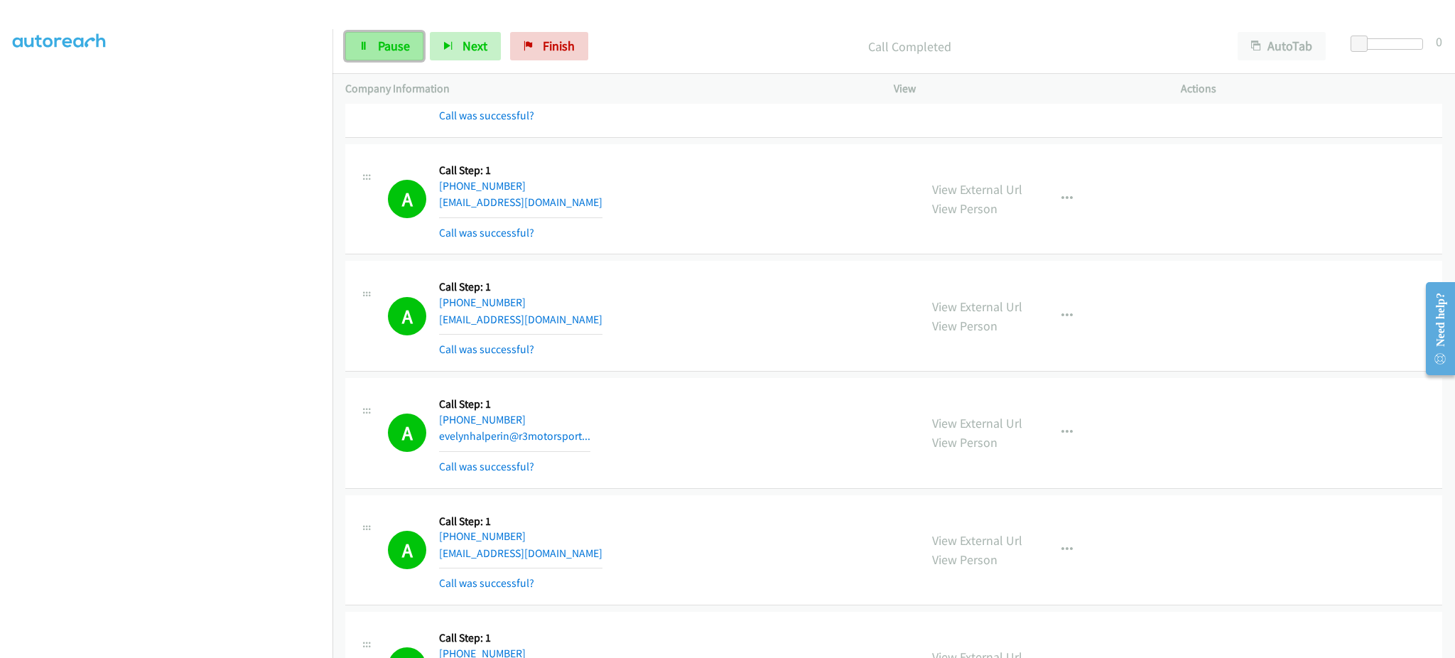
click at [382, 57] on link "Pause" at bounding box center [384, 46] width 78 height 28
click at [386, 54] on link "Start Calls" at bounding box center [396, 46] width 102 height 28
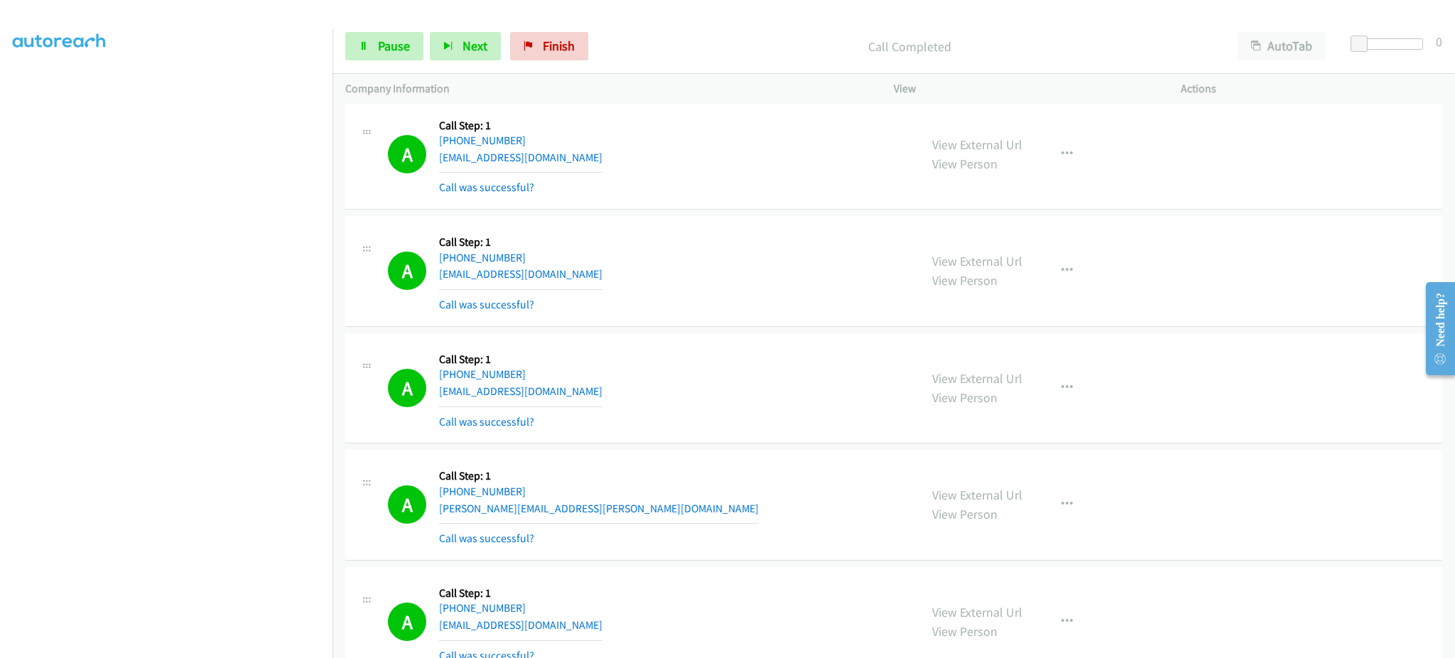
click at [1063, 408] on div "View External Url View Person View External Url Email Schedule/Manage Callback …" at bounding box center [1069, 388] width 300 height 85
click at [1064, 382] on icon "button" at bounding box center [1066, 387] width 11 height 11
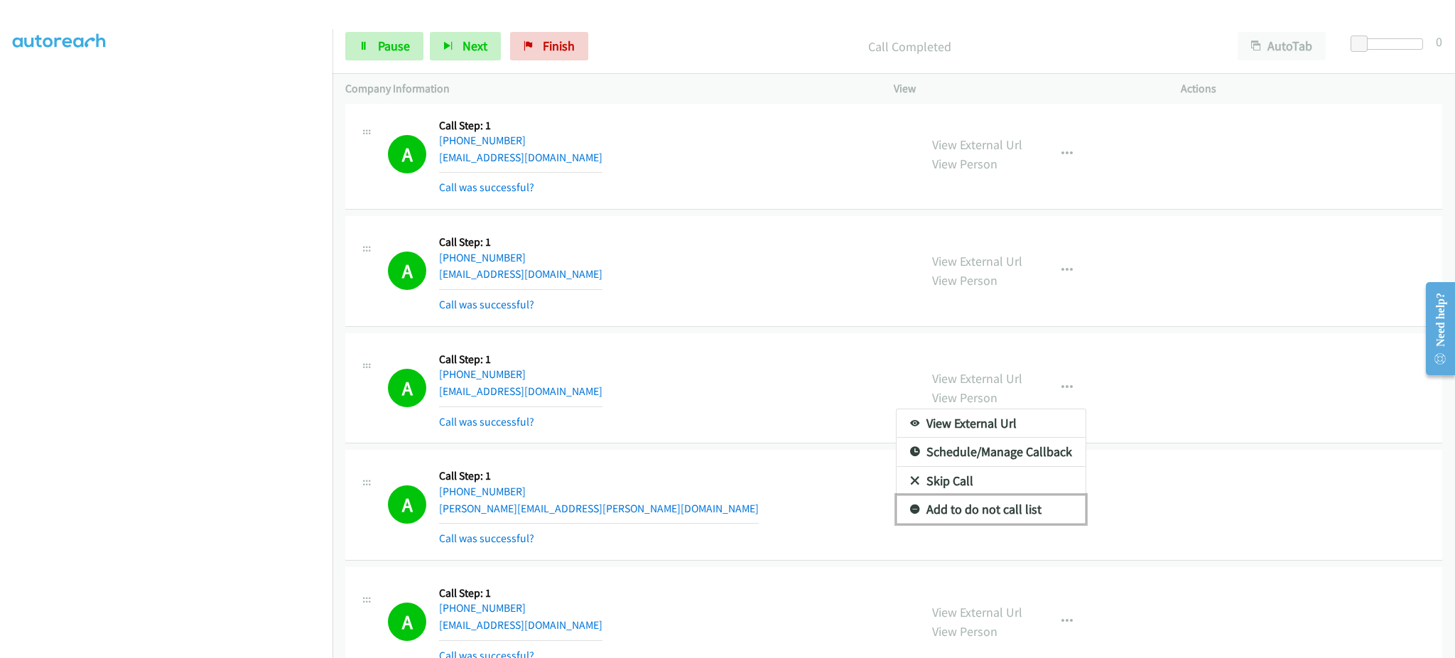
click at [1030, 509] on link "Add to do not call list" at bounding box center [990, 509] width 189 height 28
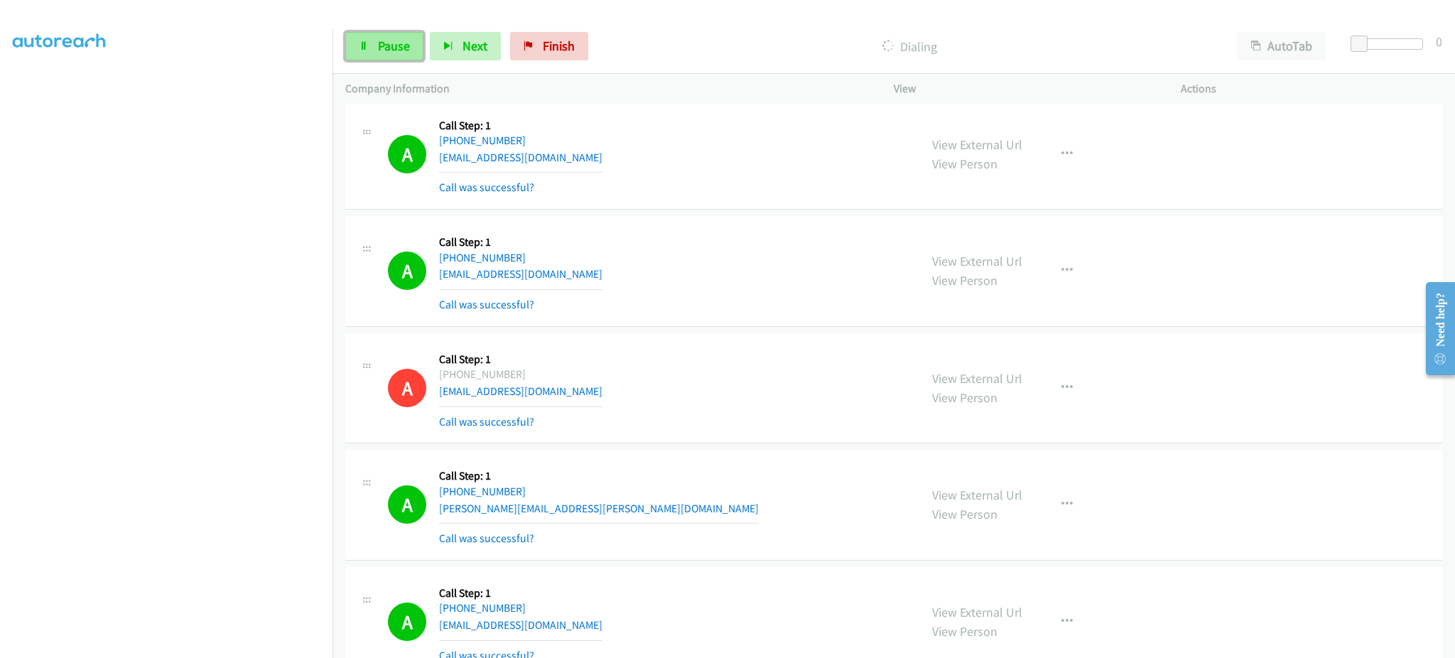
click at [394, 32] on link "Pause" at bounding box center [384, 46] width 78 height 28
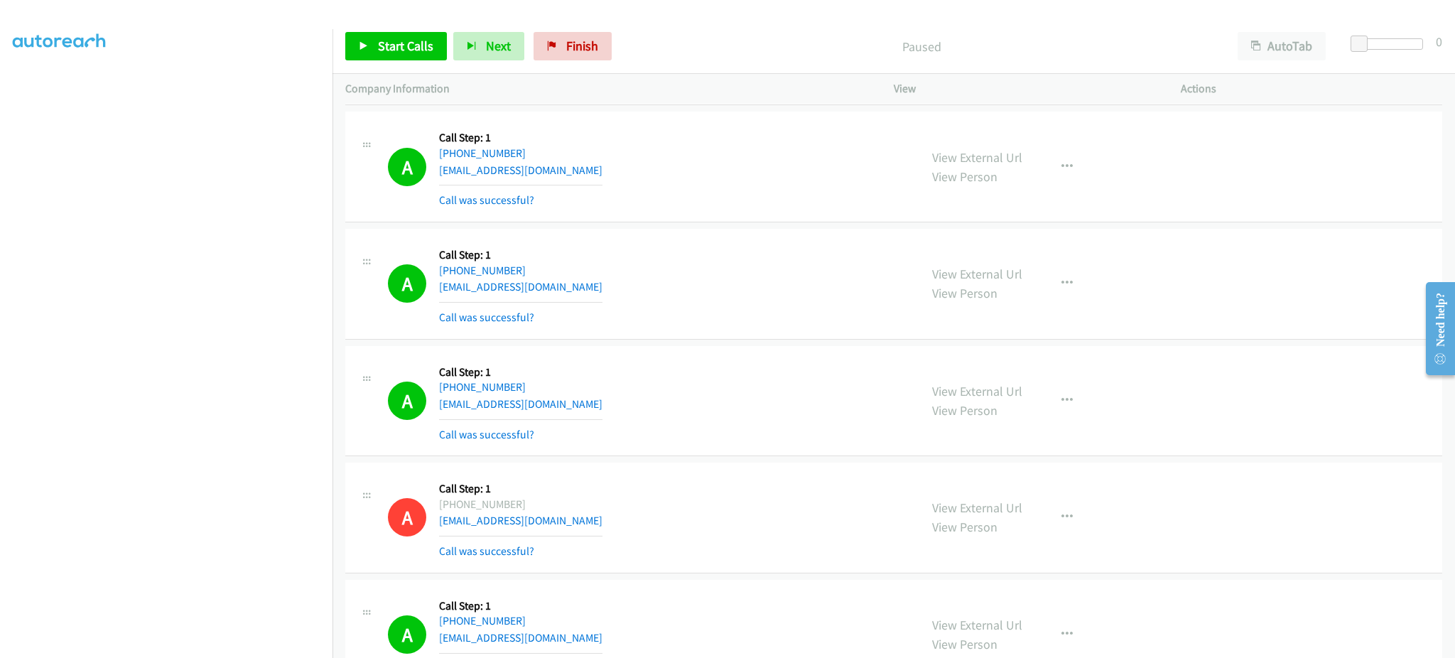
scroll to position [5690, 0]
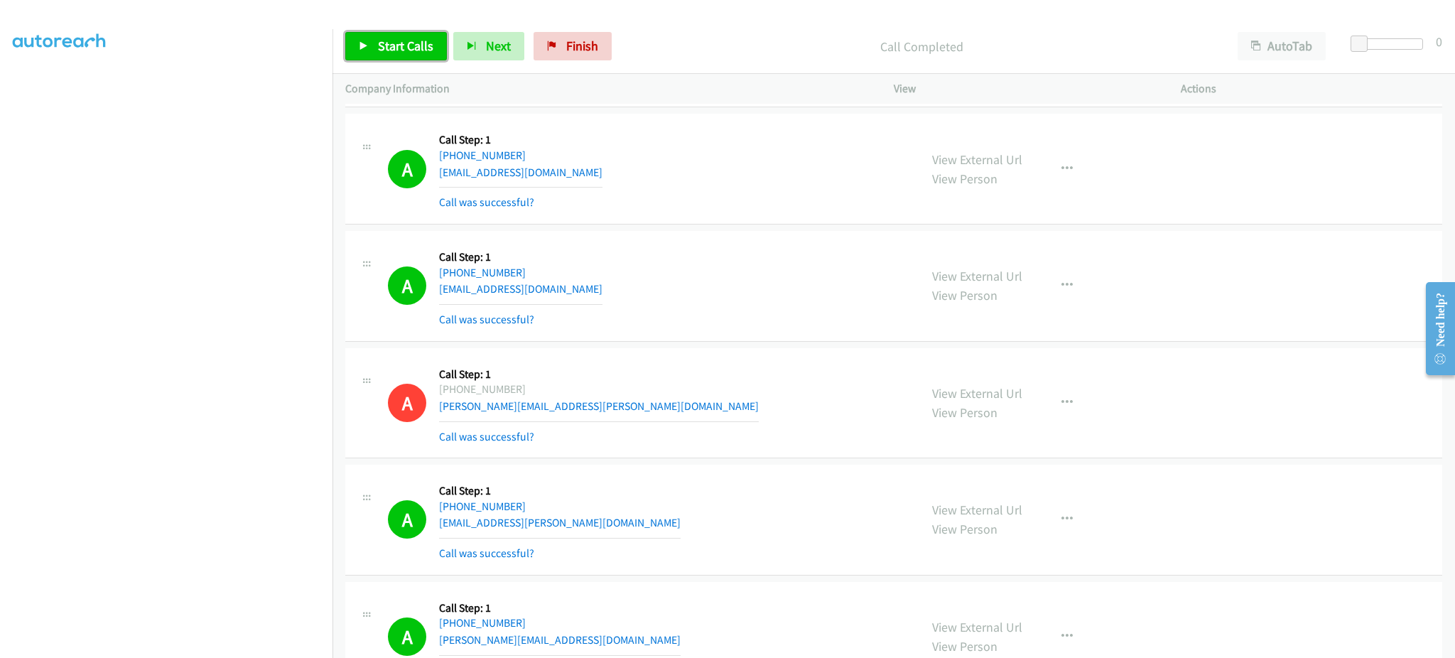
click at [411, 50] on span "Start Calls" at bounding box center [405, 46] width 55 height 16
click at [369, 21] on div "Start Calls Pause Next Finish Dialing AutoTab AutoTab 0" at bounding box center [893, 46] width 1122 height 55
click at [372, 35] on link "Pause" at bounding box center [384, 46] width 78 height 28
drag, startPoint x: 407, startPoint y: 55, endPoint x: 510, endPoint y: 9, distance: 112.9
click at [407, 55] on link "Start Calls" at bounding box center [396, 46] width 102 height 28
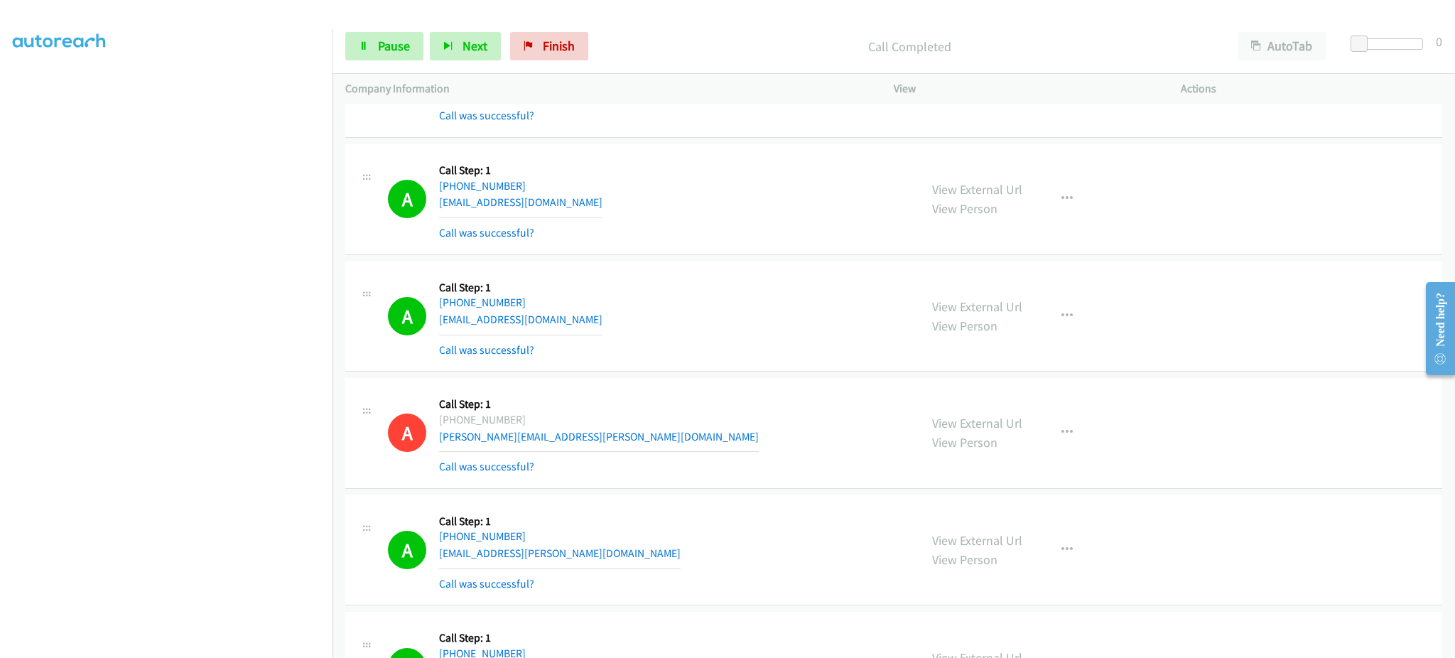
scroll to position [5721, 0]
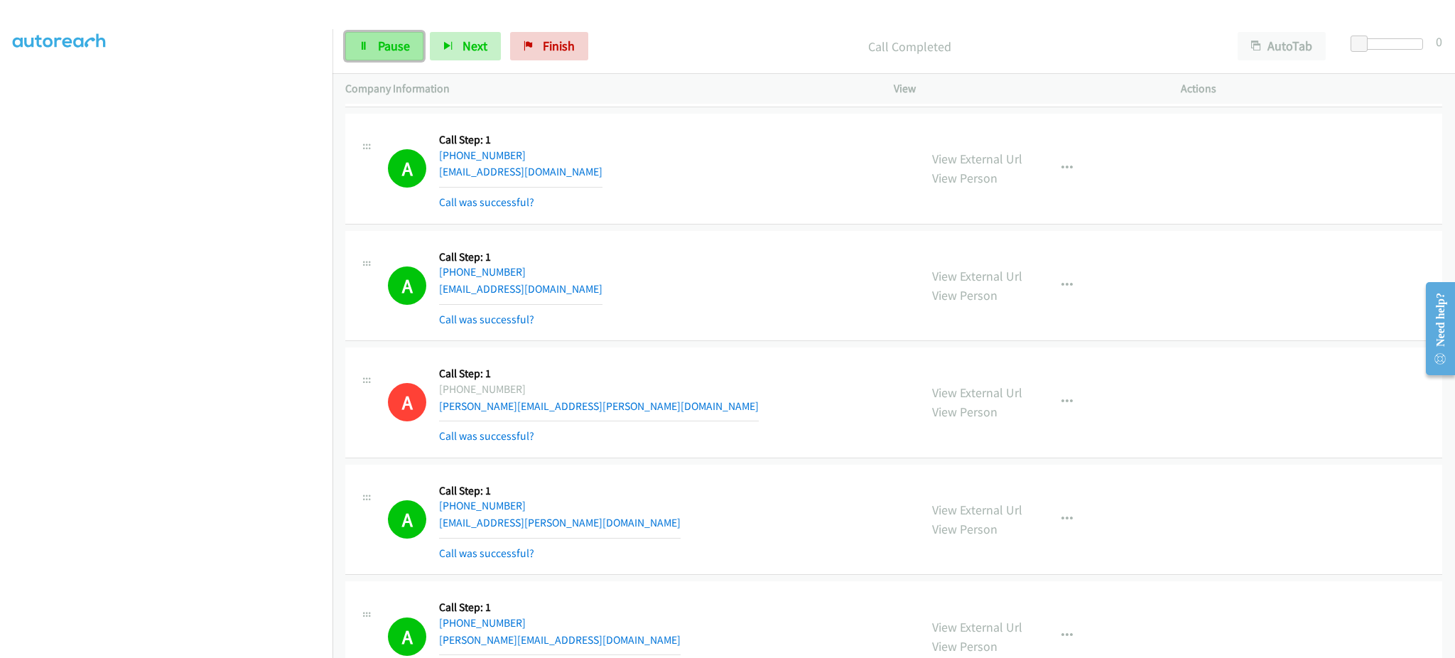
click at [387, 35] on link "Pause" at bounding box center [384, 46] width 78 height 28
click at [387, 40] on span "Start Calls" at bounding box center [405, 46] width 55 height 16
click at [243, 648] on aside "Dialing Mode: Power | Switch to Preview My Lists" at bounding box center [166, 294] width 332 height 786
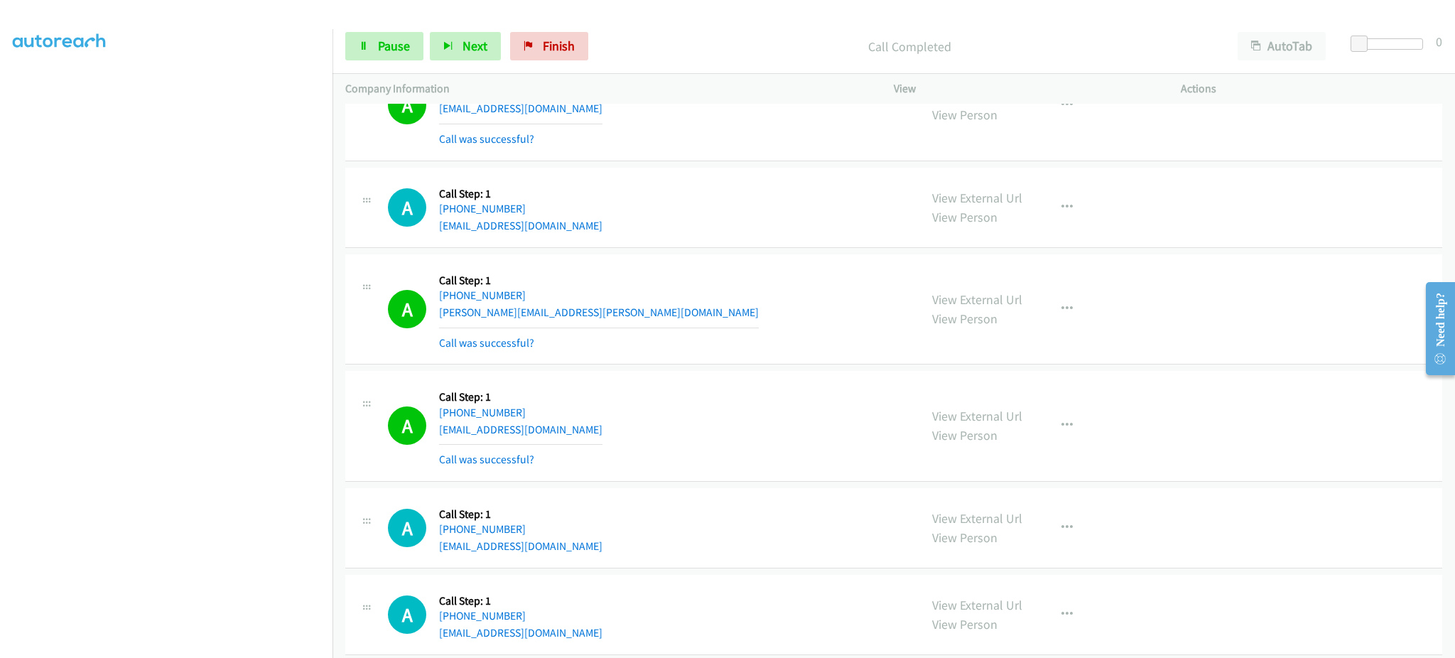
scroll to position [11802, 0]
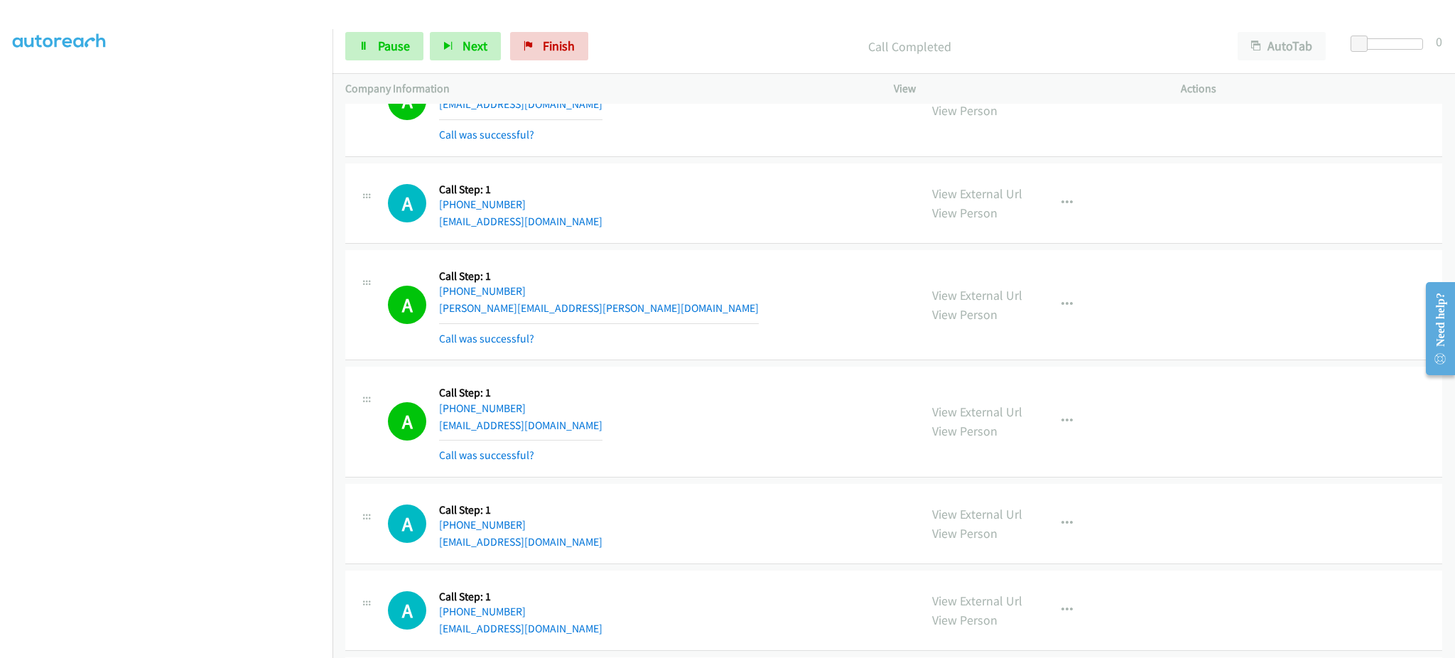
click at [1041, 422] on div "View External Url View Person View External Url Email Schedule/Manage Callback …" at bounding box center [1069, 421] width 300 height 85
click at [1063, 427] on icon "button" at bounding box center [1066, 421] width 11 height 11
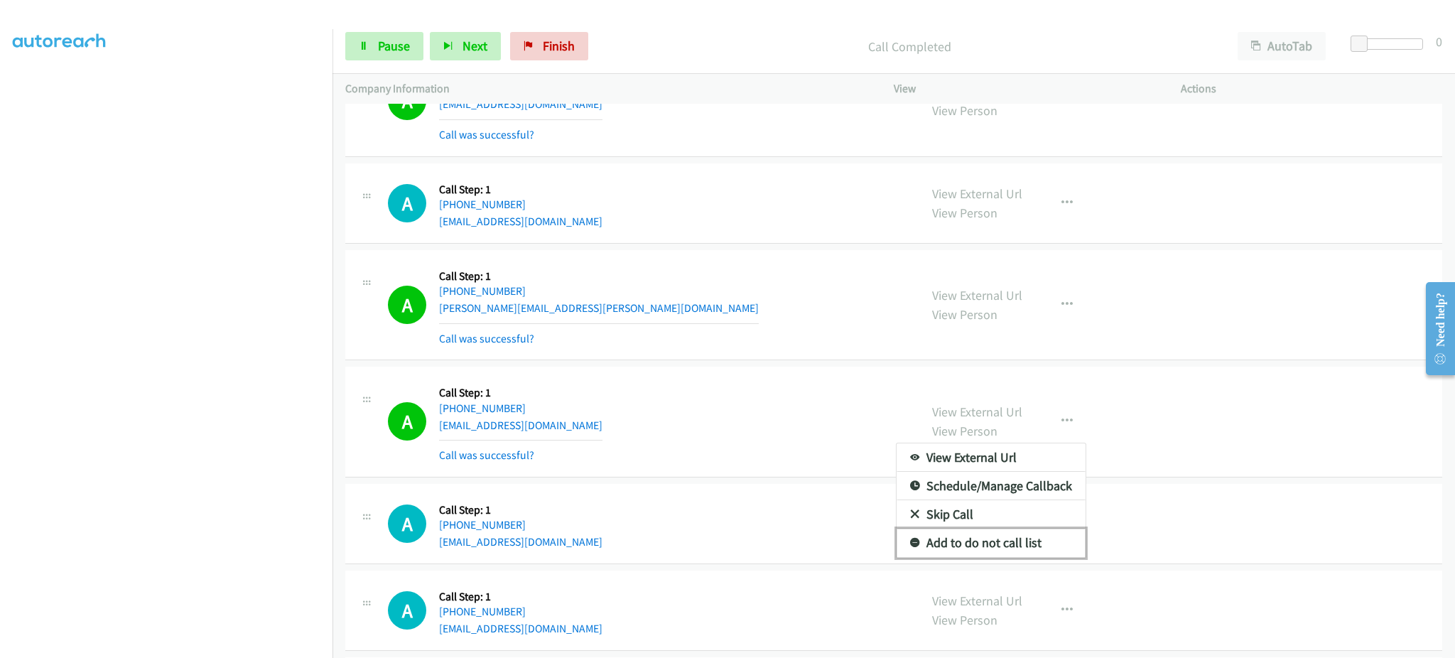
click at [1007, 553] on link "Add to do not call list" at bounding box center [990, 542] width 189 height 28
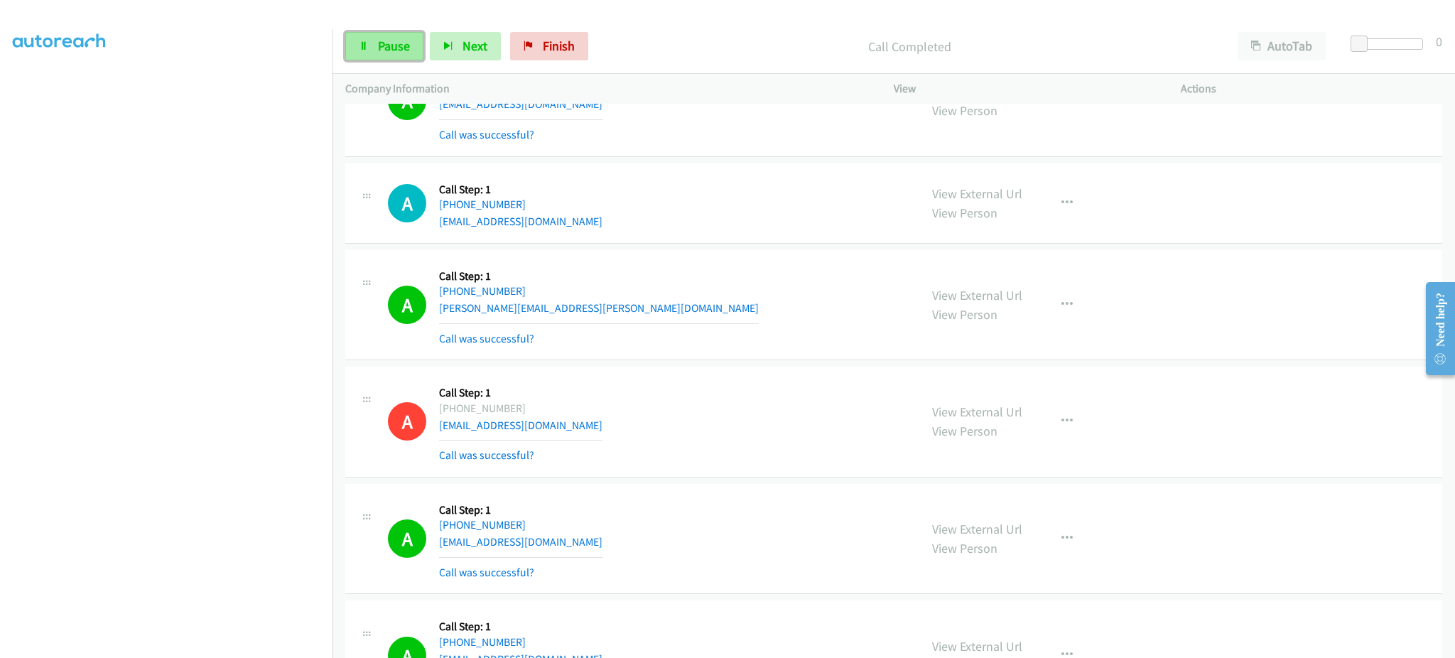
click at [409, 53] on link "Pause" at bounding box center [384, 46] width 78 height 28
click at [384, 50] on span "Start Calls" at bounding box center [405, 46] width 55 height 16
click at [402, 52] on span "Pause" at bounding box center [394, 46] width 32 height 16
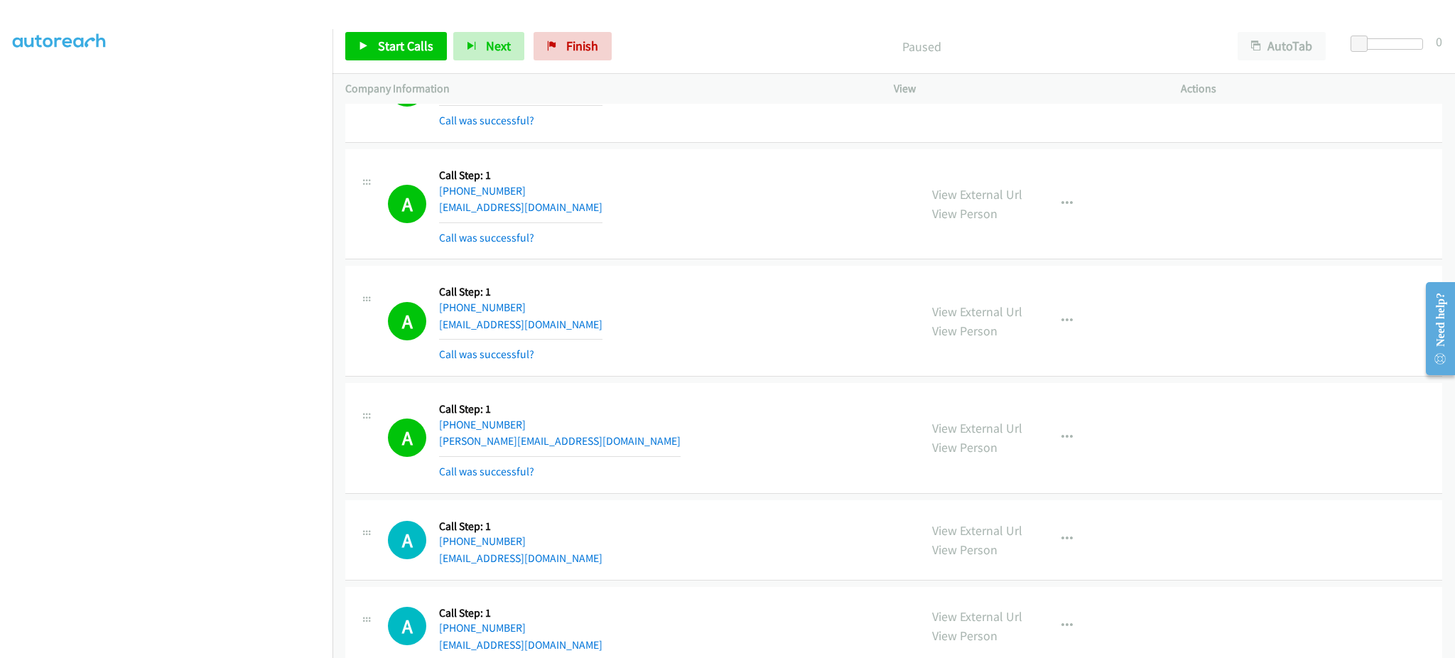
scroll to position [6090, 0]
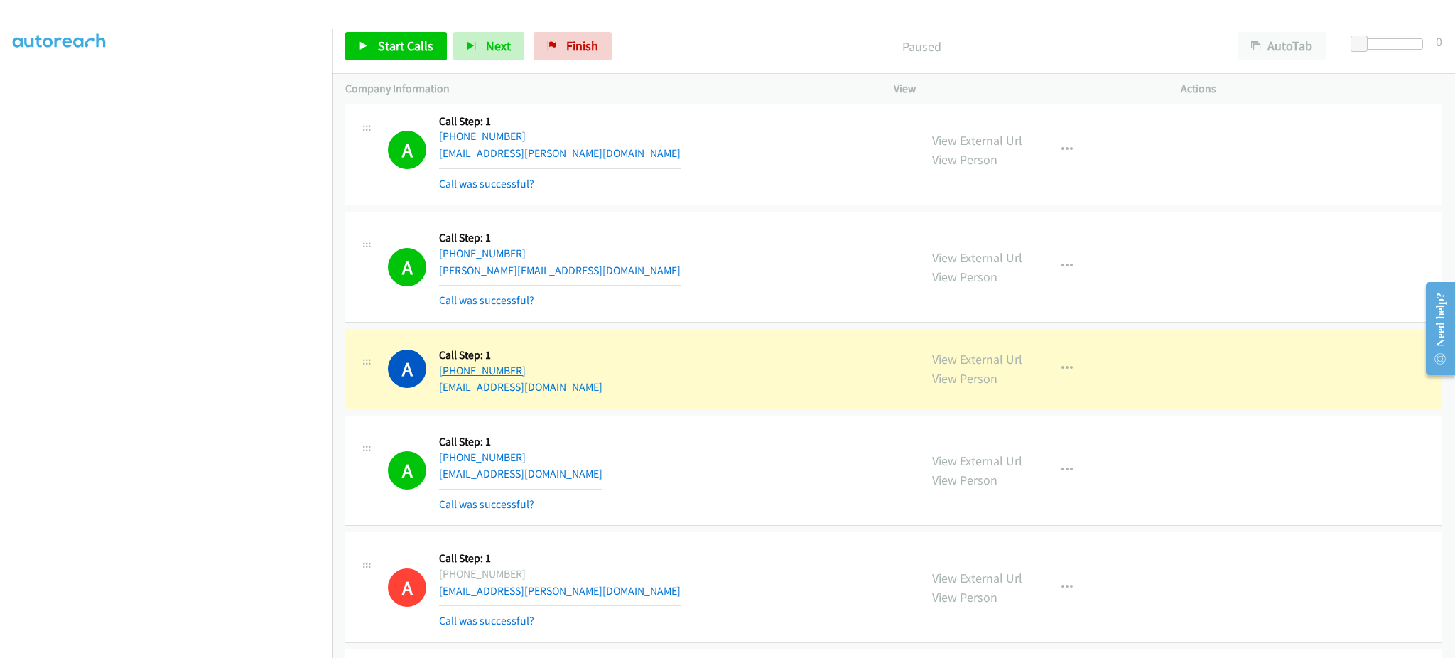
drag, startPoint x: 546, startPoint y: 381, endPoint x: 448, endPoint y: 378, distance: 97.4
click at [448, 378] on div "+1 830-743-7423" at bounding box center [520, 370] width 163 height 17
copy link "830-743-7423"
click at [1001, 356] on link "View External Url" at bounding box center [977, 359] width 90 height 16
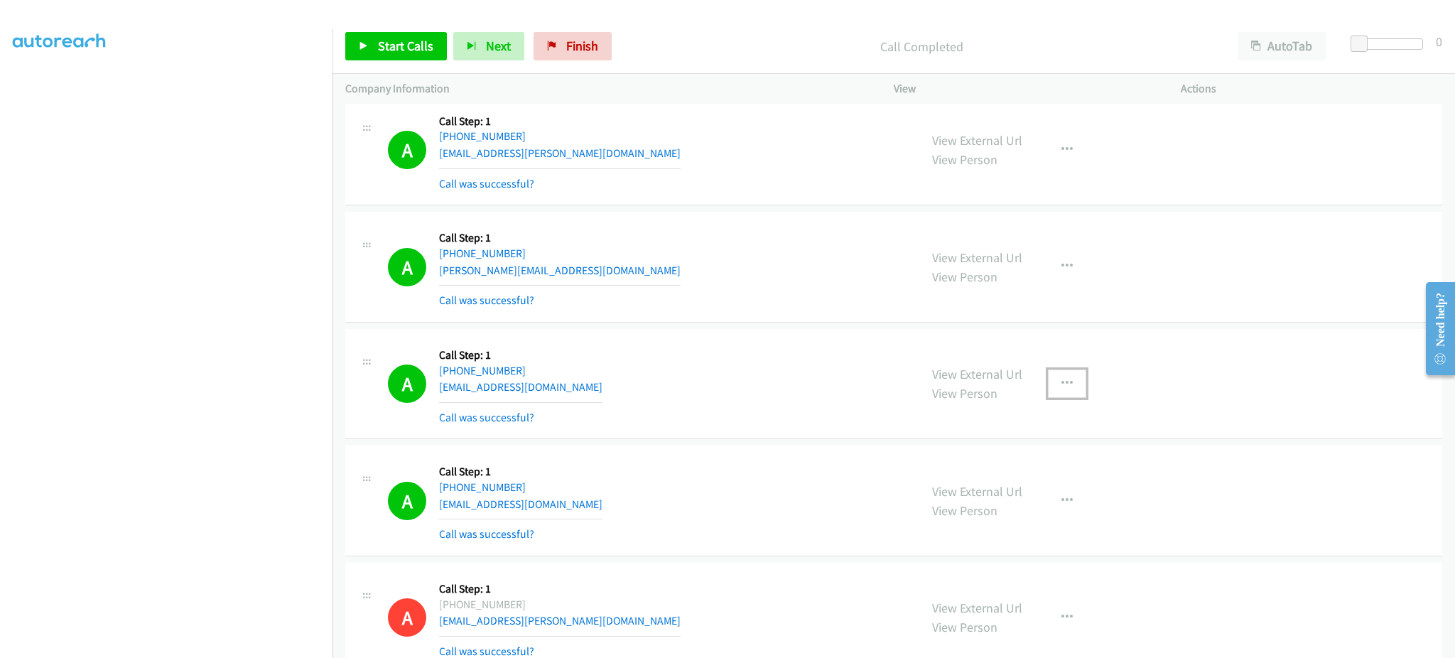
click at [1062, 389] on icon "button" at bounding box center [1066, 383] width 11 height 11
click at [1015, 501] on link "Add to do not call list" at bounding box center [990, 505] width 189 height 28
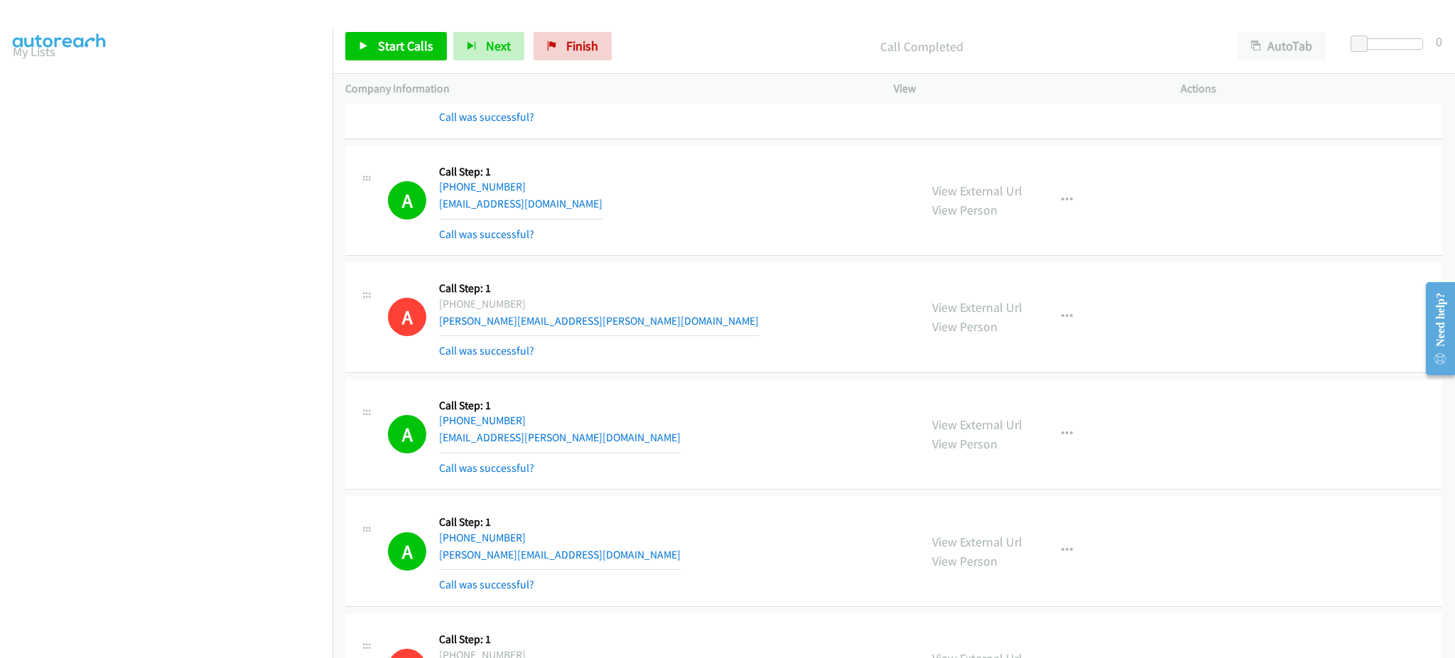
scroll to position [0, 0]
click at [40, 85] on link "My Lists" at bounding box center [34, 87] width 43 height 16
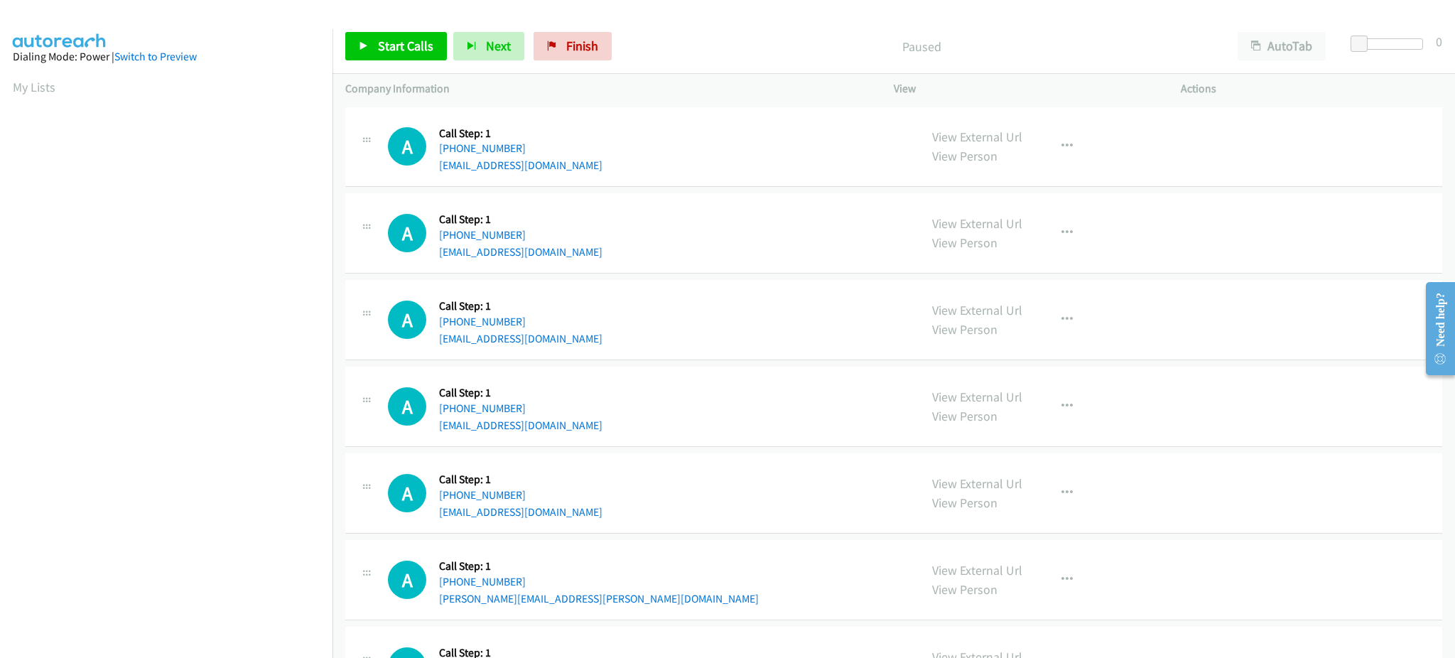
drag, startPoint x: 51, startPoint y: 94, endPoint x: 313, endPoint y: 63, distance: 263.3
click at [51, 94] on link "My Lists" at bounding box center [34, 87] width 43 height 16
click at [394, 29] on div "Start Calls Pause Next Finish Paused AutoTab AutoTab 0" at bounding box center [893, 46] width 1122 height 55
click at [388, 43] on span "Start Calls" at bounding box center [405, 46] width 55 height 16
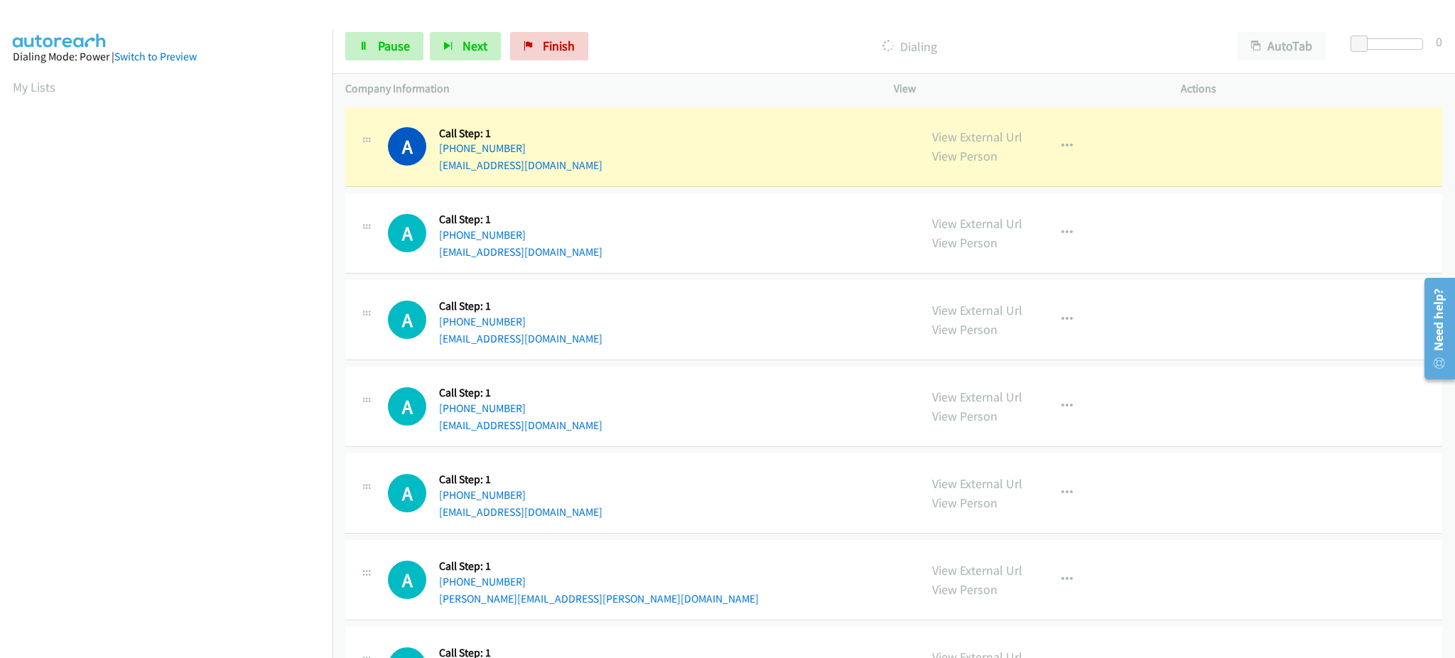
scroll to position [142, 0]
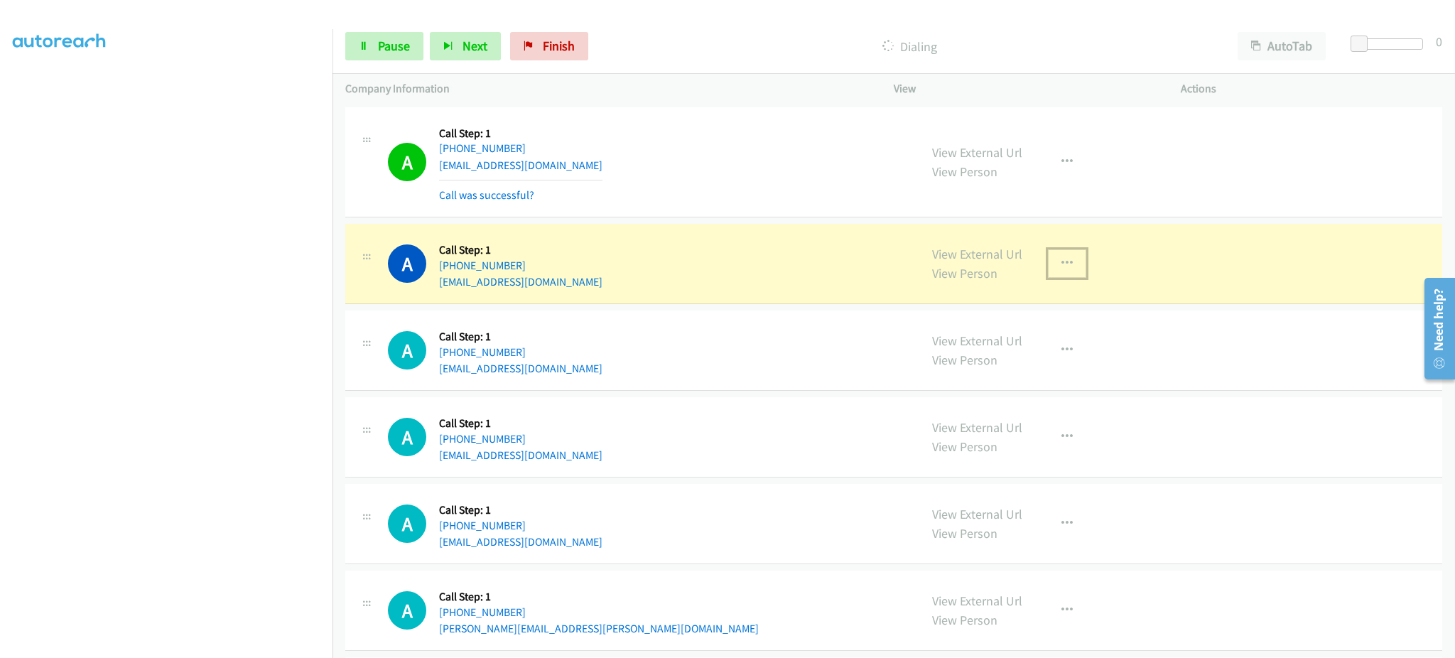
click at [1058, 270] on button "button" at bounding box center [1067, 263] width 38 height 28
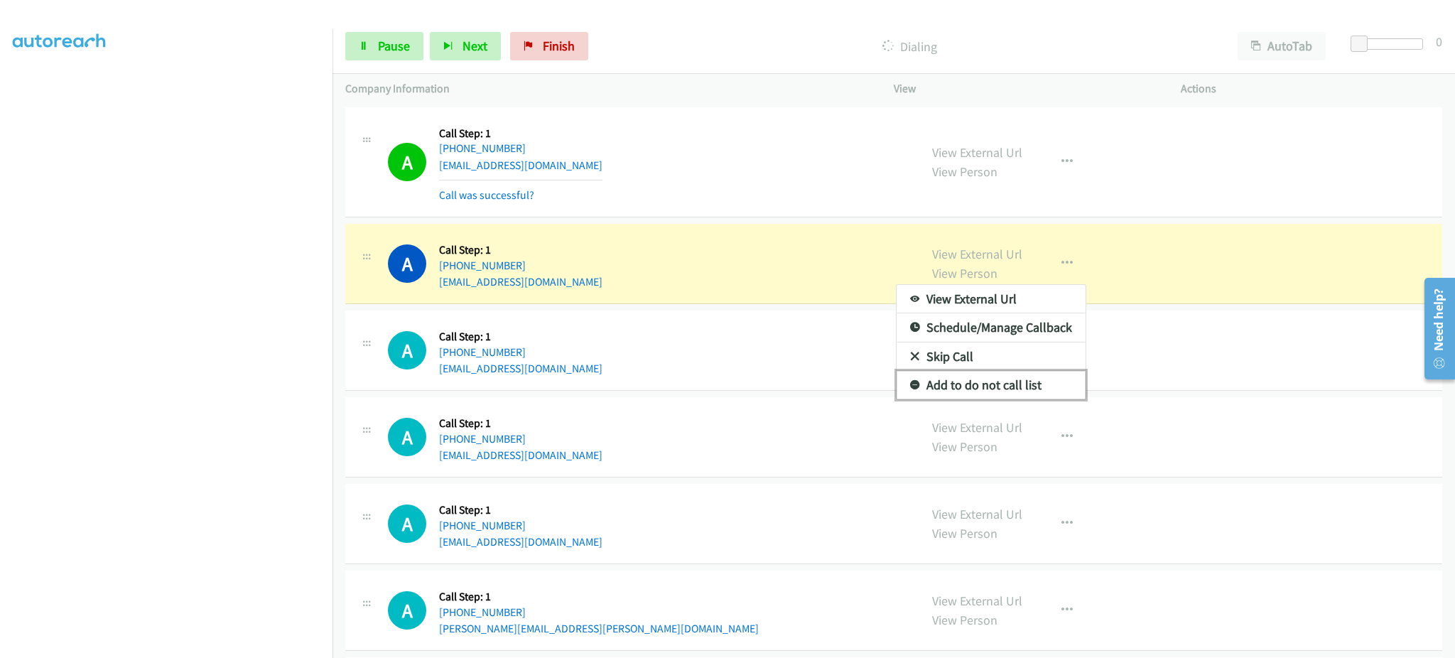
click at [1042, 386] on link "Add to do not call list" at bounding box center [990, 385] width 189 height 28
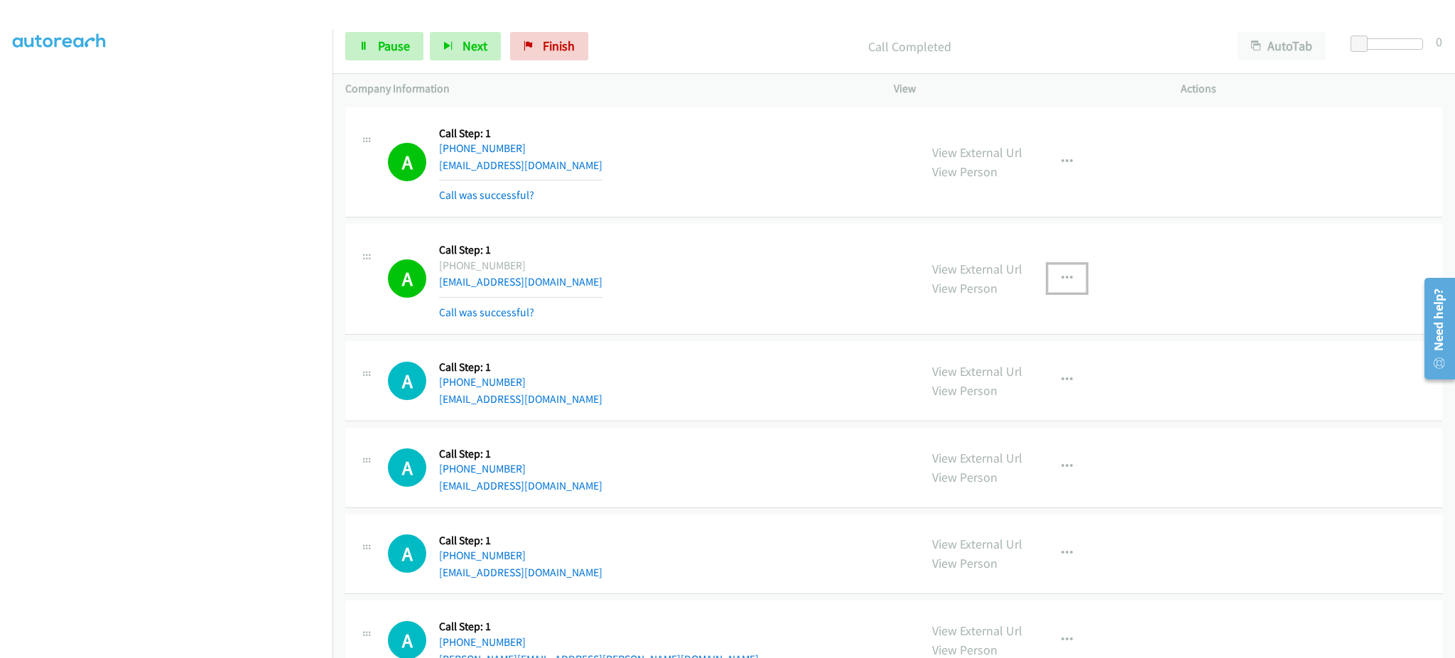
click at [1061, 278] on icon "button" at bounding box center [1066, 278] width 11 height 11
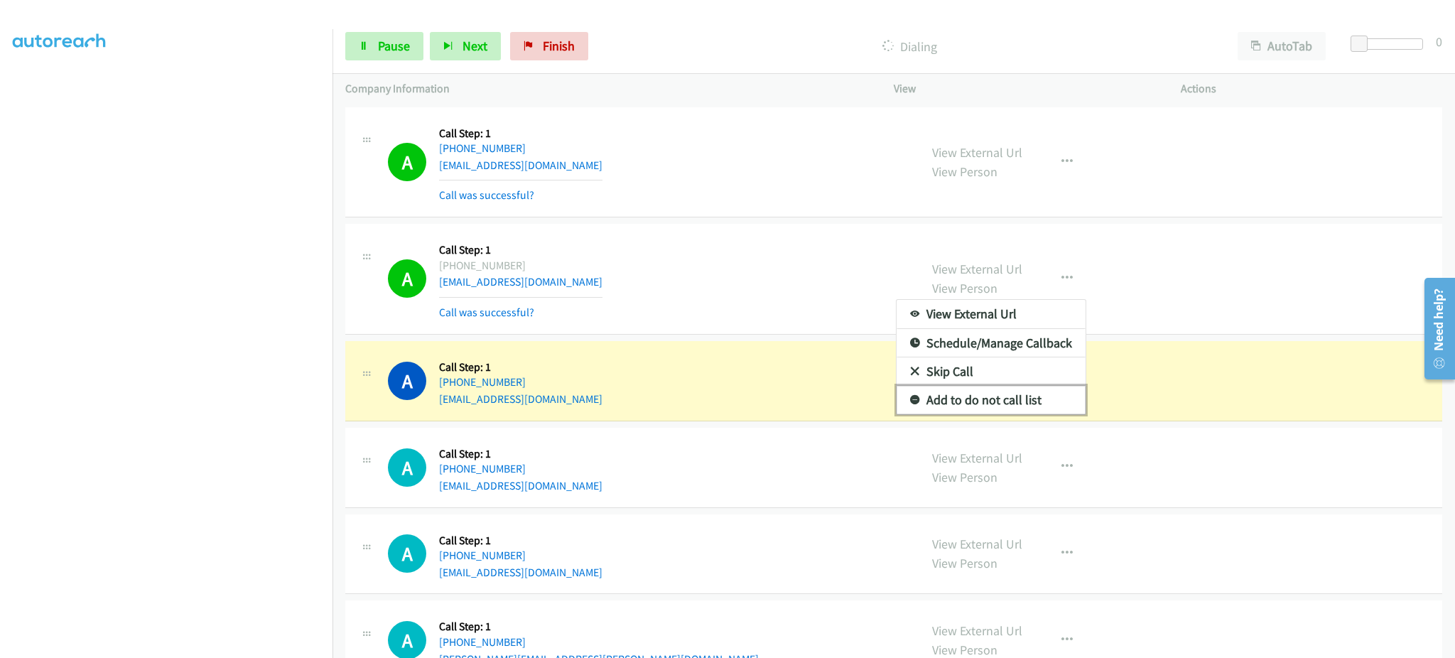
click at [1021, 406] on link "Add to do not call list" at bounding box center [990, 400] width 189 height 28
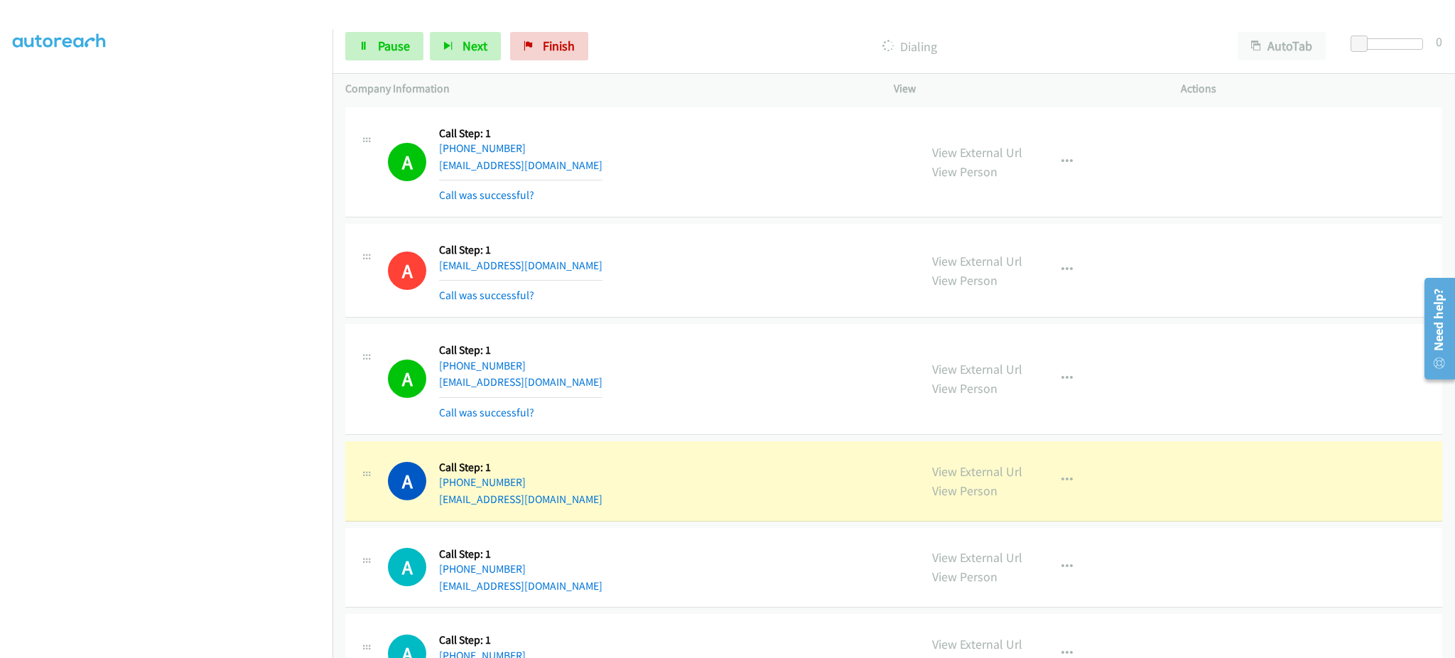
click at [245, 645] on section at bounding box center [166, 321] width 307 height 680
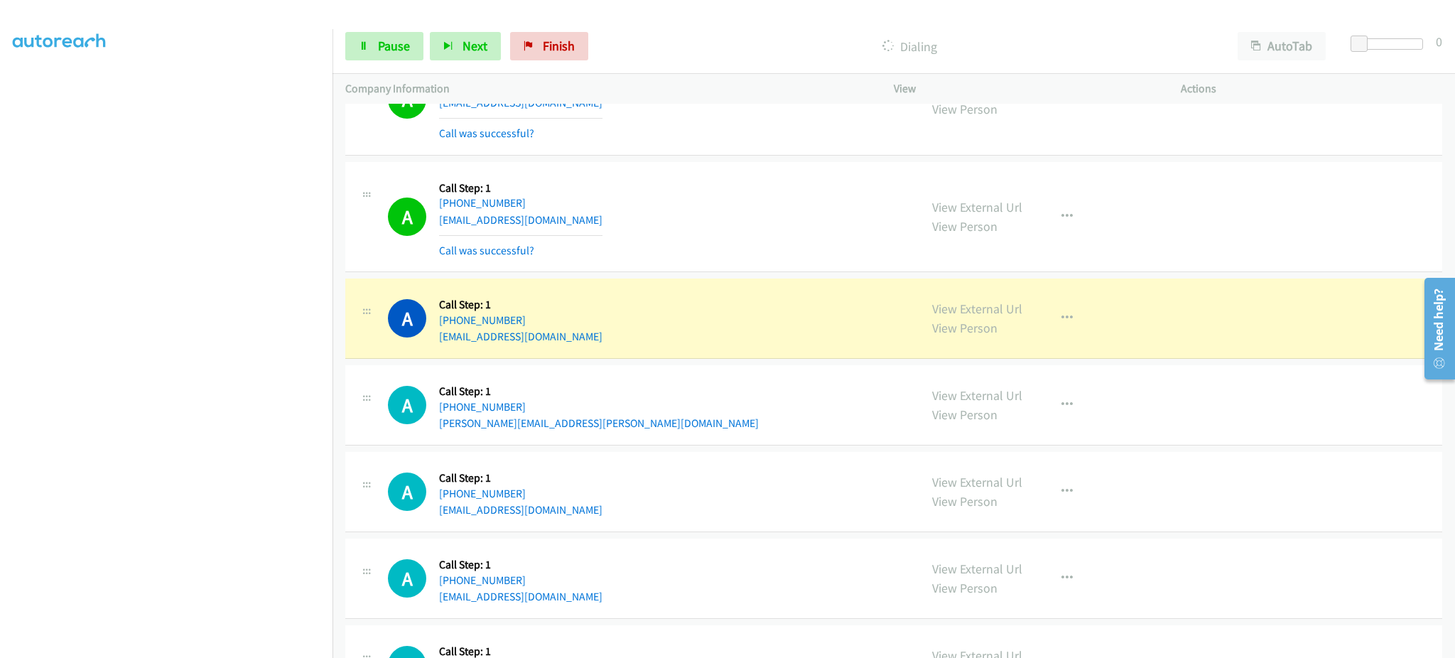
scroll to position [284, 0]
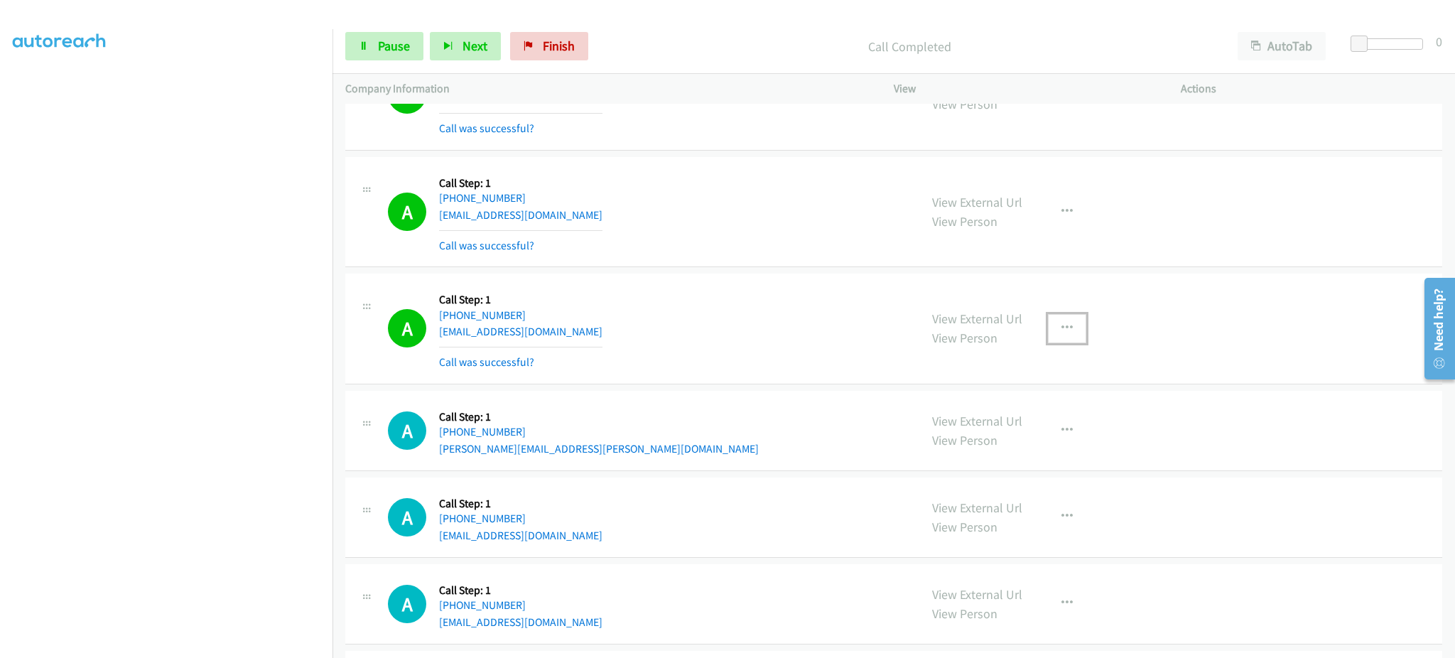
drag, startPoint x: 1062, startPoint y: 316, endPoint x: 1047, endPoint y: 364, distance: 49.9
click at [1061, 325] on button "button" at bounding box center [1067, 328] width 38 height 28
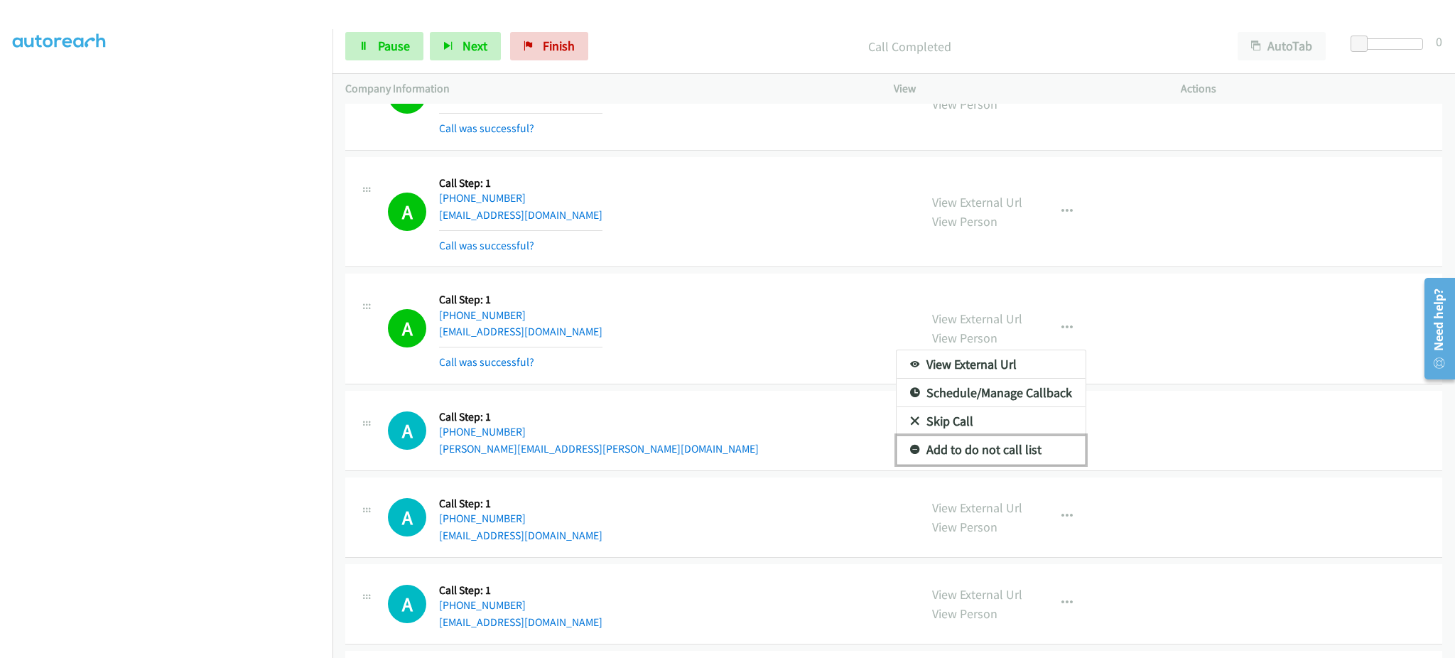
click at [1017, 445] on link "Add to do not call list" at bounding box center [990, 449] width 189 height 28
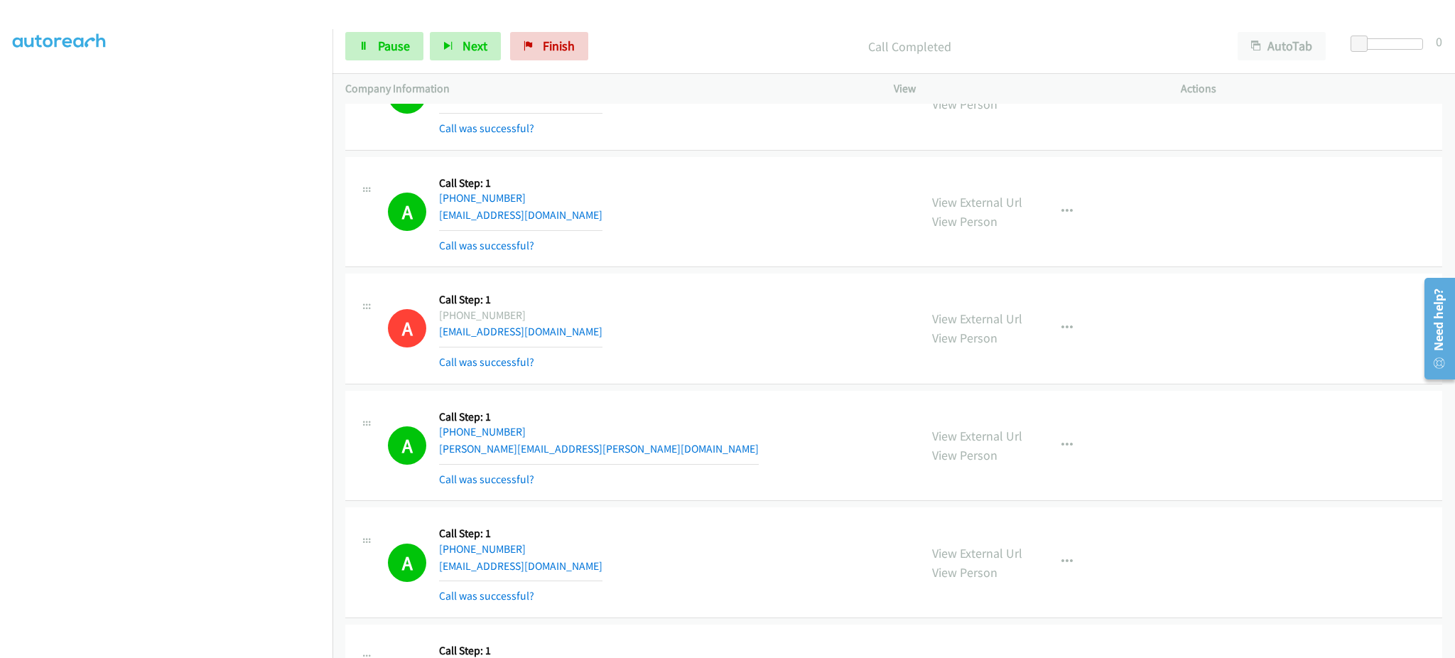
click at [410, 31] on div "Start Calls Pause Next Finish Call Completed AutoTab AutoTab 0" at bounding box center [893, 46] width 1122 height 55
click at [406, 39] on span "Pause" at bounding box center [394, 46] width 32 height 16
click at [408, 46] on span "Start Calls" at bounding box center [405, 46] width 55 height 16
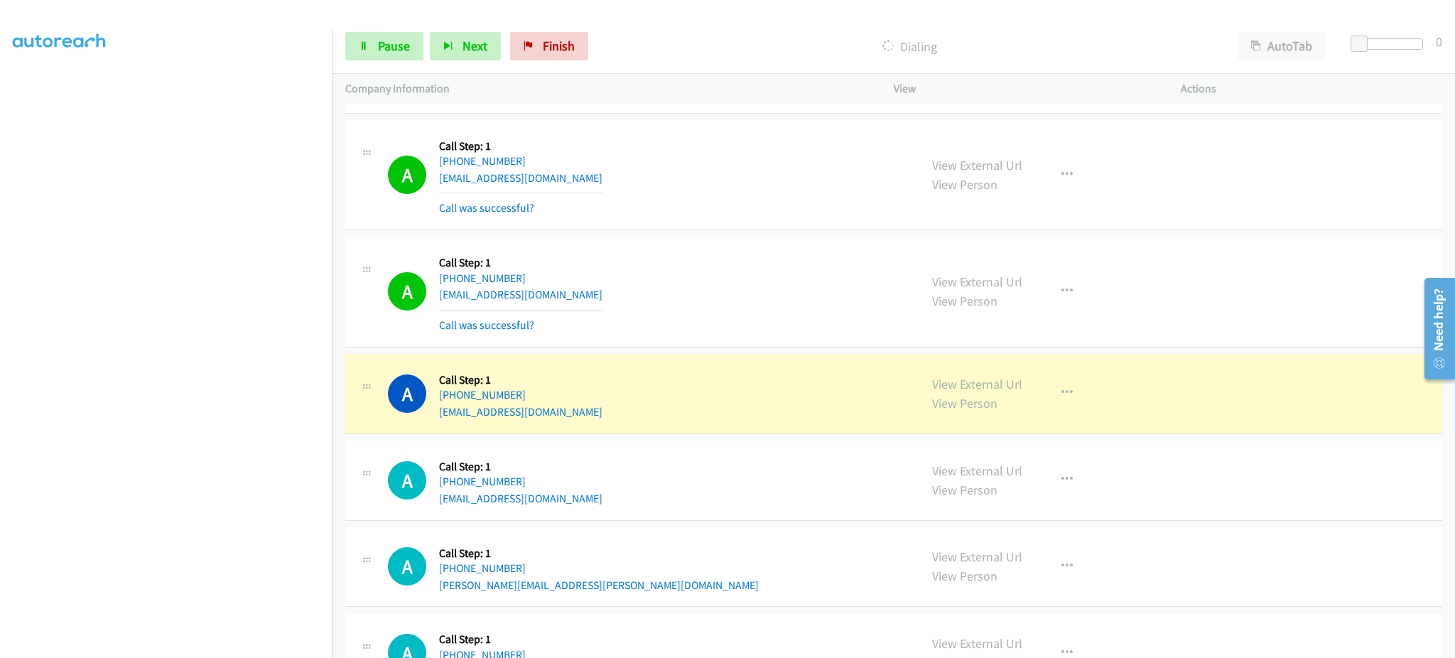
scroll to position [2273, 0]
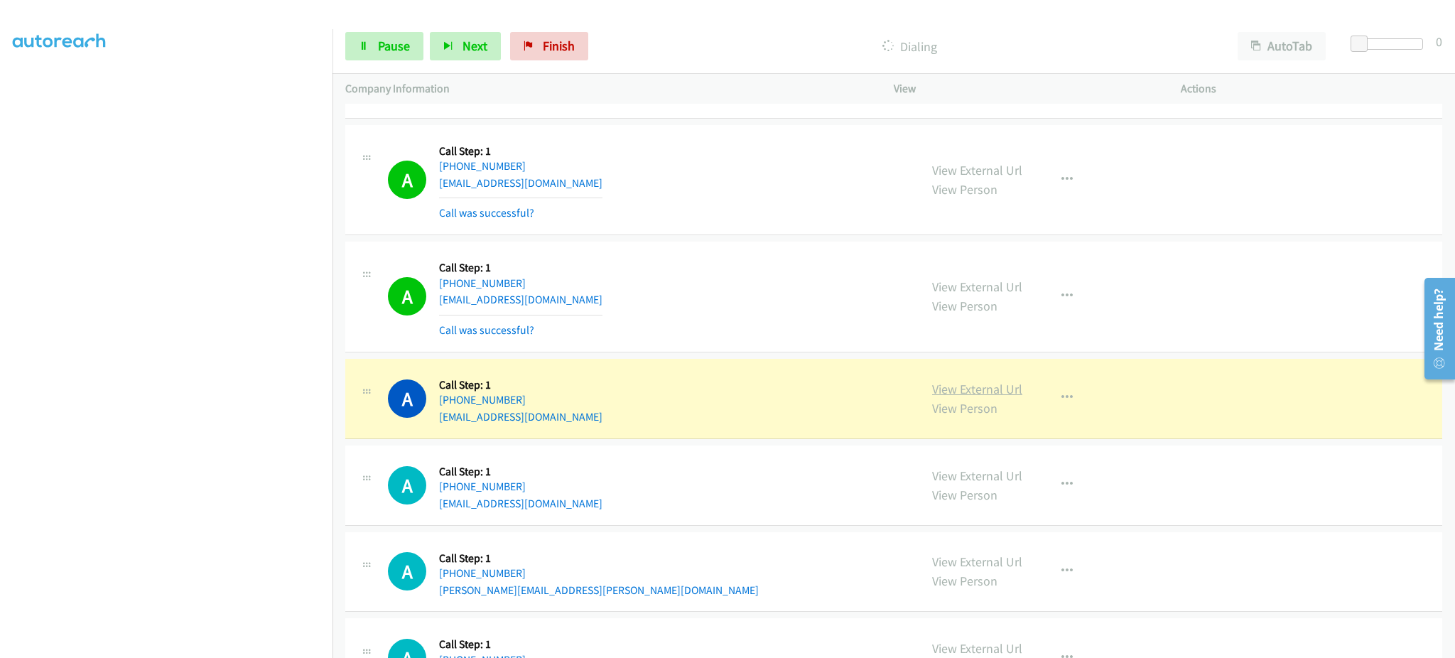
click at [950, 381] on link "View External Url" at bounding box center [977, 389] width 90 height 16
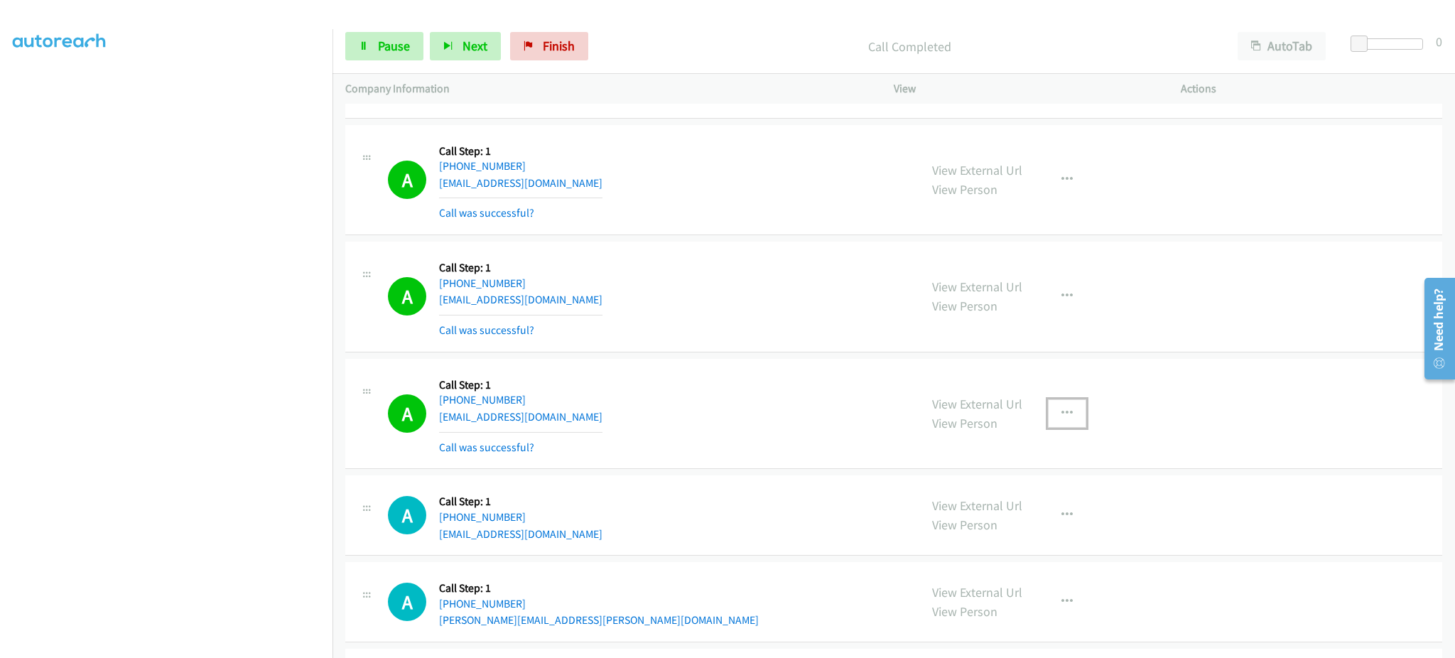
click at [1061, 419] on icon "button" at bounding box center [1066, 413] width 11 height 11
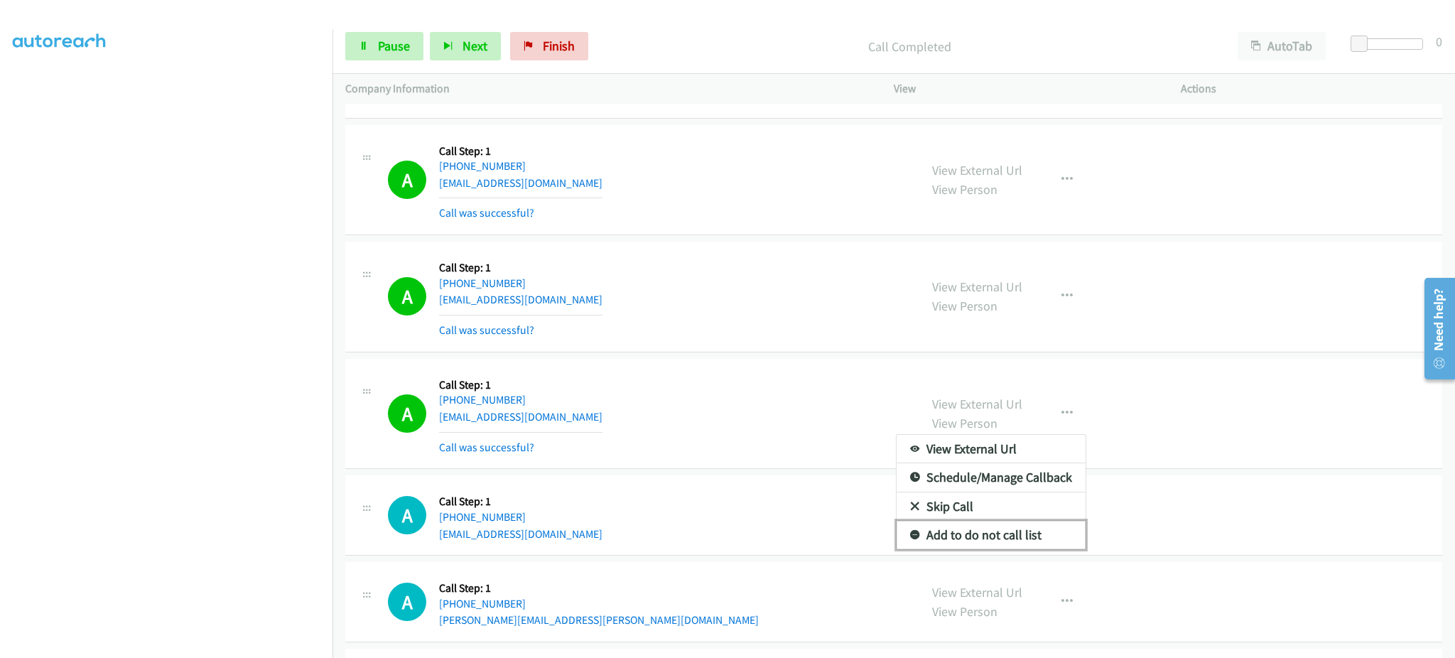
drag, startPoint x: 1021, startPoint y: 533, endPoint x: 882, endPoint y: 191, distance: 368.9
click at [1021, 533] on link "Add to do not call list" at bounding box center [990, 535] width 189 height 28
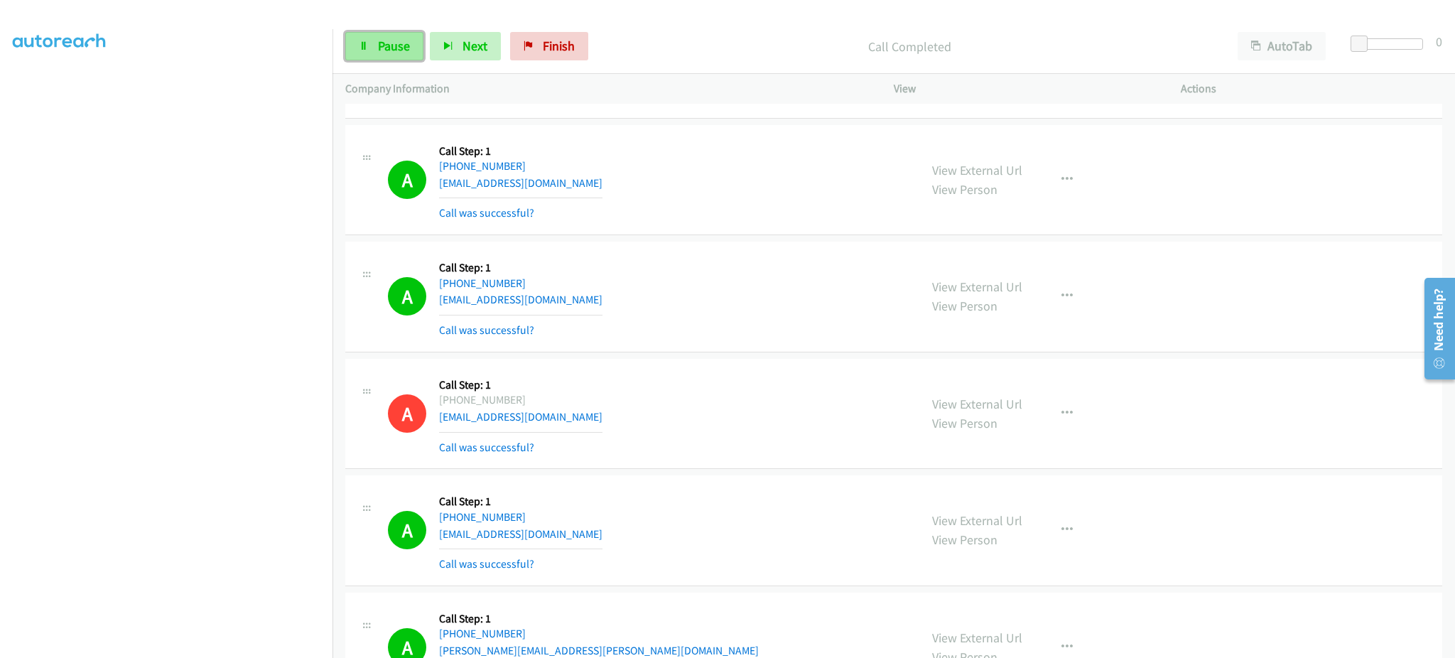
click at [400, 53] on span "Pause" at bounding box center [394, 46] width 32 height 16
click at [398, 50] on span "Start Calls" at bounding box center [405, 46] width 55 height 16
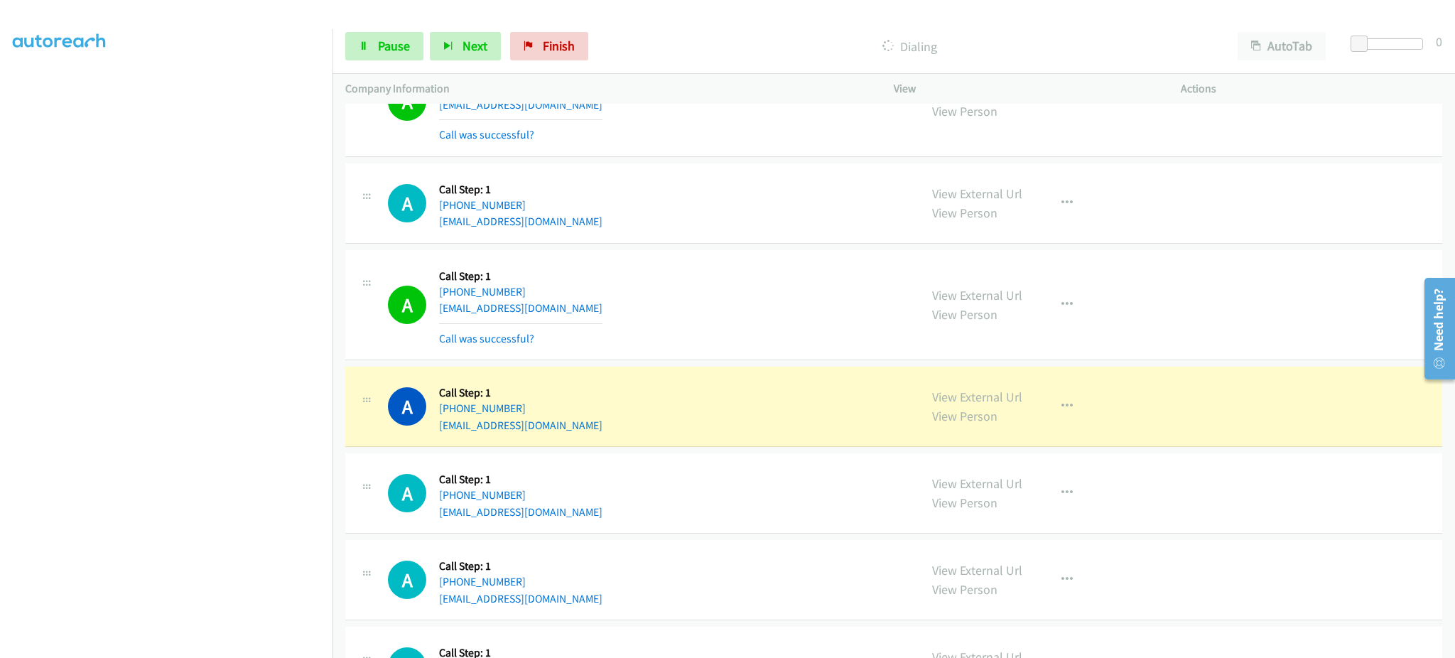
scroll to position [2967, 0]
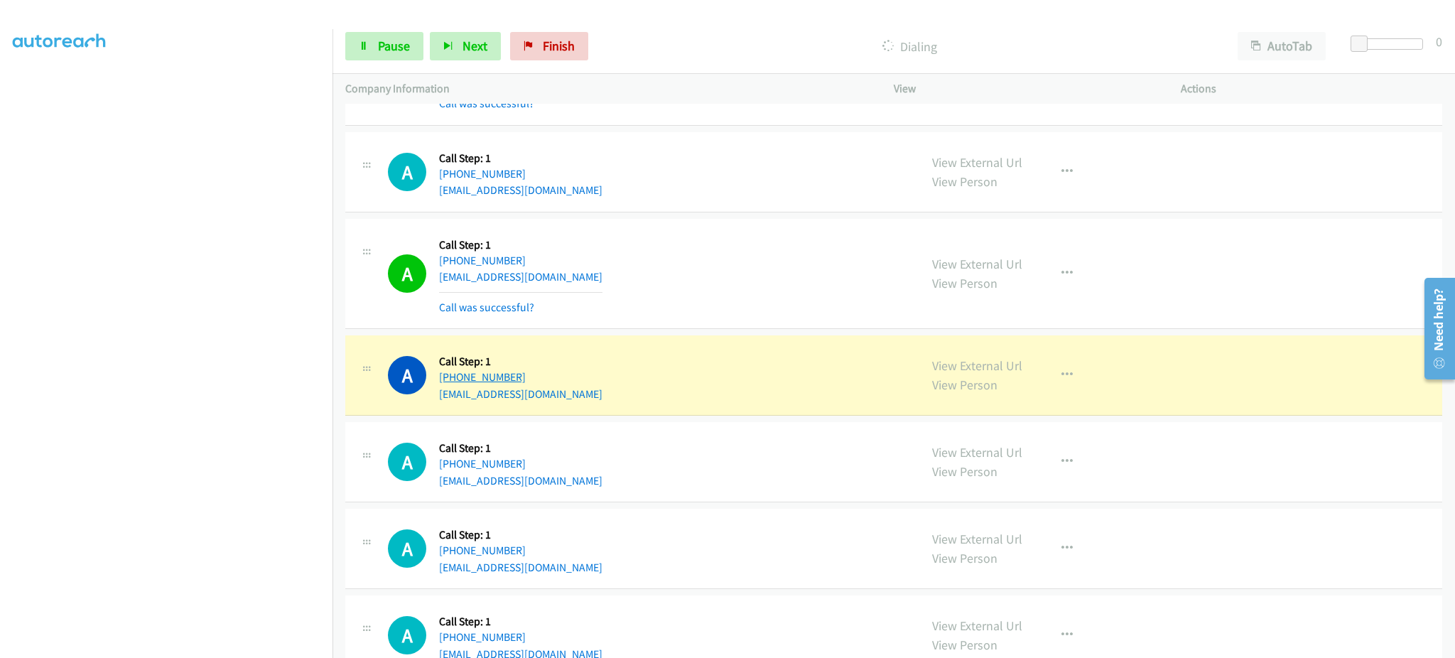
drag, startPoint x: 546, startPoint y: 375, endPoint x: 450, endPoint y: 383, distance: 96.2
click at [450, 383] on div "+1 408-513-4311" at bounding box center [520, 377] width 163 height 17
copy link "408-513-4311"
click at [364, 54] on link "Pause" at bounding box center [384, 46] width 78 height 28
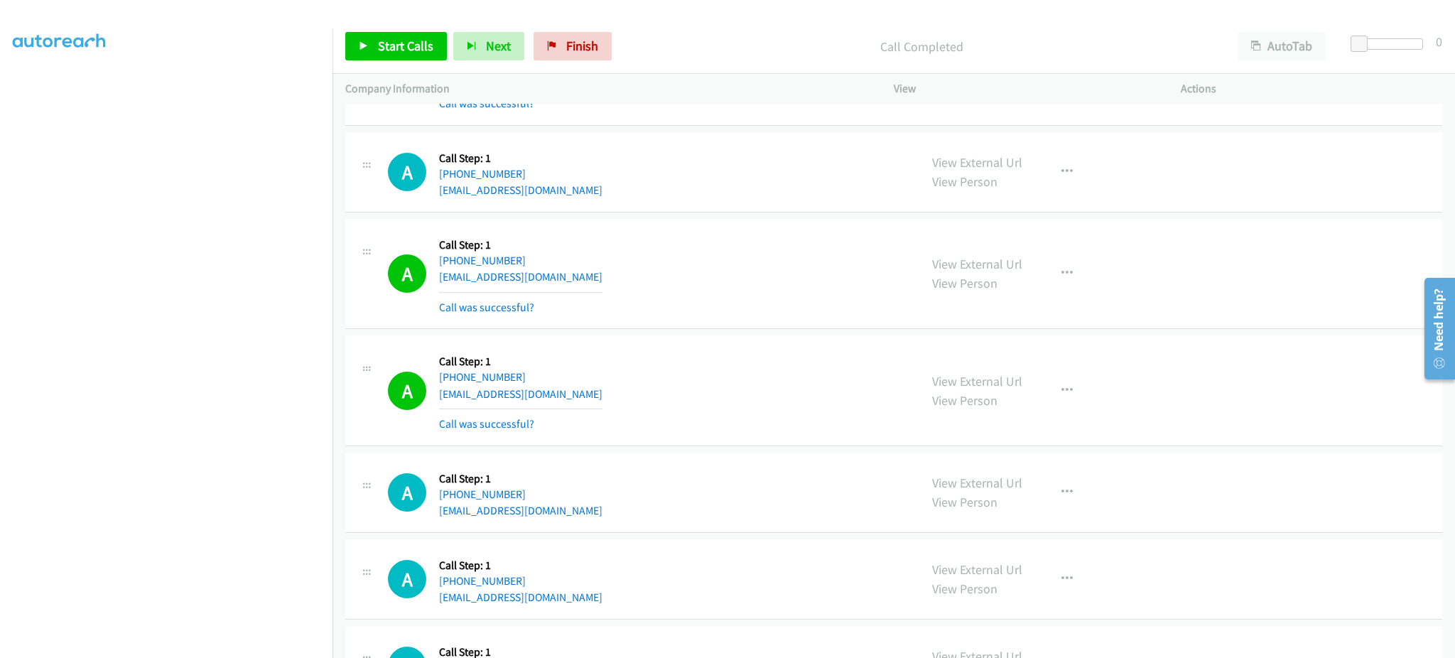
click at [1083, 399] on div "View External Url View Person View External Url Email Schedule/Manage Callback …" at bounding box center [1069, 390] width 300 height 85
click at [1070, 399] on button "button" at bounding box center [1067, 390] width 38 height 28
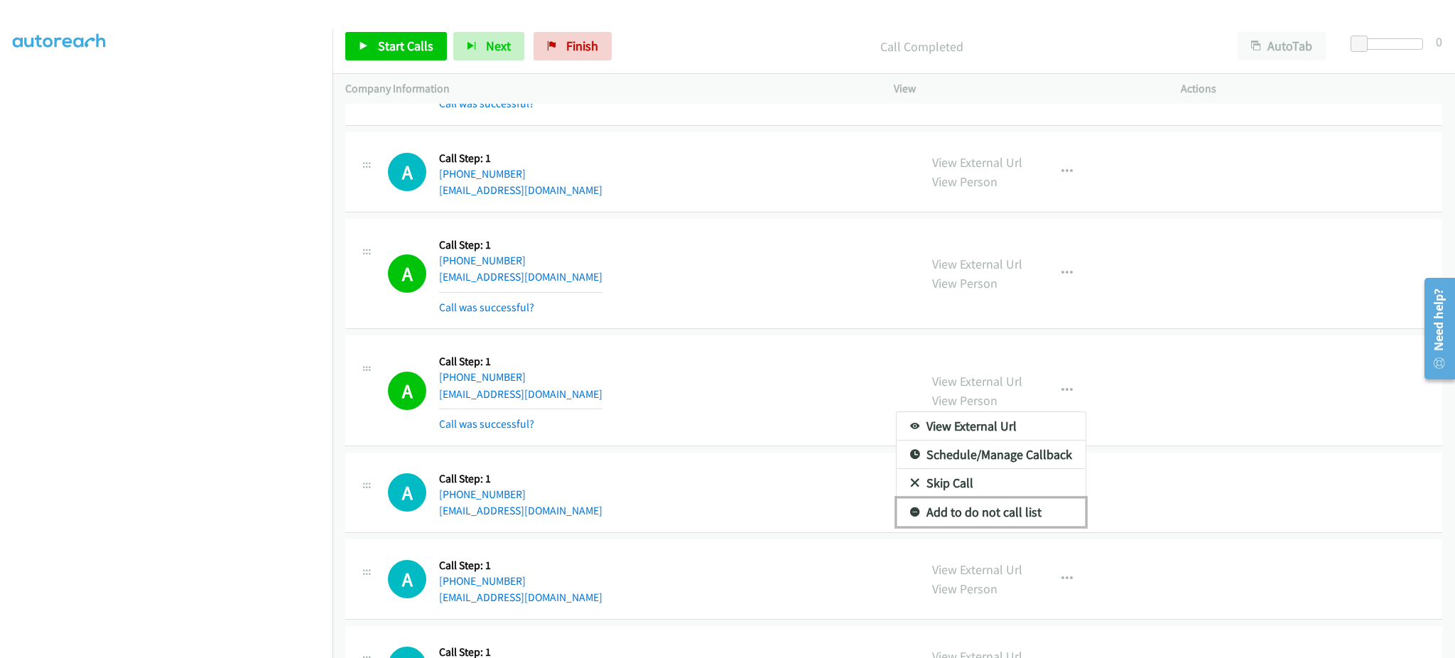
click at [1023, 506] on link "Add to do not call list" at bounding box center [990, 512] width 189 height 28
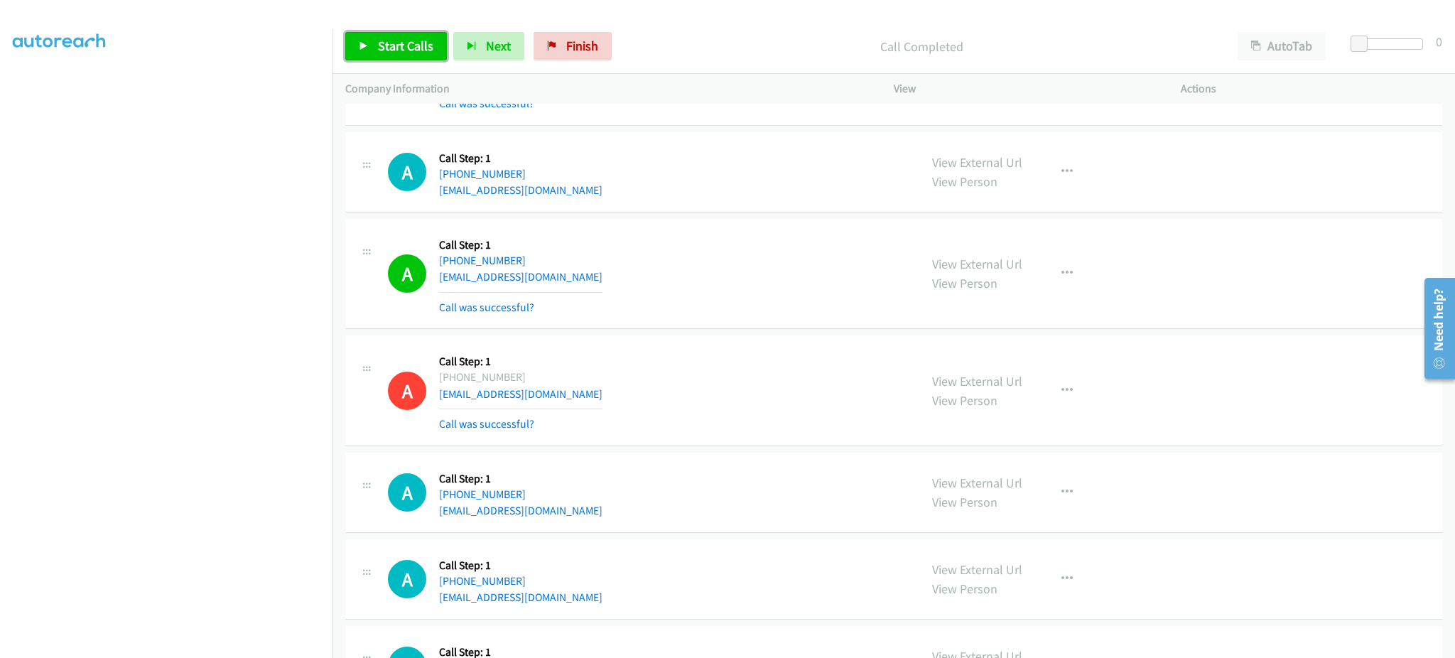
click at [389, 57] on link "Start Calls" at bounding box center [396, 46] width 102 height 28
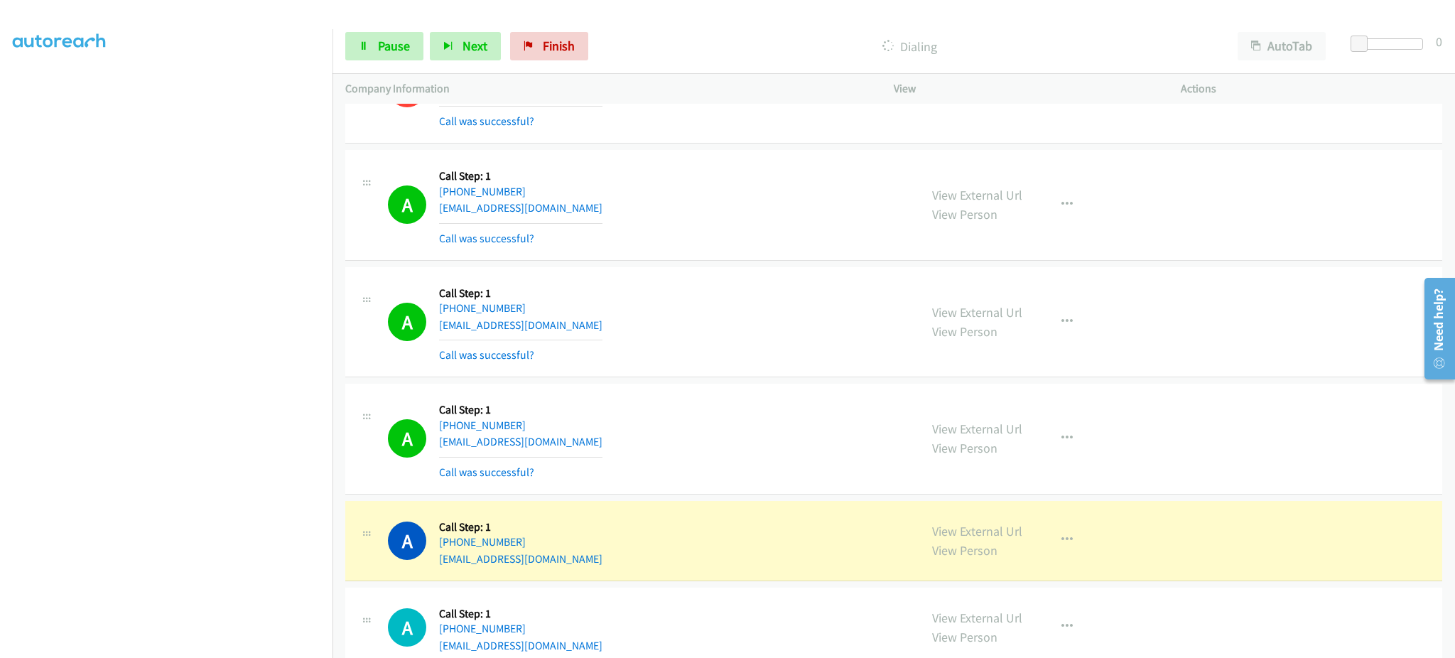
scroll to position [3411, 0]
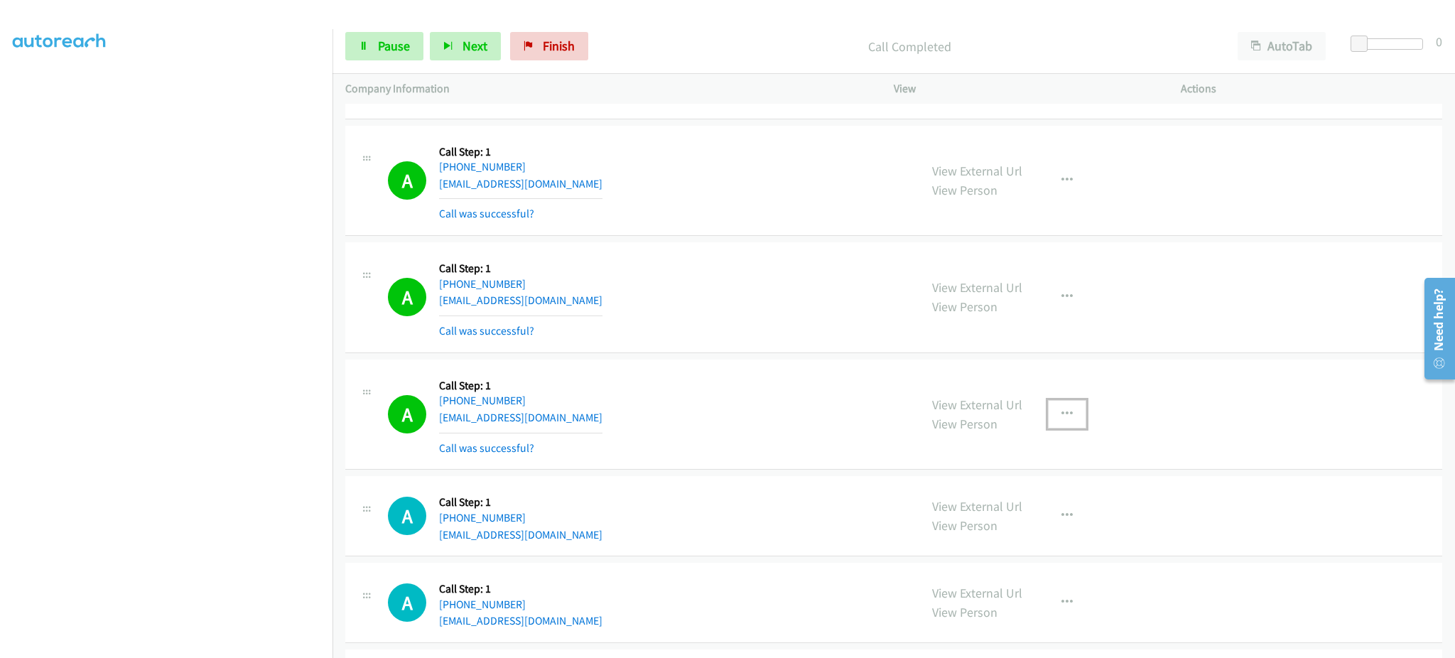
click at [1061, 419] on icon "button" at bounding box center [1066, 413] width 11 height 11
click at [1028, 533] on link "Add to do not call list" at bounding box center [990, 535] width 189 height 28
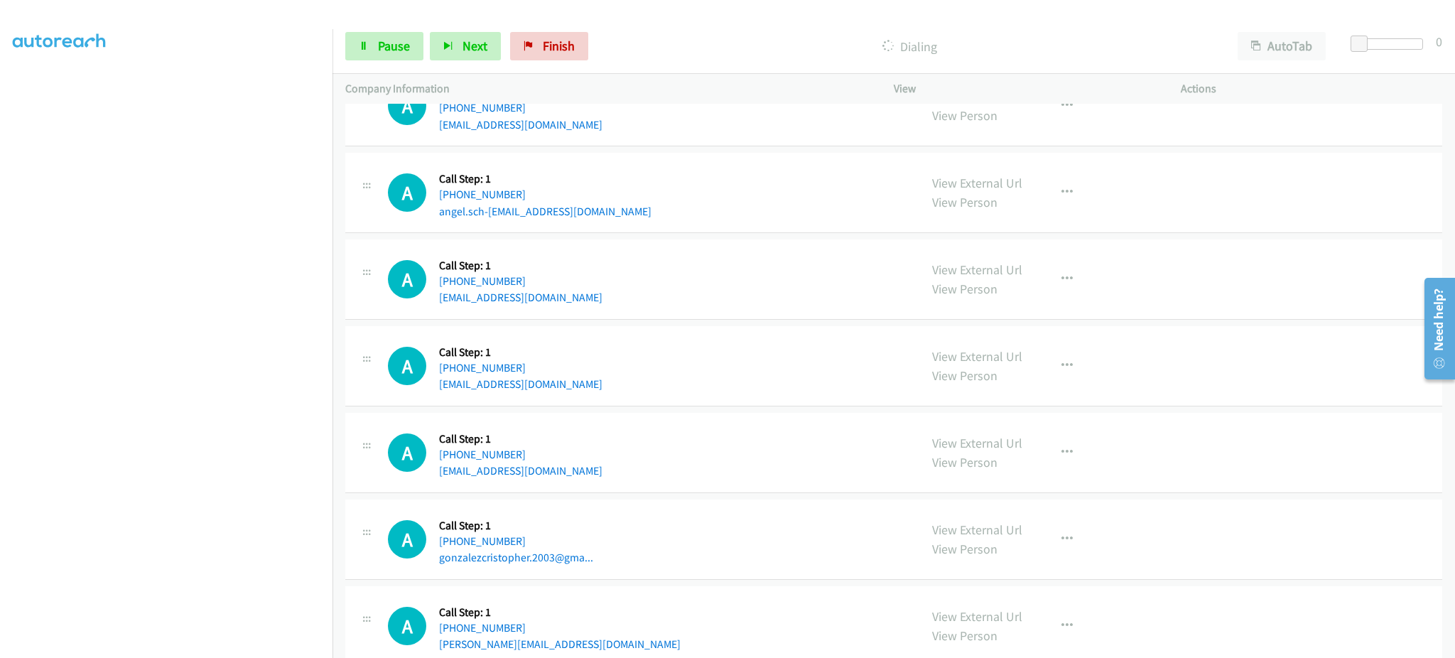
scroll to position [3754, 0]
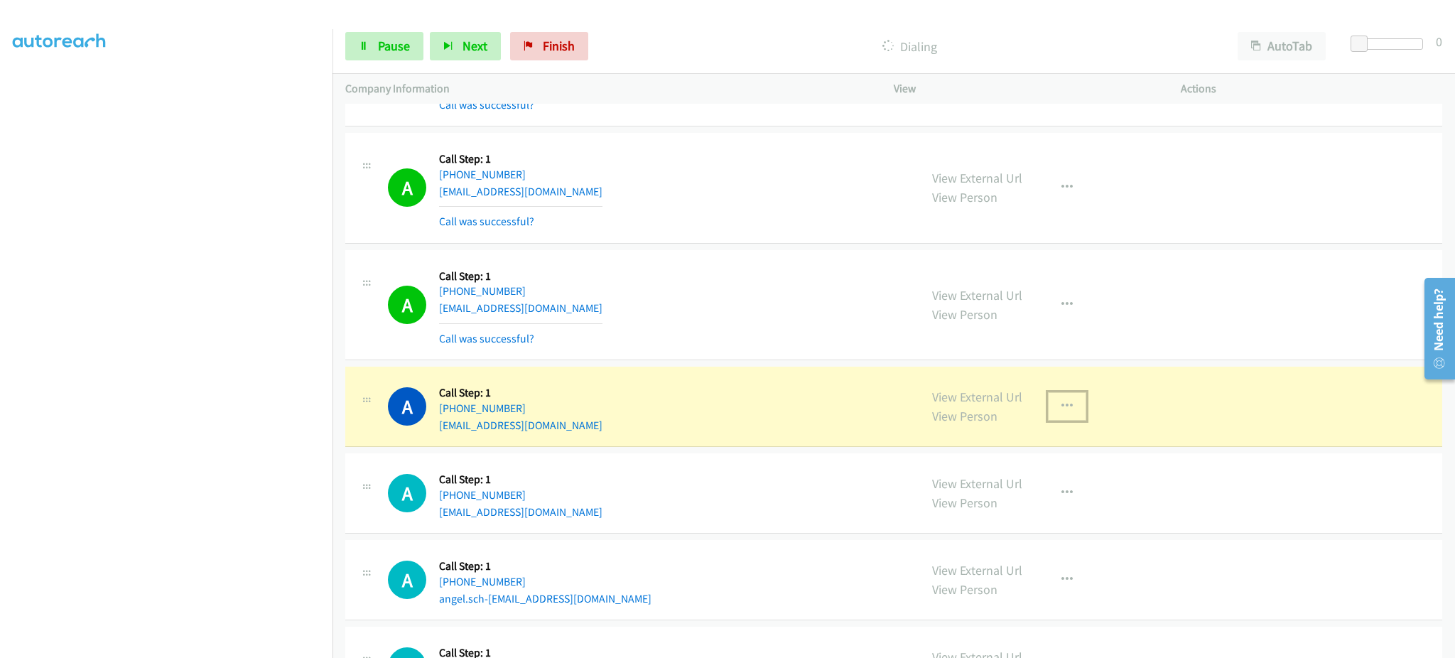
click at [1072, 409] on button "button" at bounding box center [1067, 406] width 38 height 28
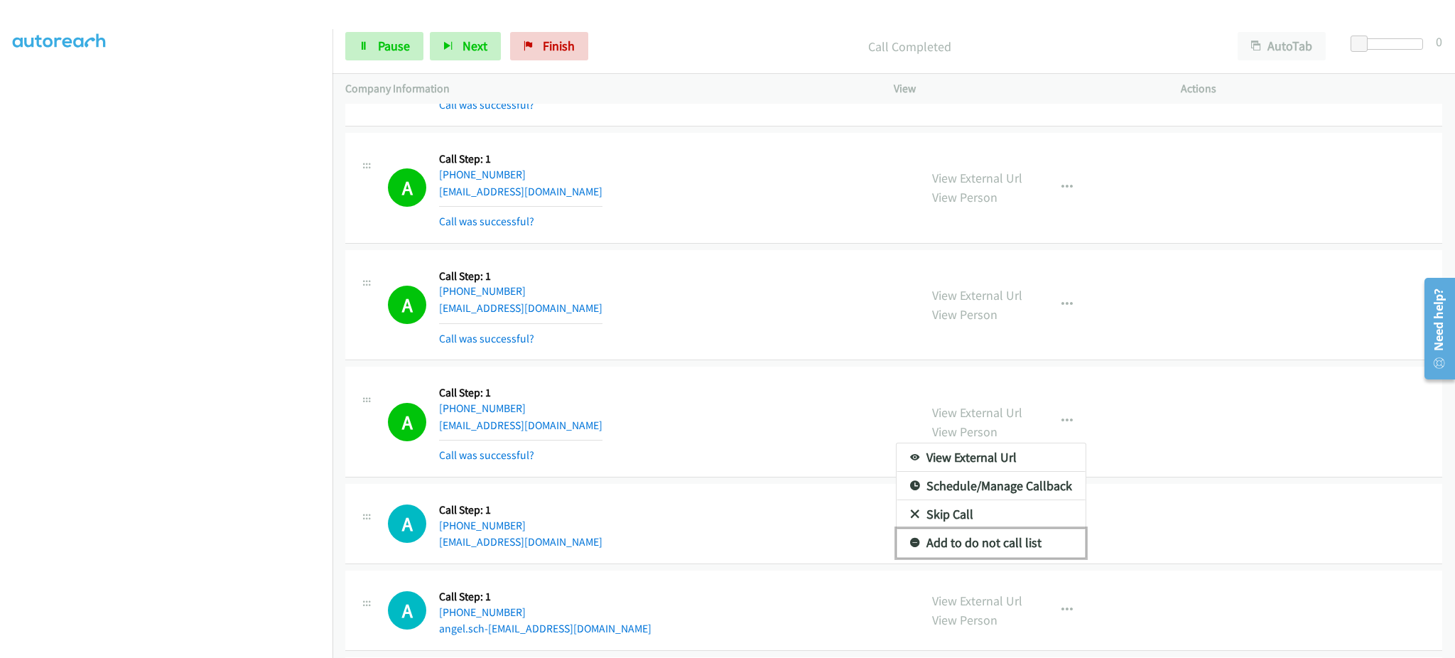
click at [997, 542] on link "Add to do not call list" at bounding box center [990, 542] width 189 height 28
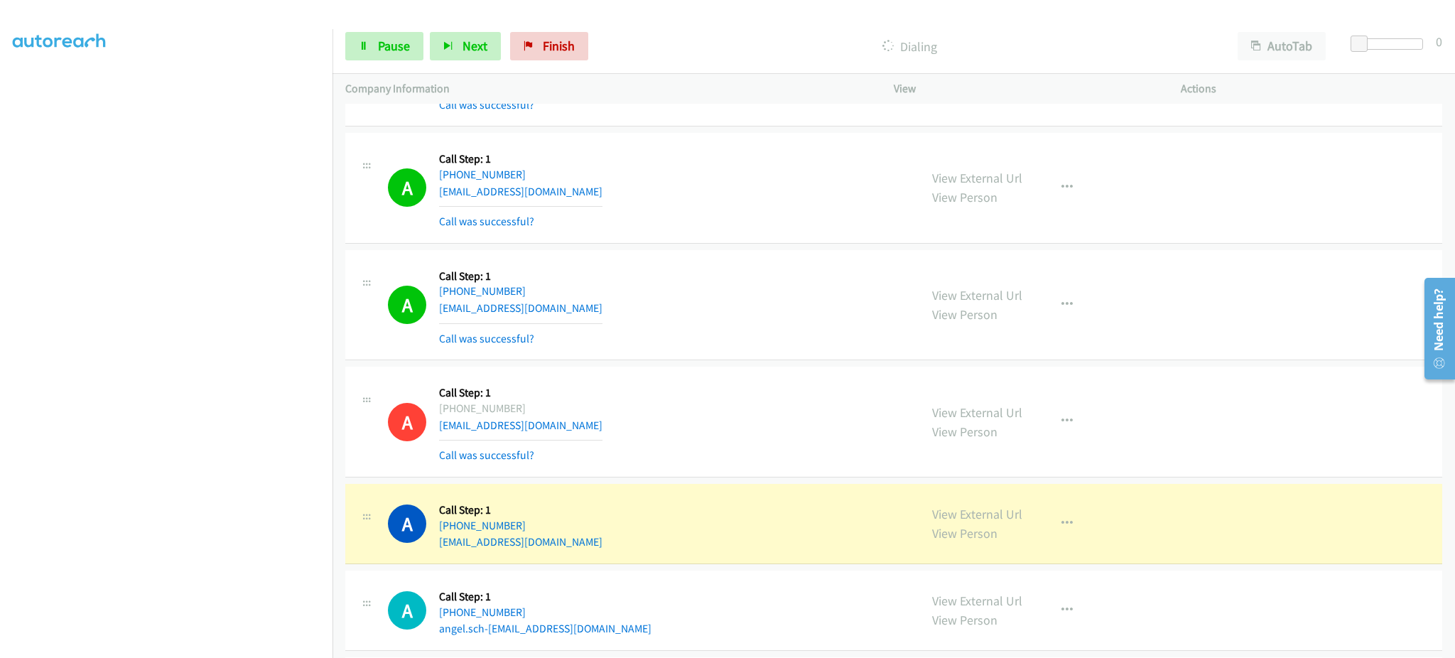
scroll to position [3809, 0]
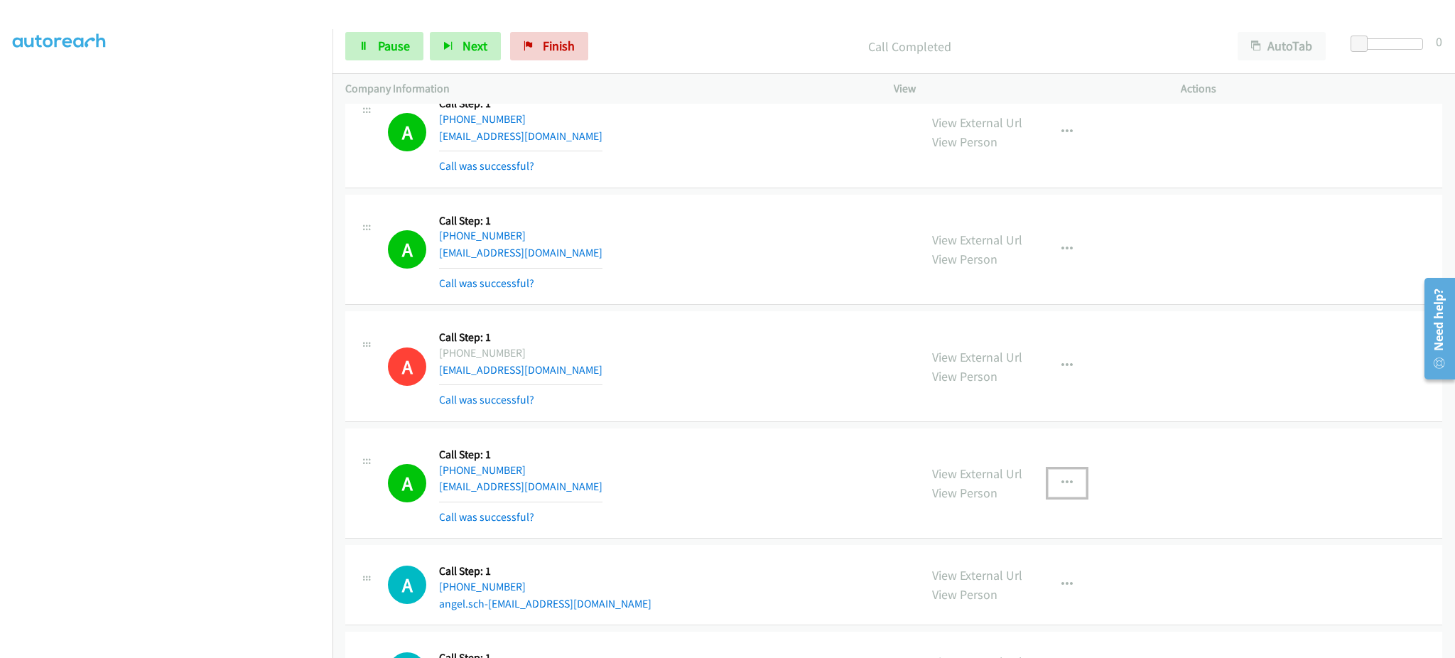
click at [1058, 492] on button "button" at bounding box center [1067, 483] width 38 height 28
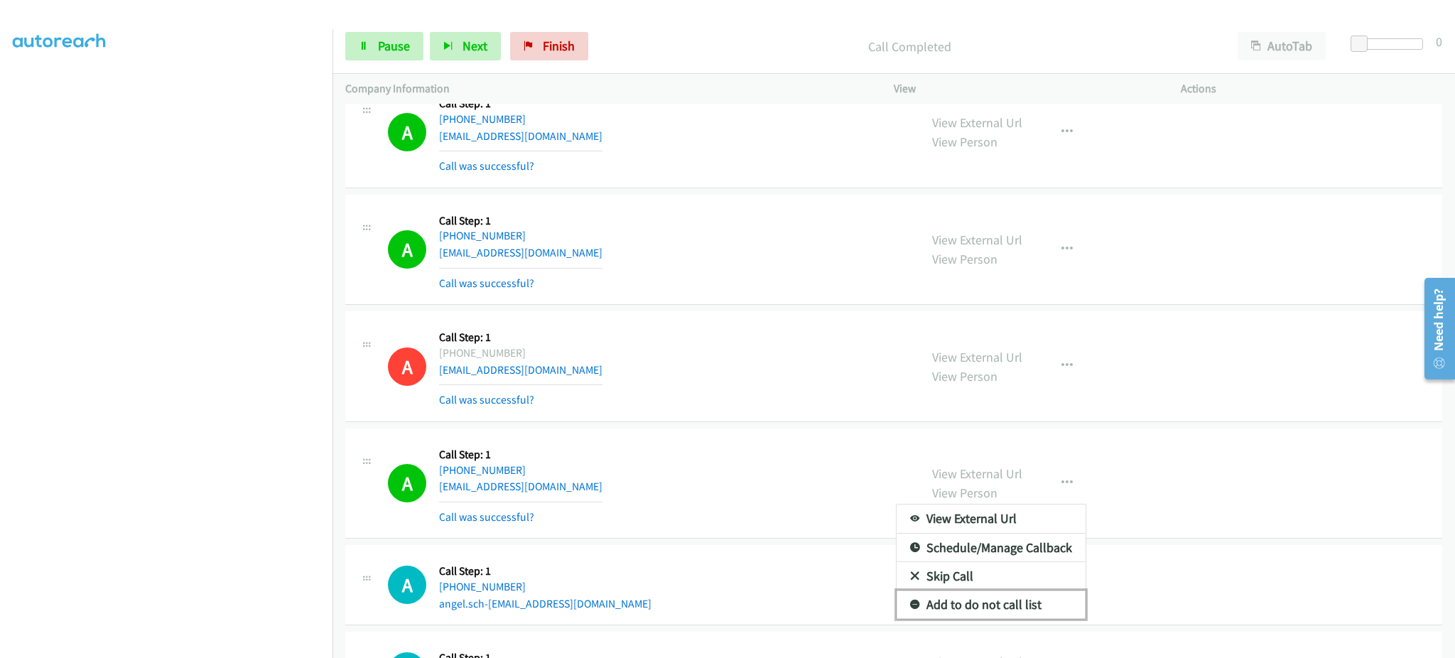
click at [1028, 597] on link "Add to do not call list" at bounding box center [990, 604] width 189 height 28
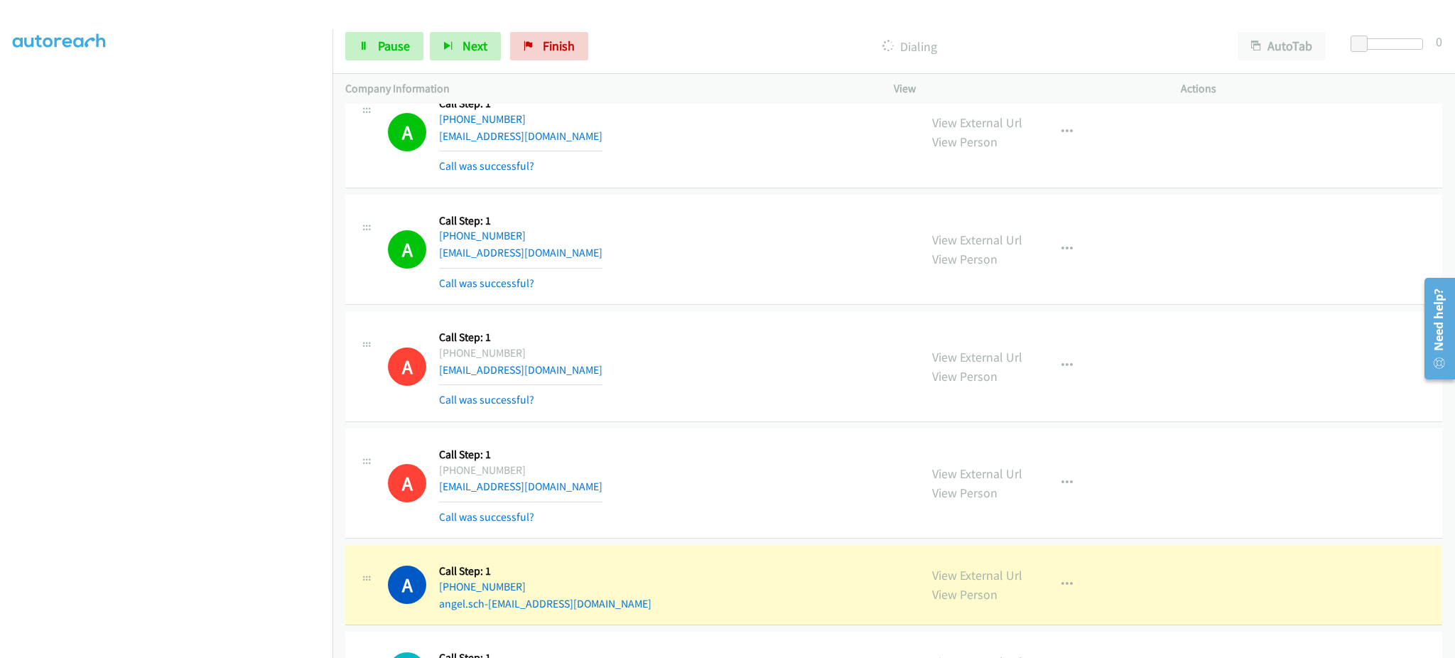
drag, startPoint x: 1119, startPoint y: 367, endPoint x: 1095, endPoint y: 386, distance: 29.8
click at [1119, 367] on div "View External Url View Person View External Url Email Schedule/Manage Callback …" at bounding box center [1069, 366] width 300 height 85
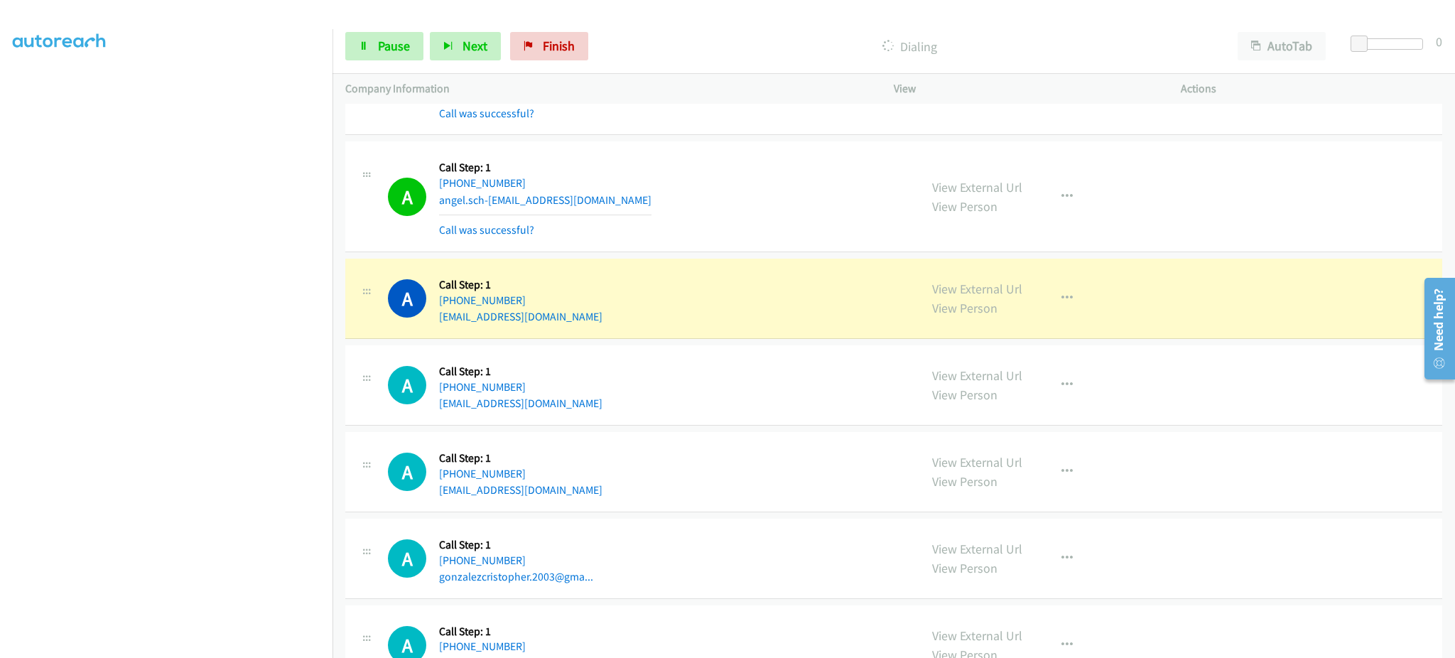
scroll to position [4252, 0]
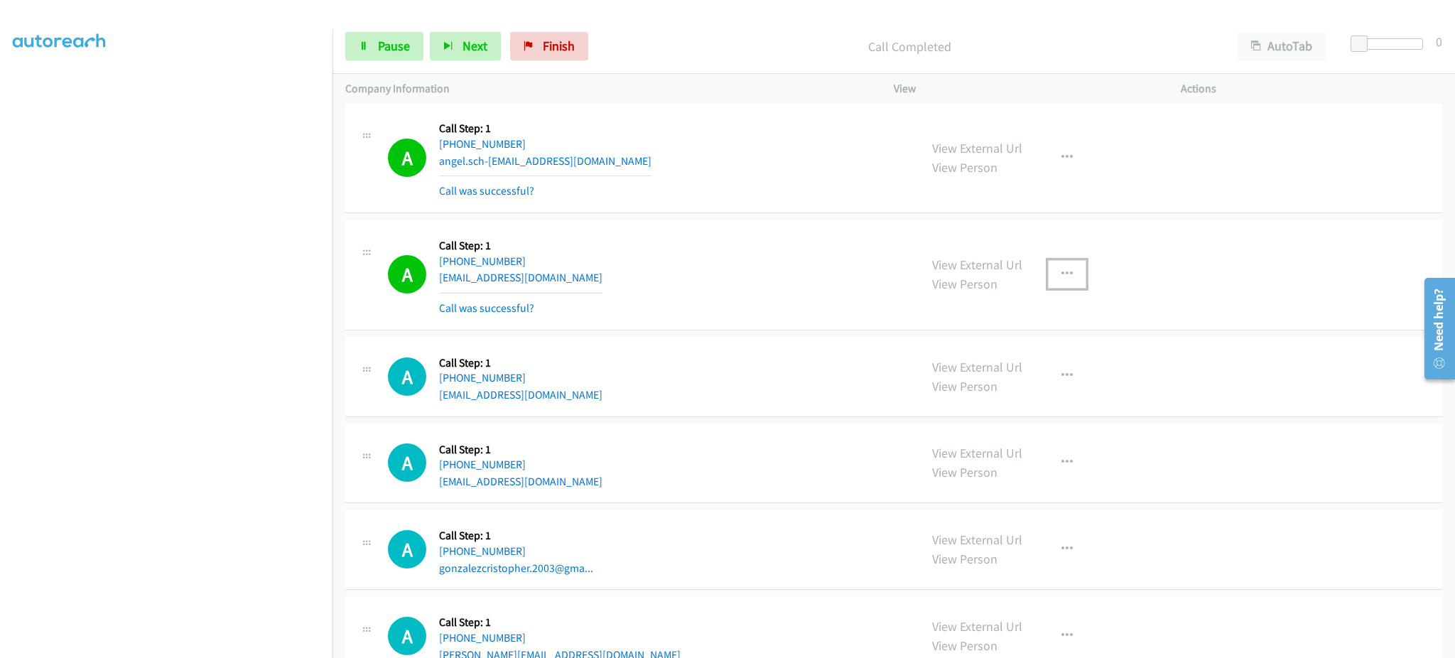
click at [1051, 262] on button "button" at bounding box center [1067, 274] width 38 height 28
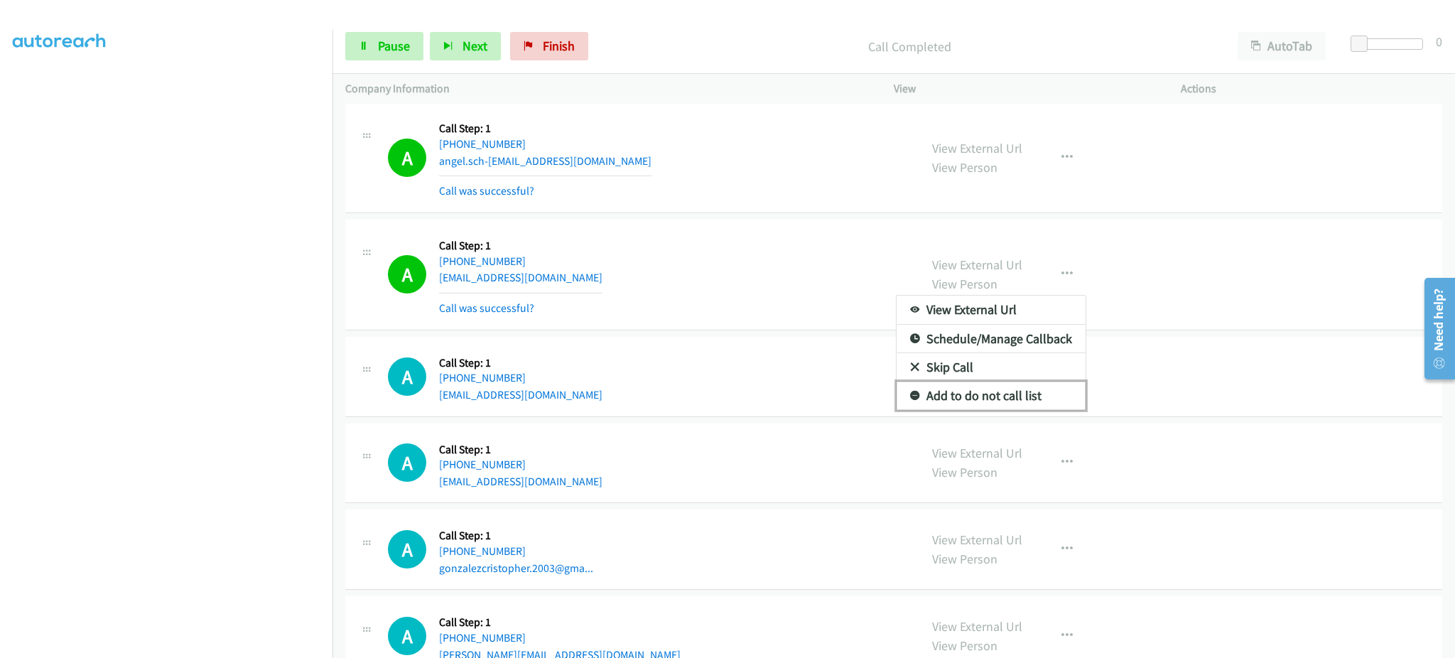
click at [1041, 398] on link "Add to do not call list" at bounding box center [990, 395] width 189 height 28
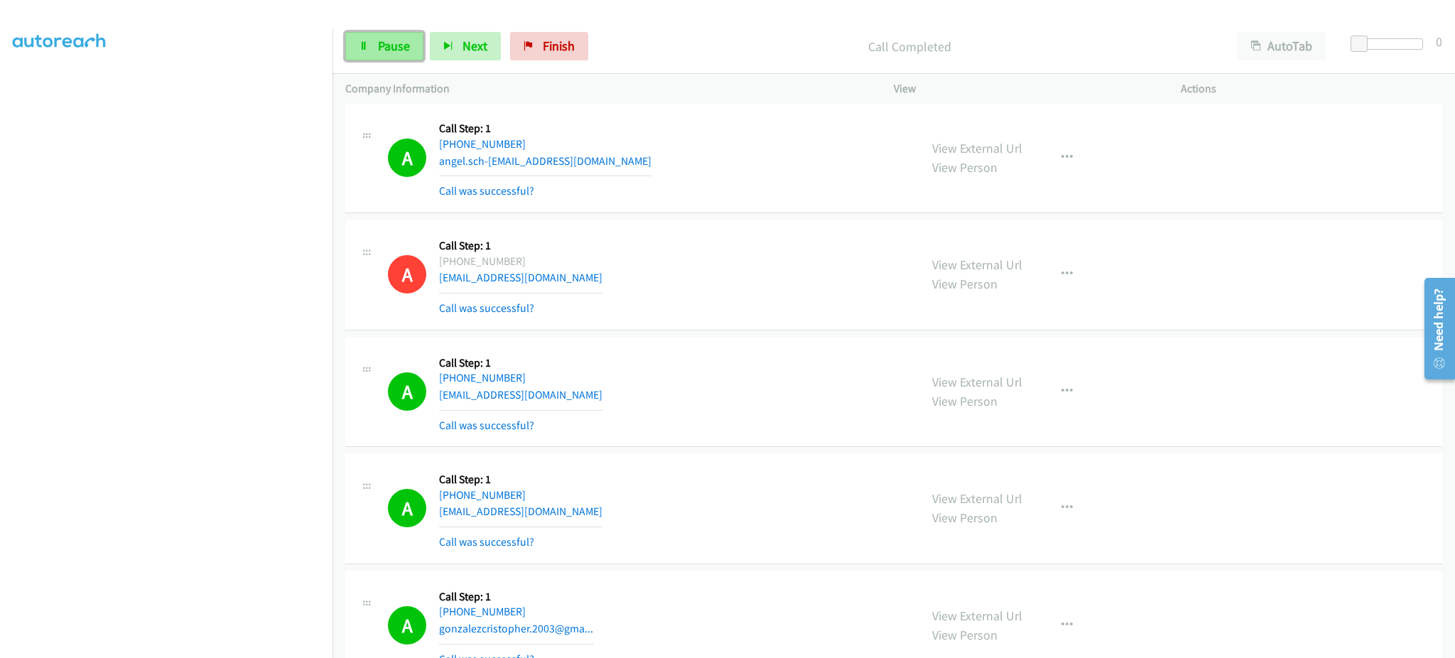
click at [413, 52] on link "Pause" at bounding box center [384, 46] width 78 height 28
click at [413, 50] on span "Start Calls" at bounding box center [405, 46] width 55 height 16
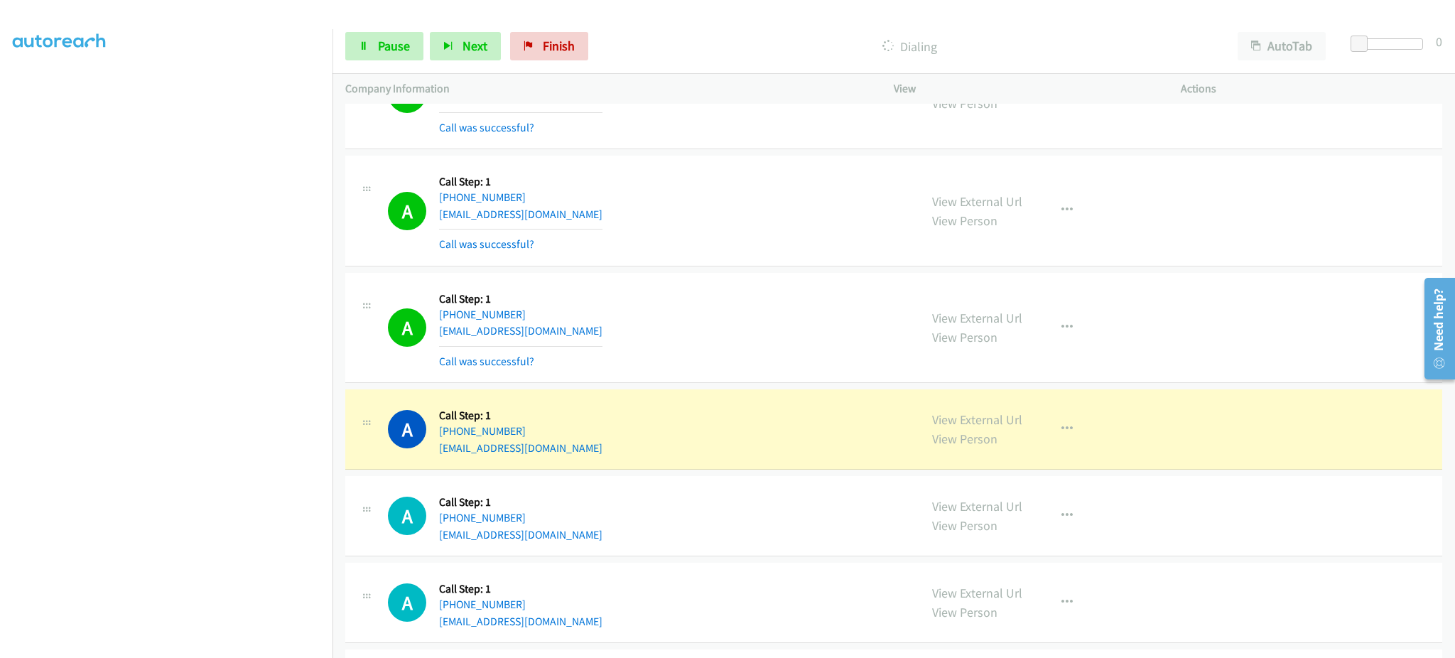
scroll to position [5149, 0]
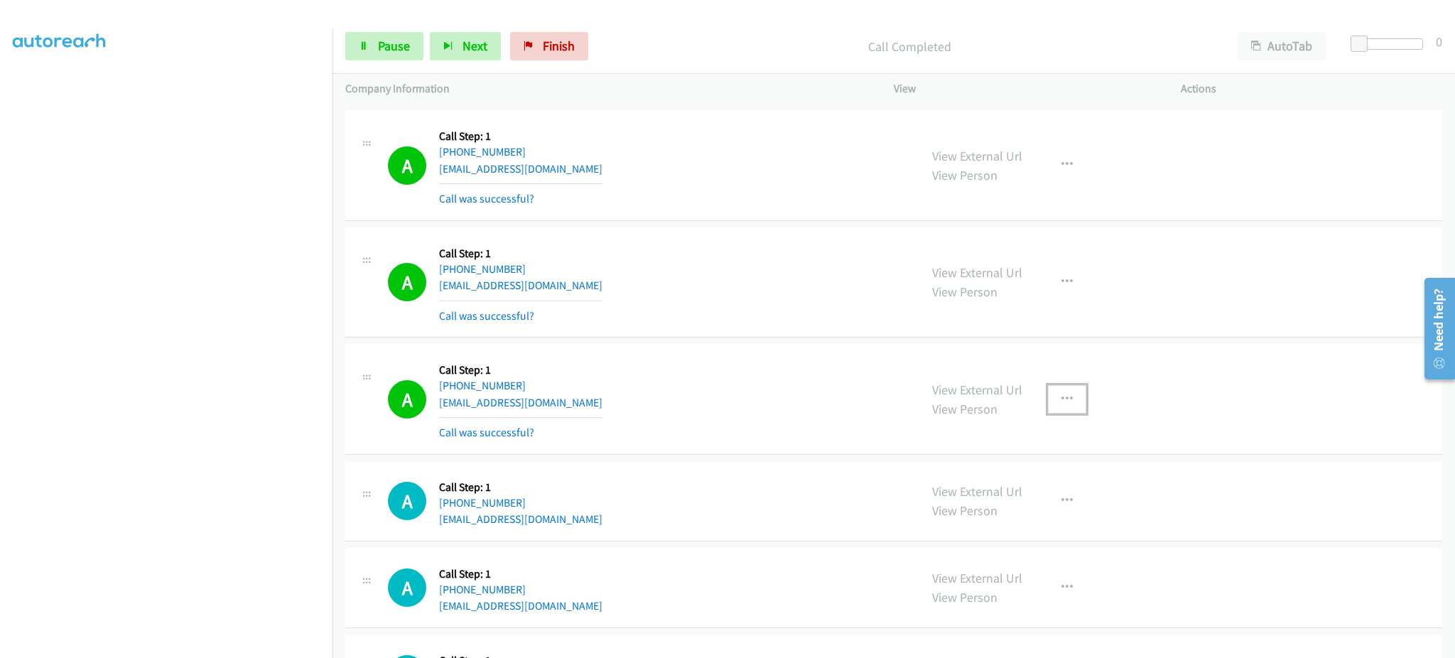
click at [1048, 395] on button "button" at bounding box center [1067, 399] width 38 height 28
click at [1032, 524] on link "Add to do not call list" at bounding box center [990, 520] width 189 height 28
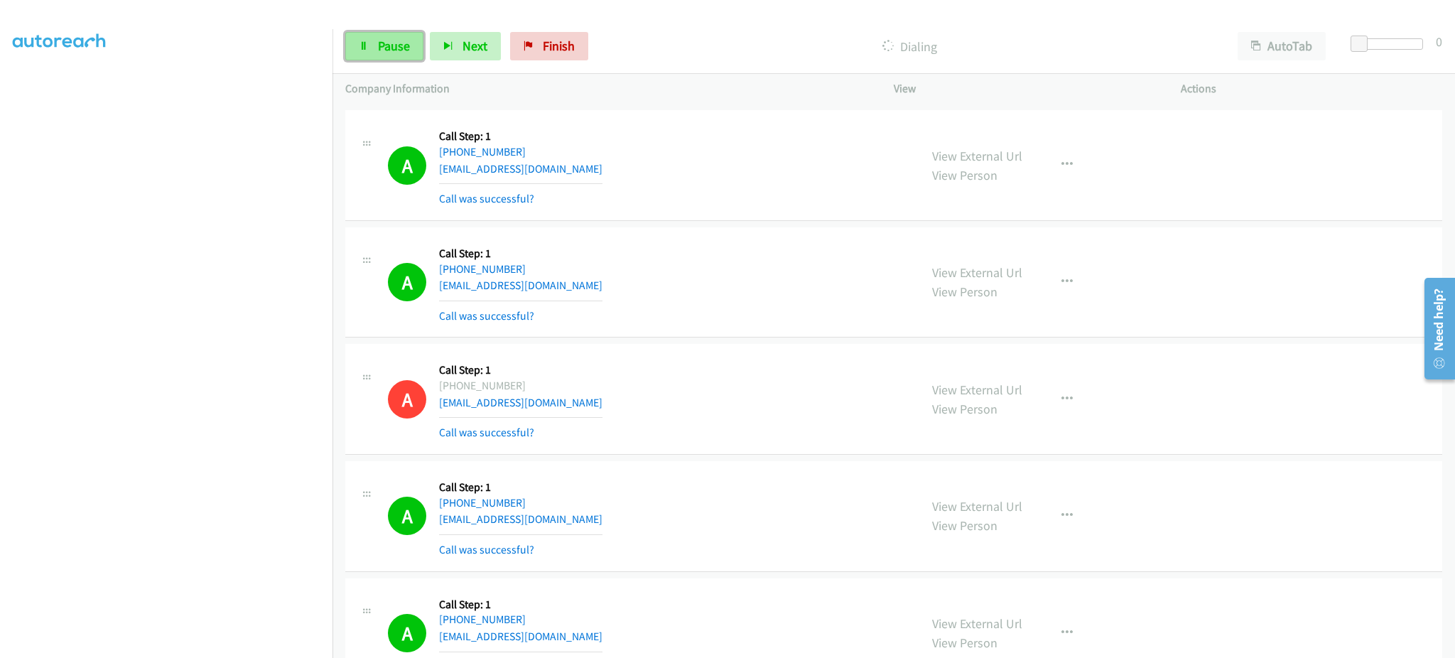
click at [377, 33] on link "Pause" at bounding box center [384, 46] width 78 height 28
click at [409, 41] on span "Start Calls" at bounding box center [405, 46] width 55 height 16
drag, startPoint x: 398, startPoint y: 50, endPoint x: 414, endPoint y: 21, distance: 33.1
click at [398, 50] on span "Pause" at bounding box center [394, 46] width 32 height 16
